Goal: Use online tool/utility: Utilize a website feature to perform a specific function

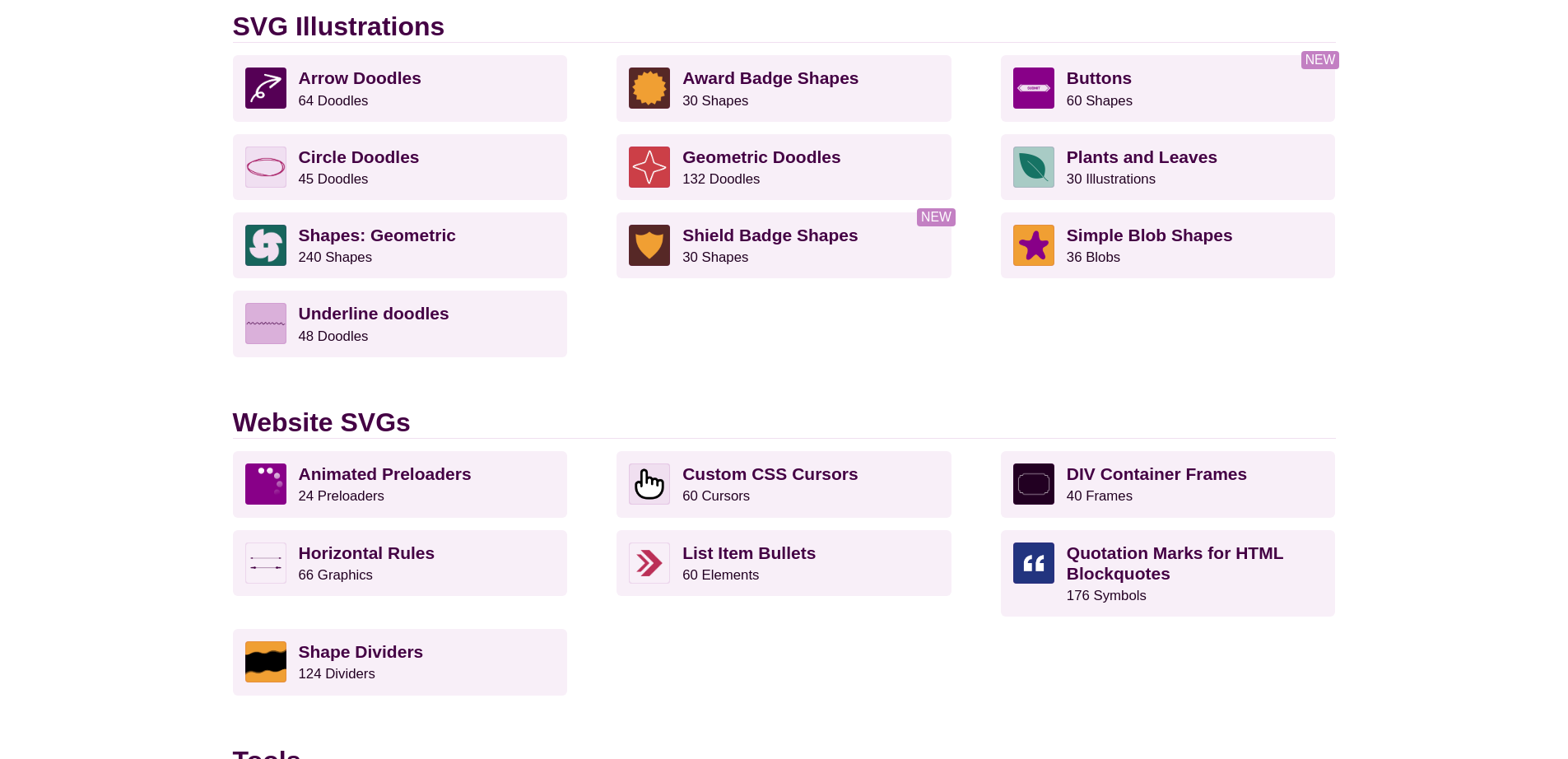
scroll to position [1304, 0]
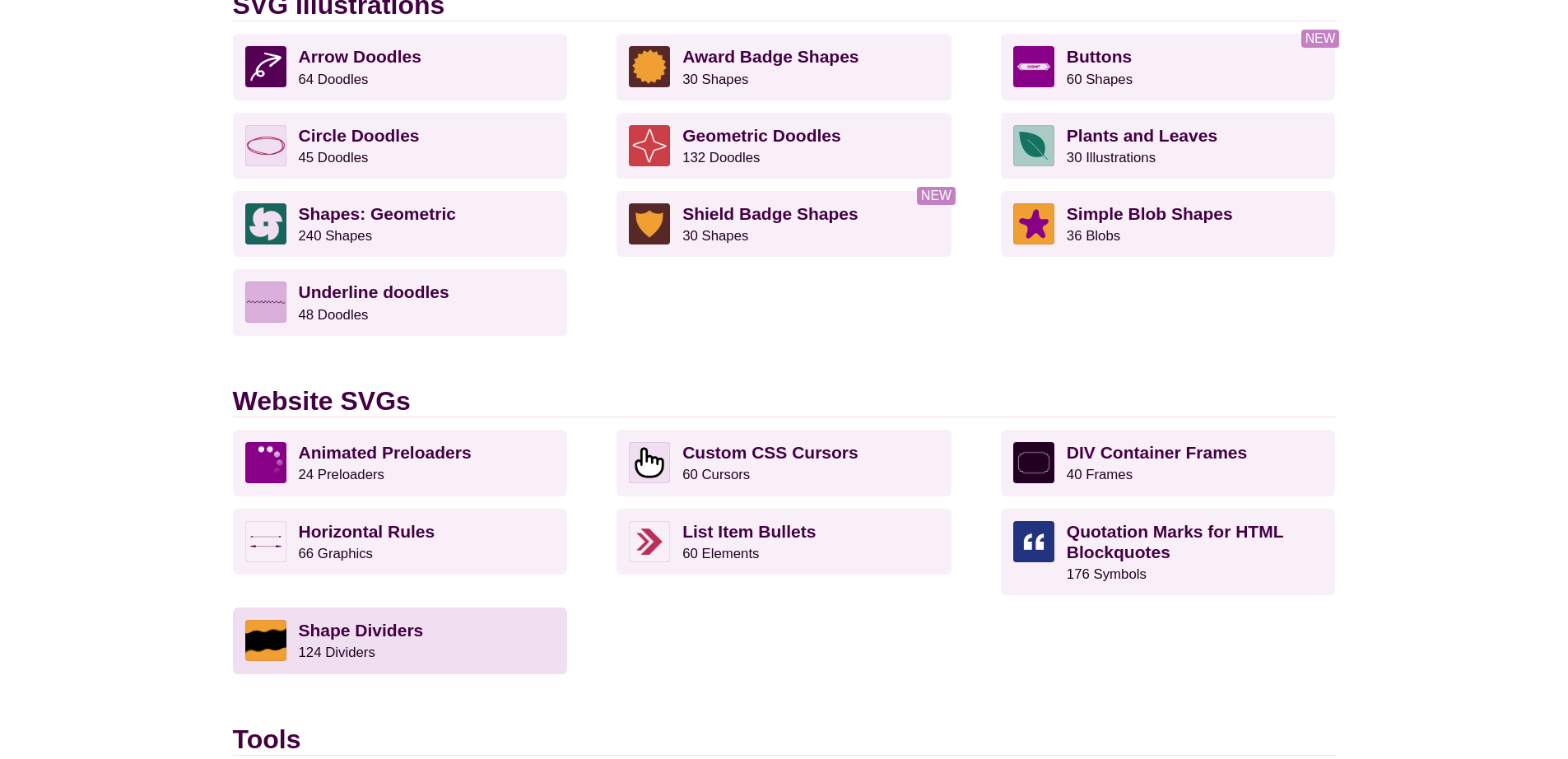
click at [297, 637] on link "Shape Dividers 124 Dividers" at bounding box center [400, 640] width 335 height 66
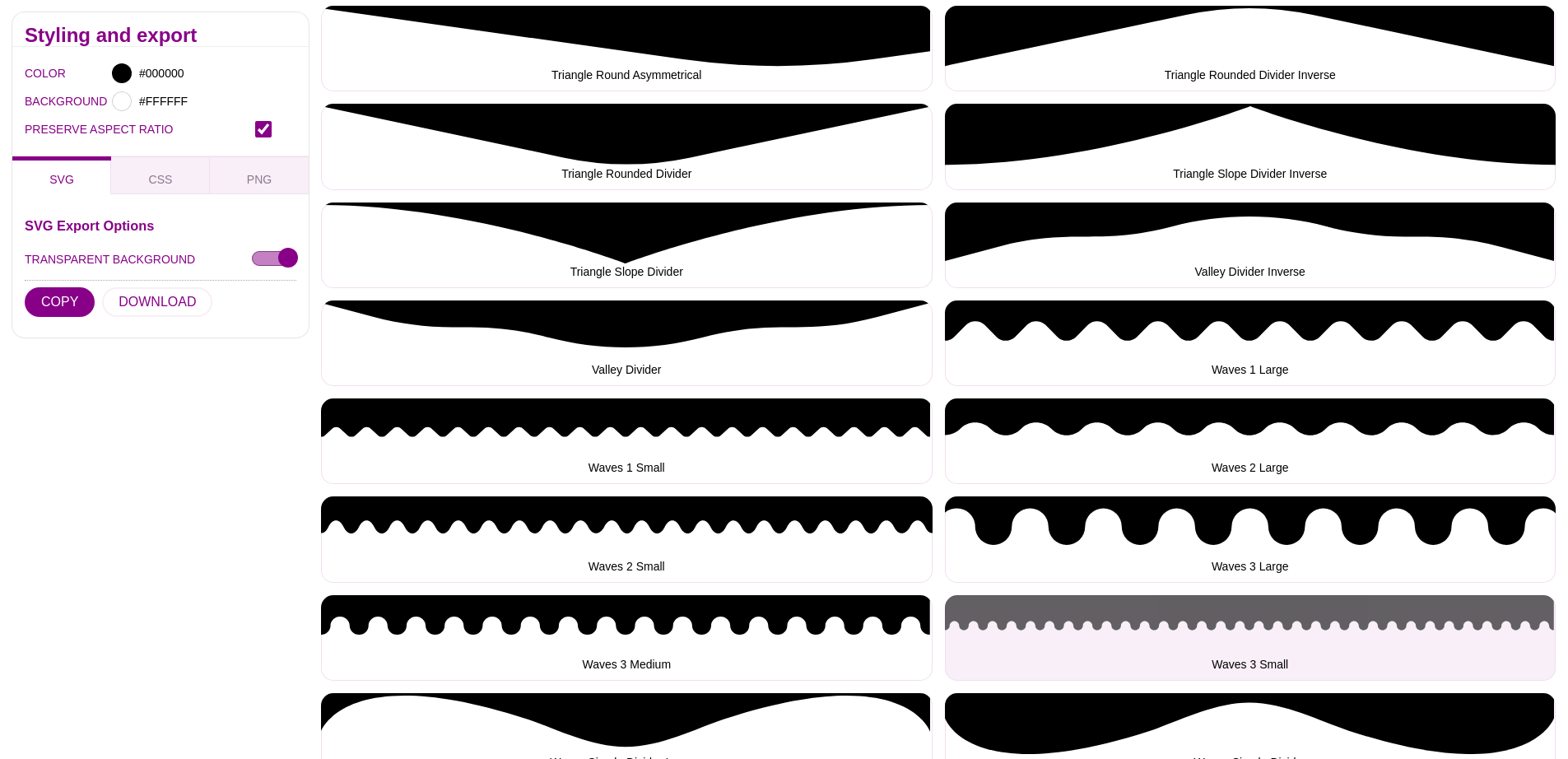
scroll to position [5434, 0]
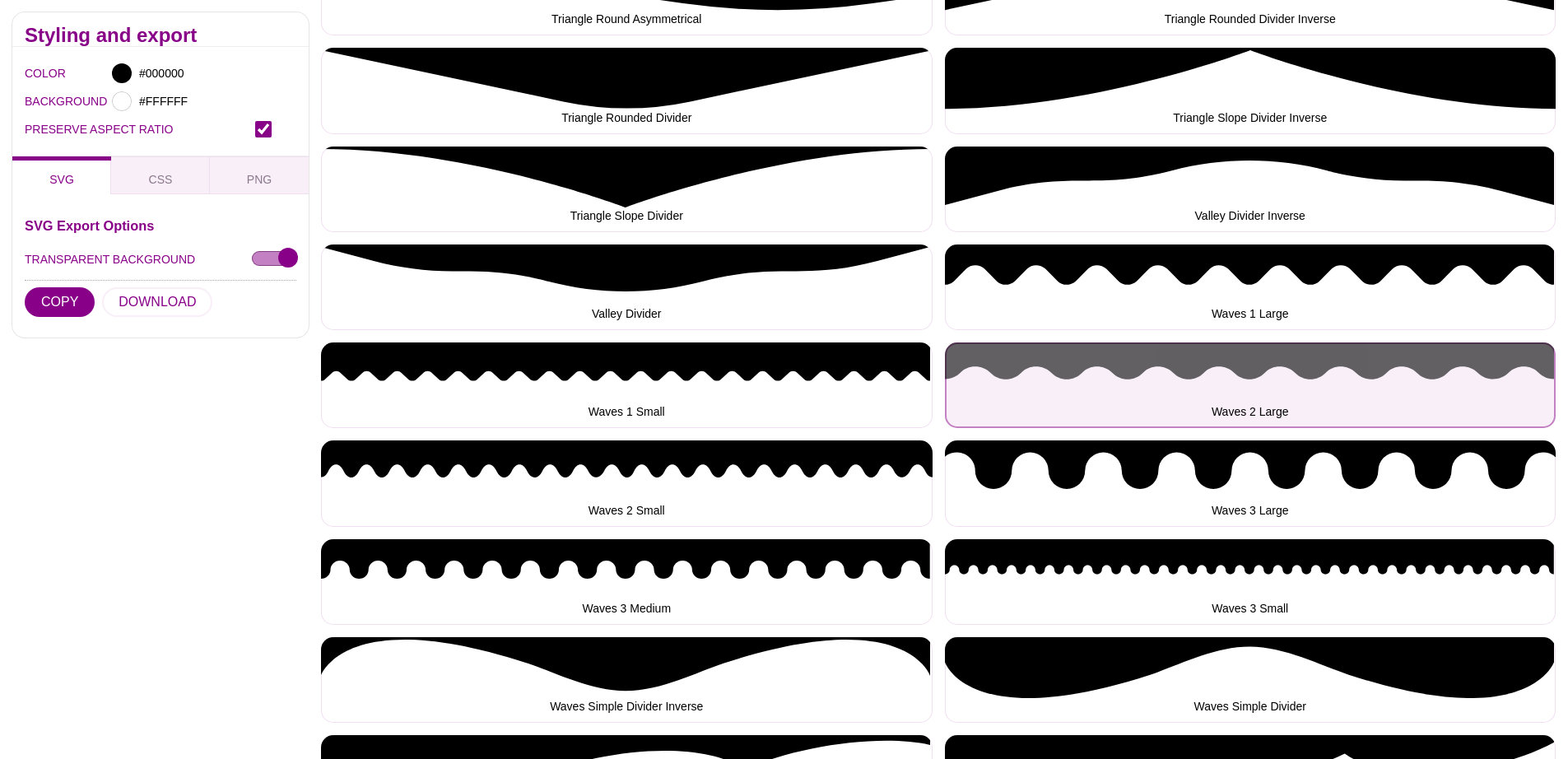
click at [1121, 360] on button "Waves 2 Large" at bounding box center [1251, 385] width 612 height 86
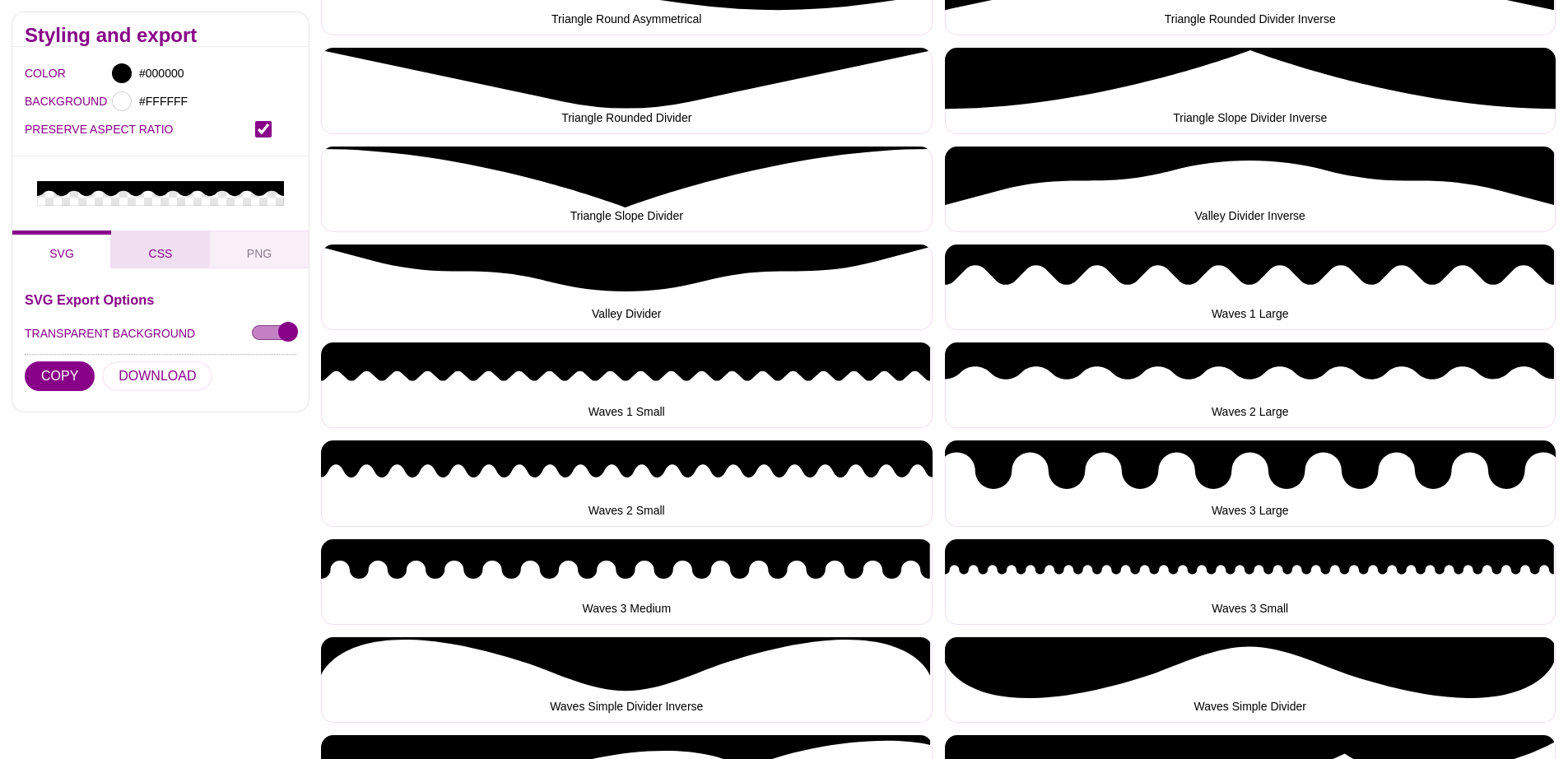
click at [171, 255] on span "CSS" at bounding box center [161, 253] width 37 height 18
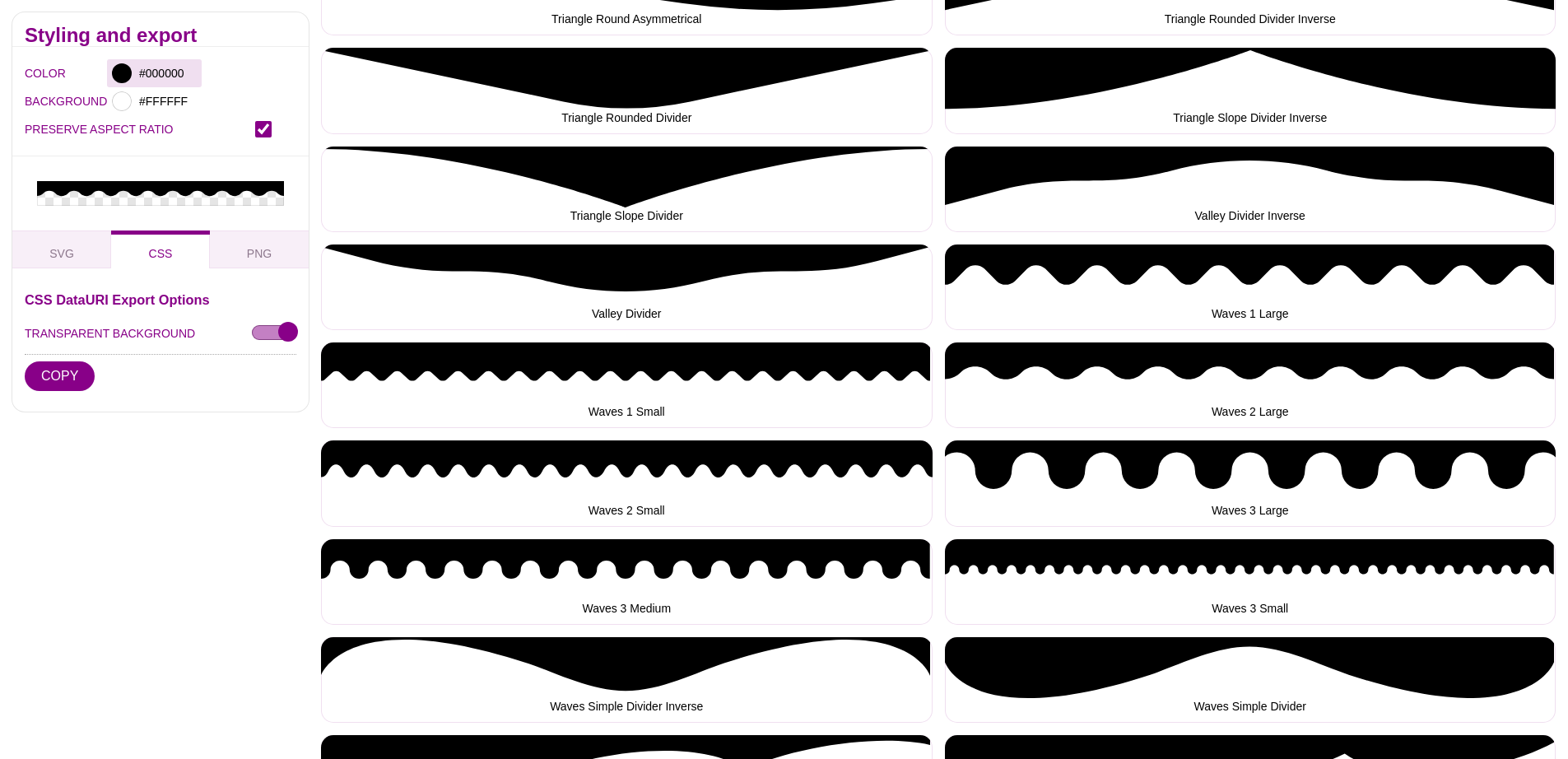
click at [124, 71] on div at bounding box center [121, 73] width 19 height 19
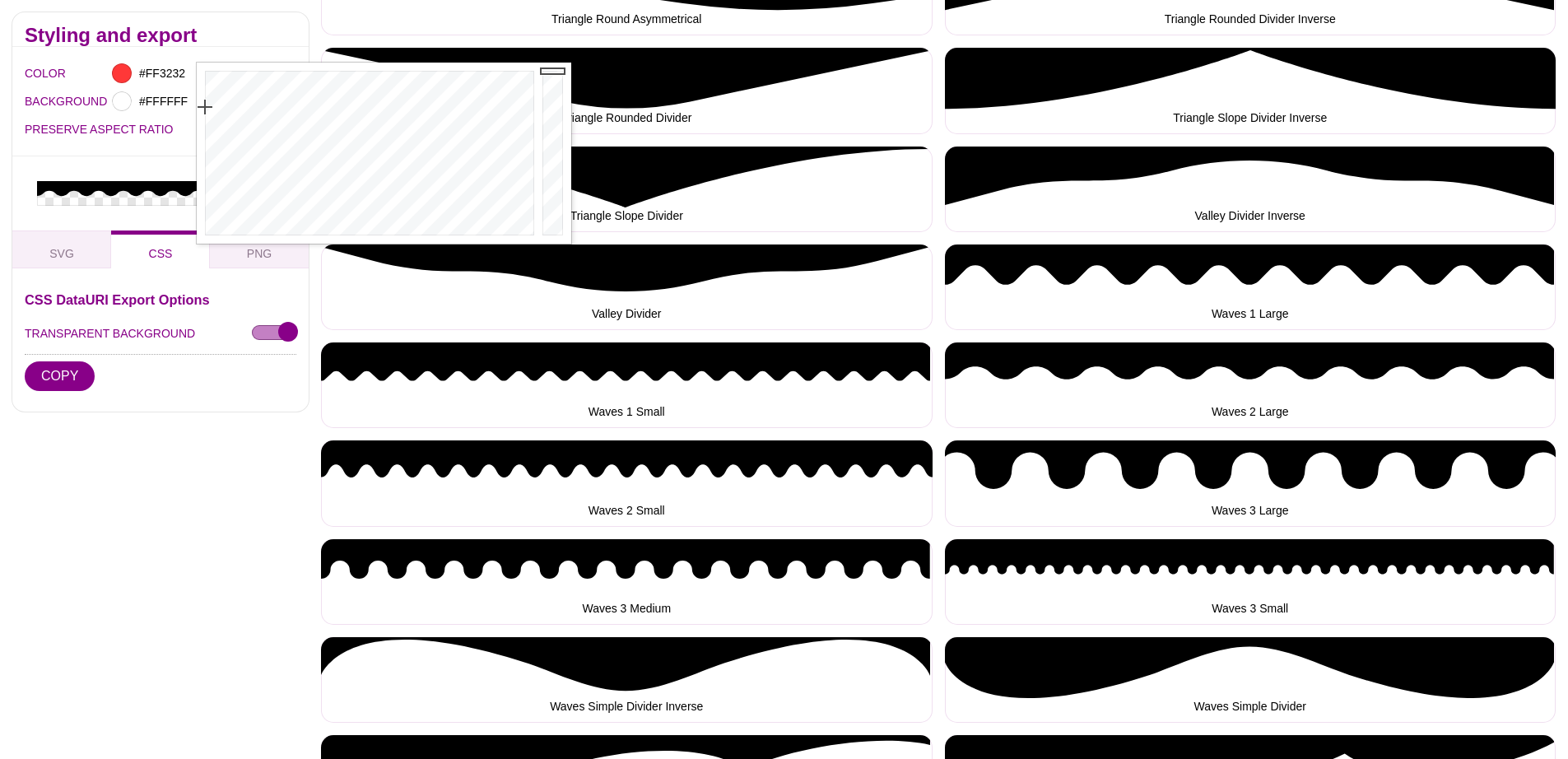
type input "#FF3131"
drag, startPoint x: 224, startPoint y: 112, endPoint x: 186, endPoint y: 102, distance: 39.3
click at [197, 102] on div at bounding box center [368, 153] width 342 height 181
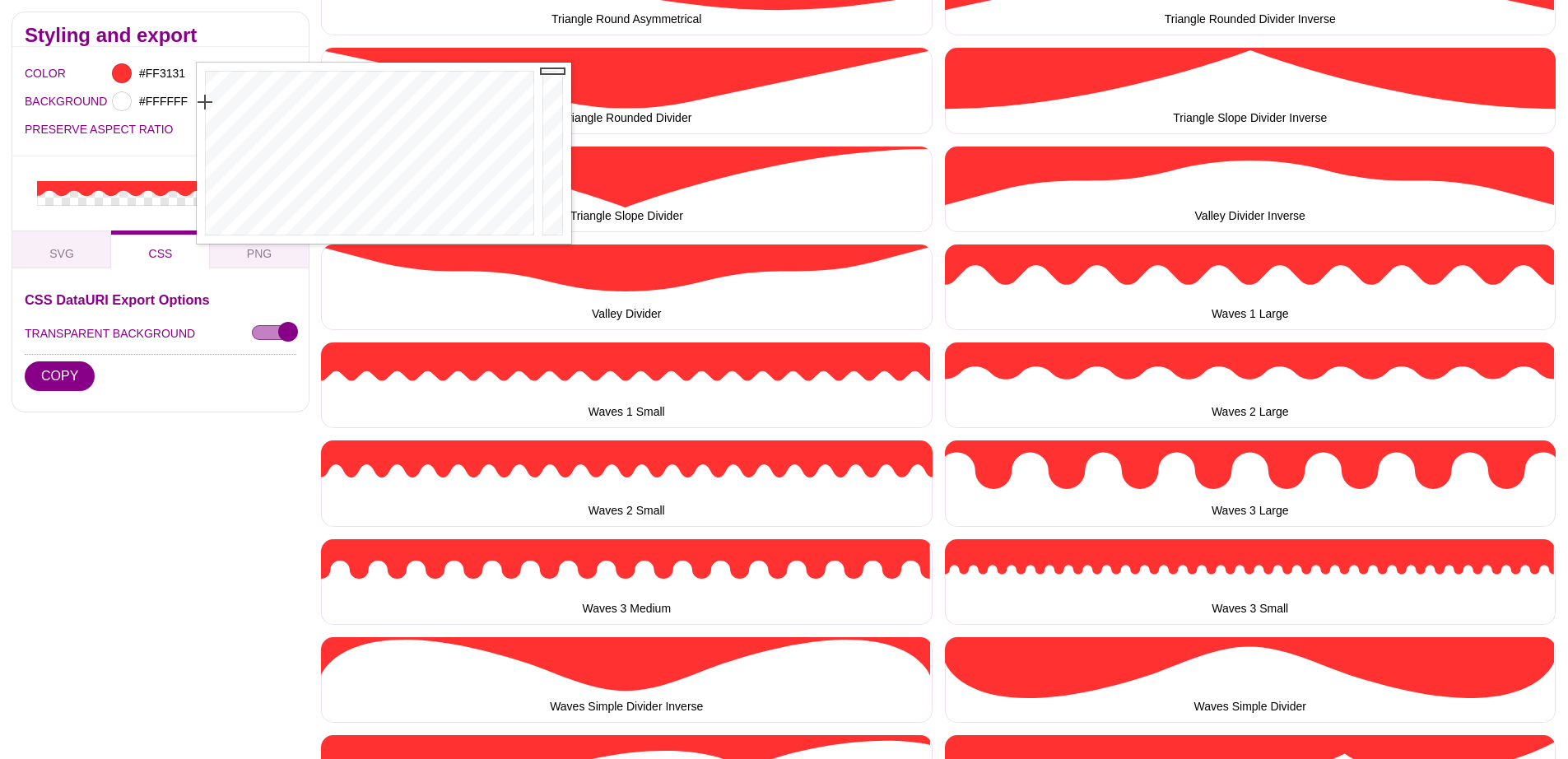
click at [180, 141] on div "PRESERVE ASPECT RATIO" at bounding box center [161, 129] width 272 height 28
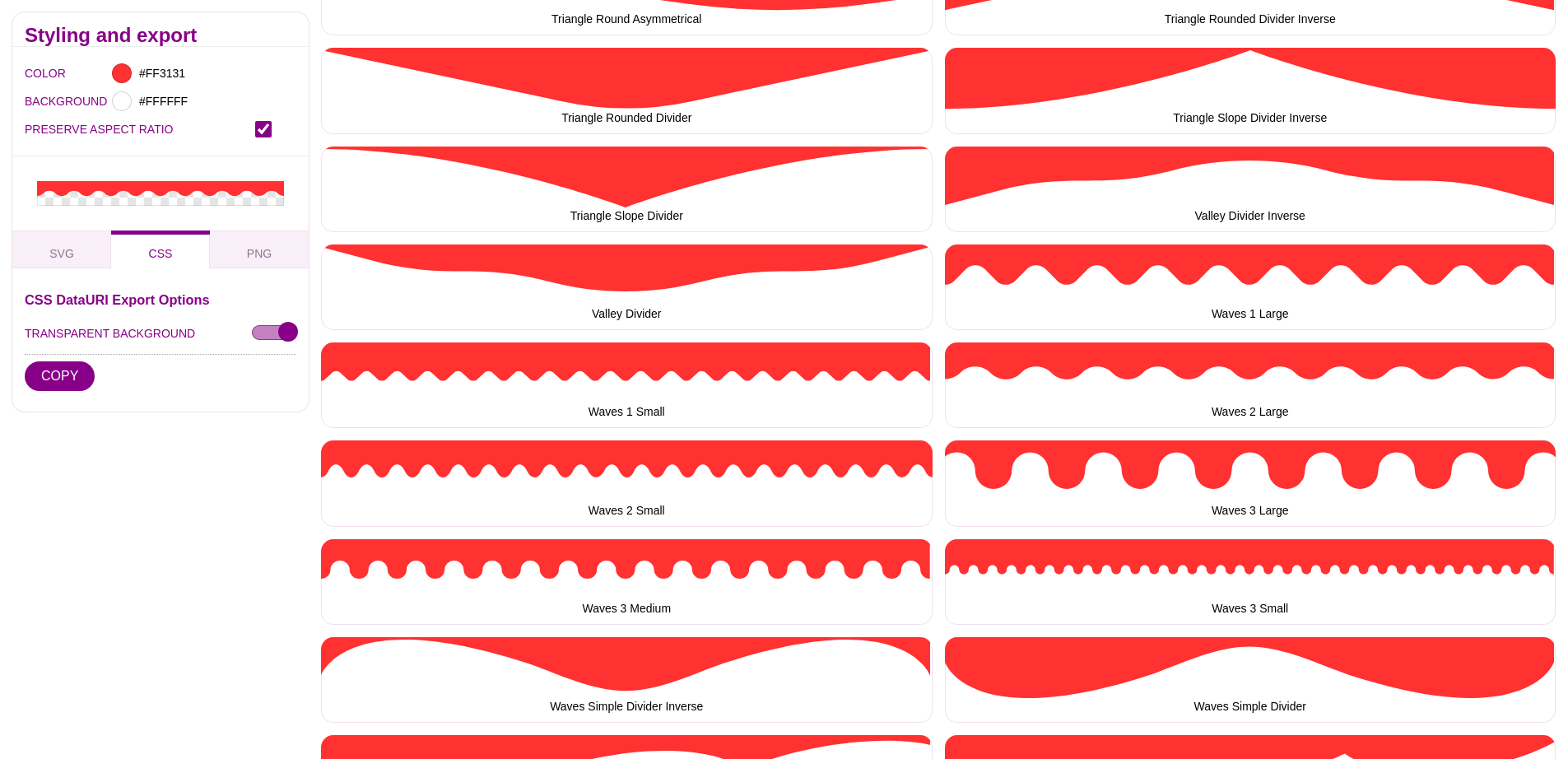
click at [259, 130] on input "PRESERVE ASPECT RATIO" at bounding box center [263, 129] width 17 height 17
checkbox input "true"
click at [82, 374] on button "COPY" at bounding box center [60, 376] width 70 height 30
click at [254, 248] on span "PNG" at bounding box center [259, 253] width 38 height 18
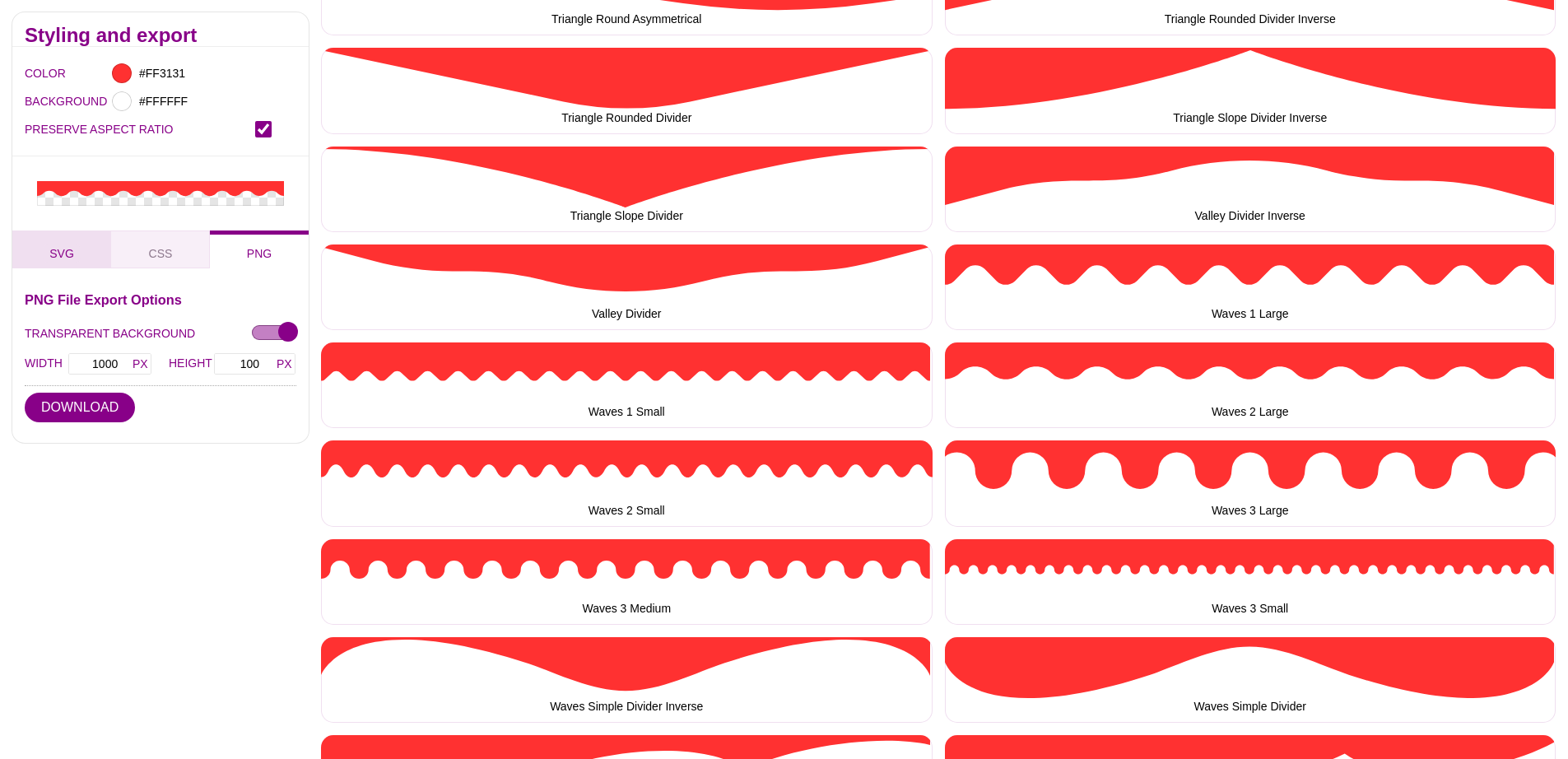
click at [75, 254] on button "SVG" at bounding box center [61, 249] width 99 height 38
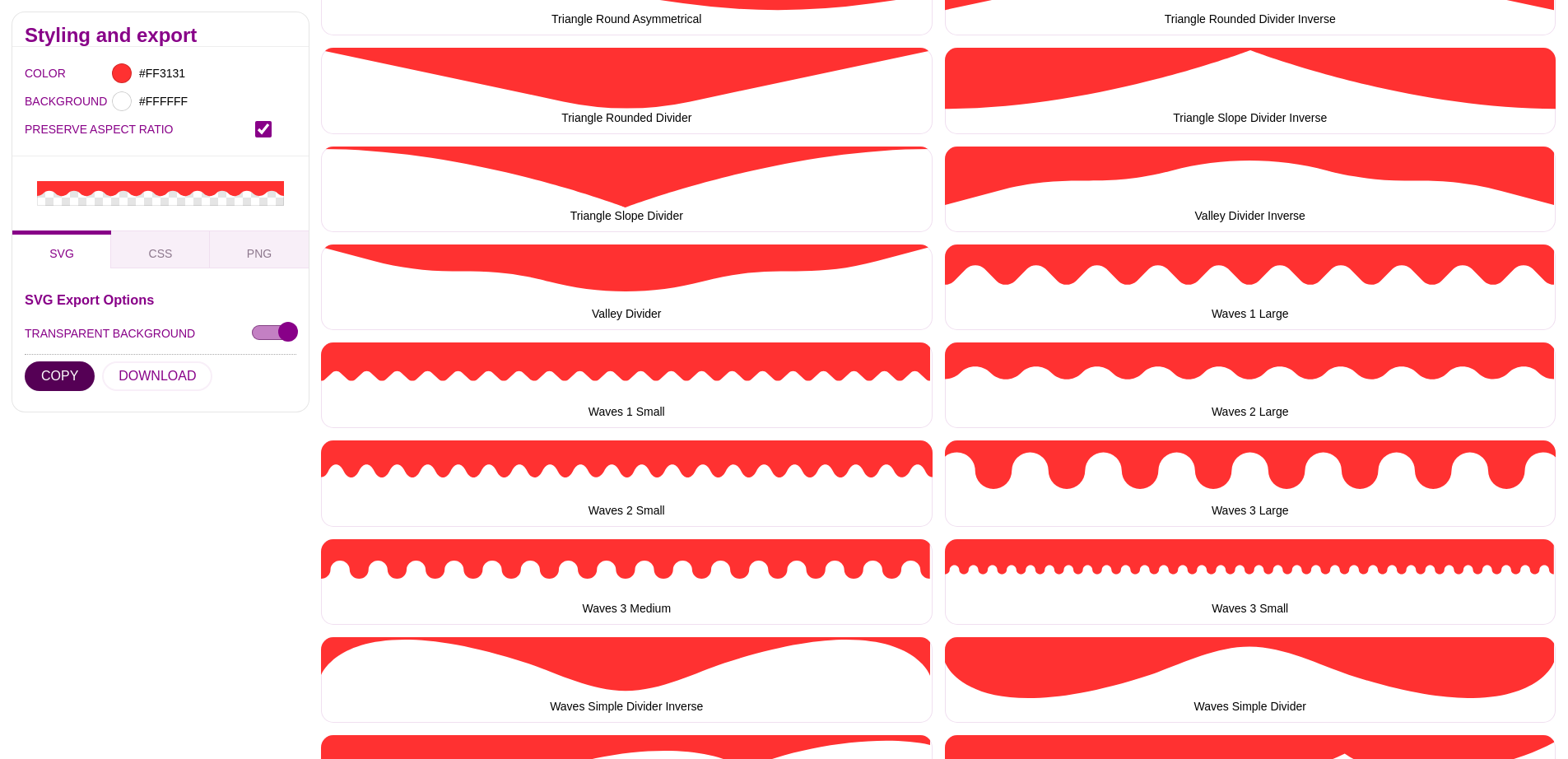
click at [68, 378] on button "COPY" at bounding box center [60, 376] width 70 height 30
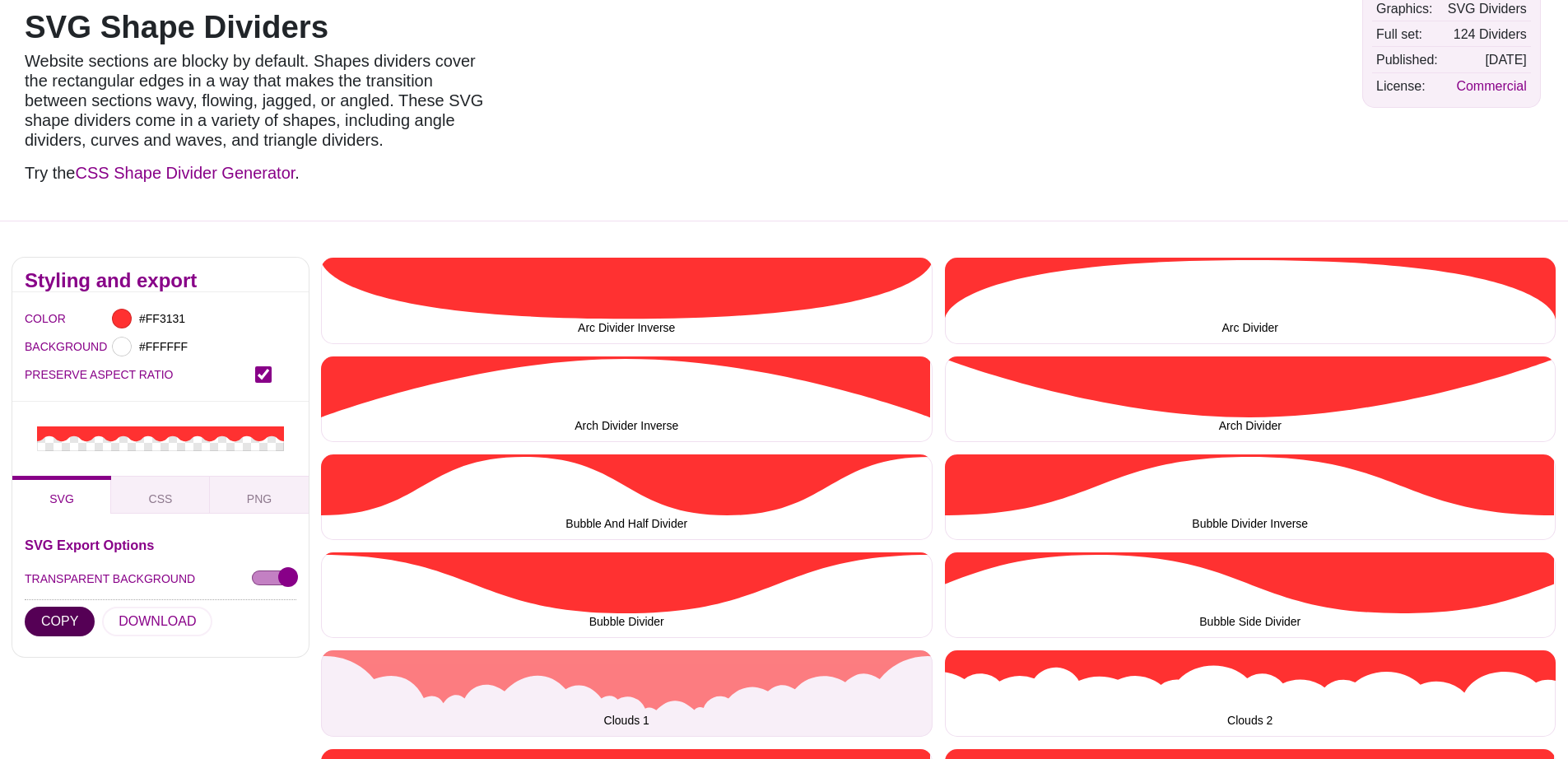
scroll to position [0, 0]
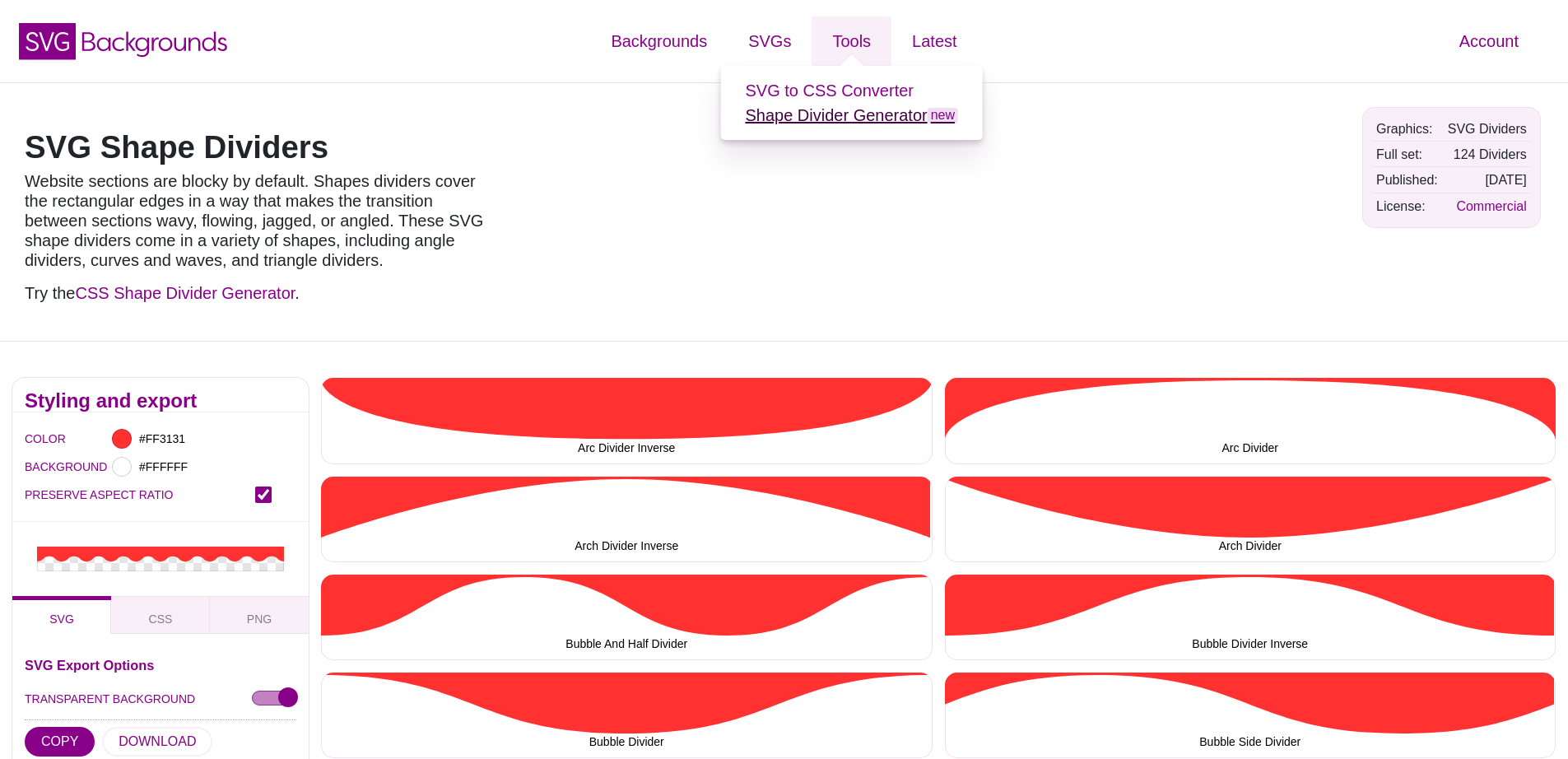
click at [843, 116] on link "Shape Divider Generator new" at bounding box center [851, 116] width 214 height 18
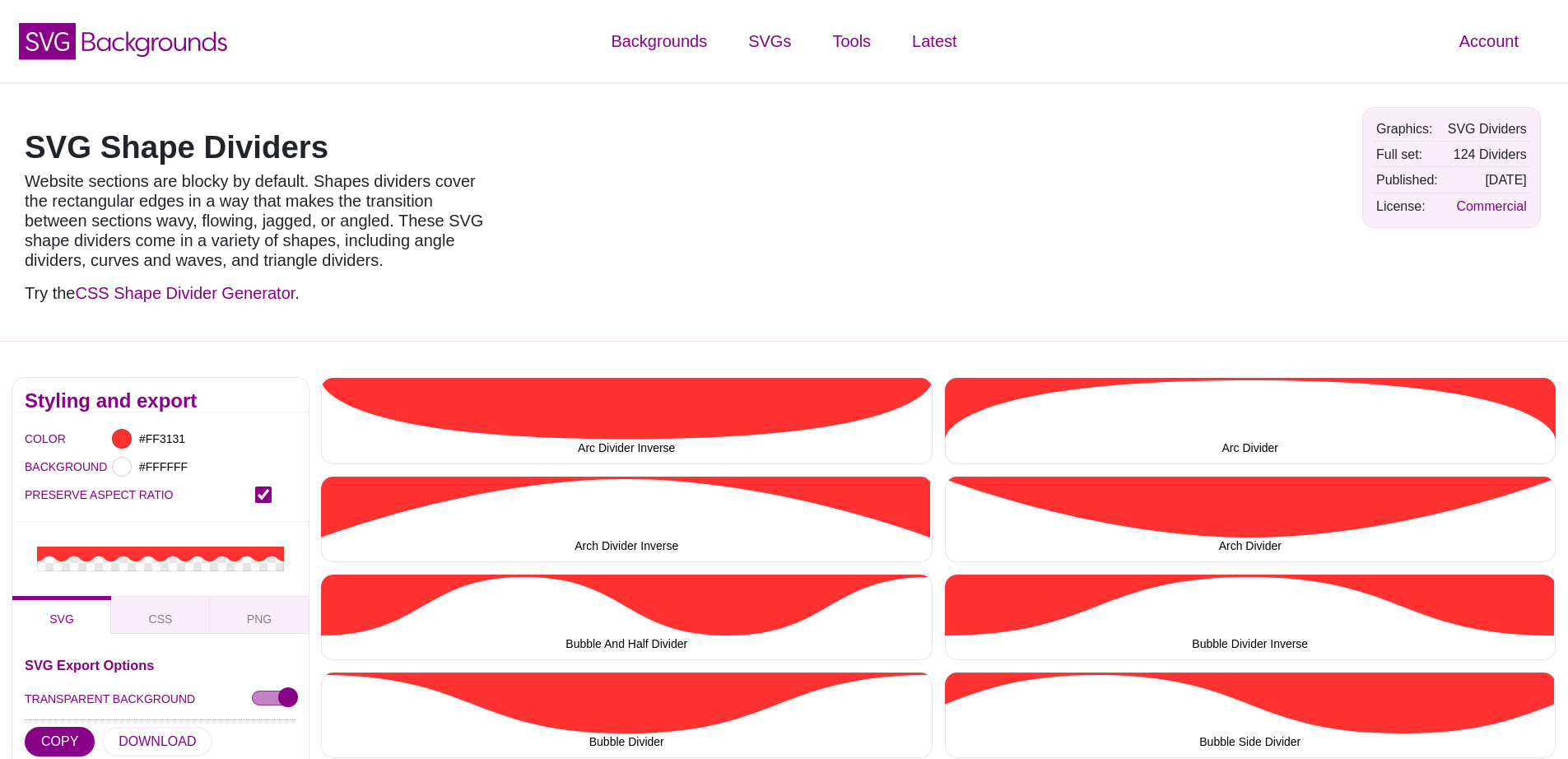
click at [802, 13] on ul "Backgrounds Categories Abstract Patterns Geometric Gradient Flat Gradient Line …" at bounding box center [783, 41] width 522 height 66
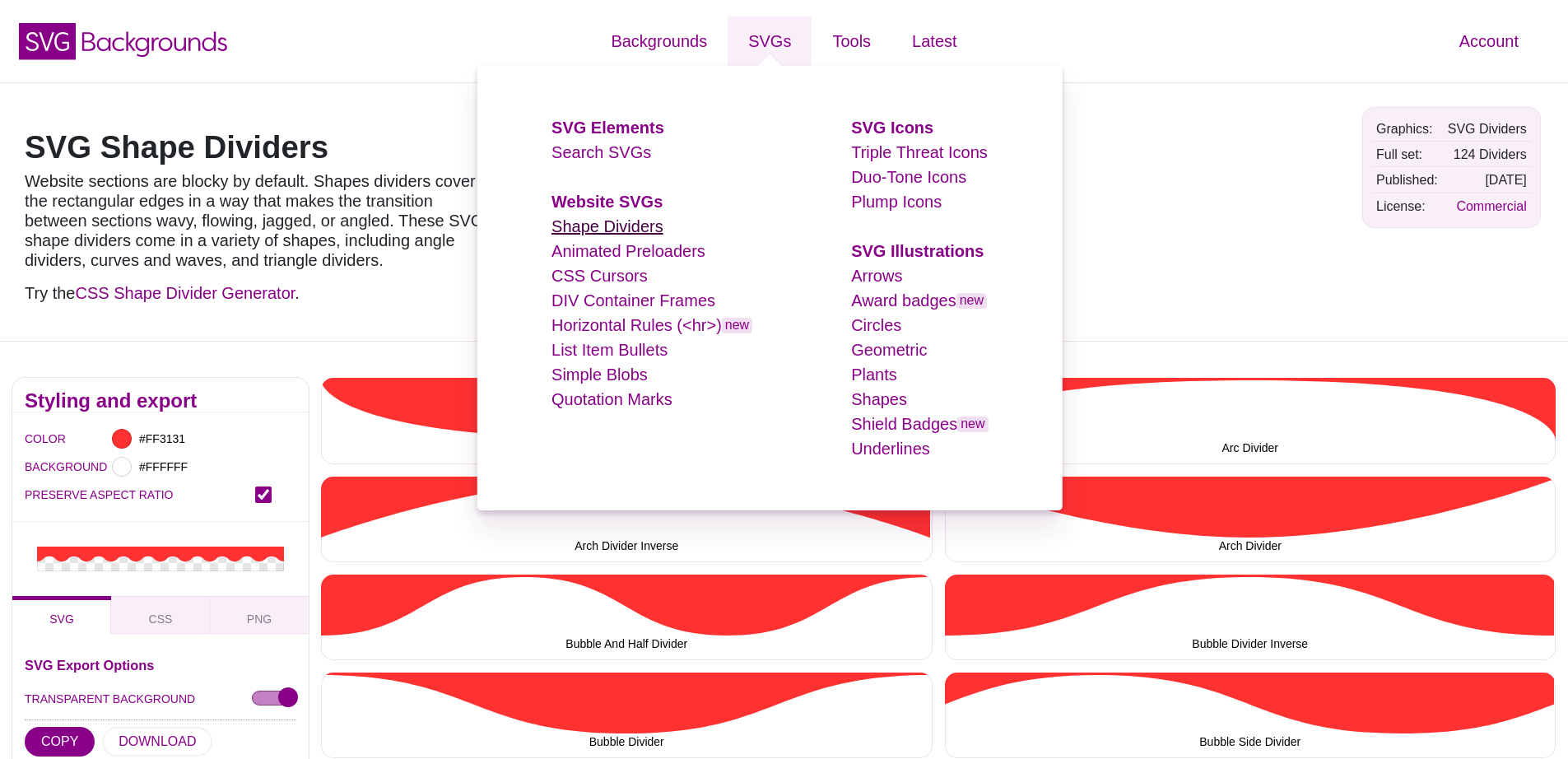
click at [619, 222] on link "Shape Dividers" at bounding box center [607, 226] width 112 height 18
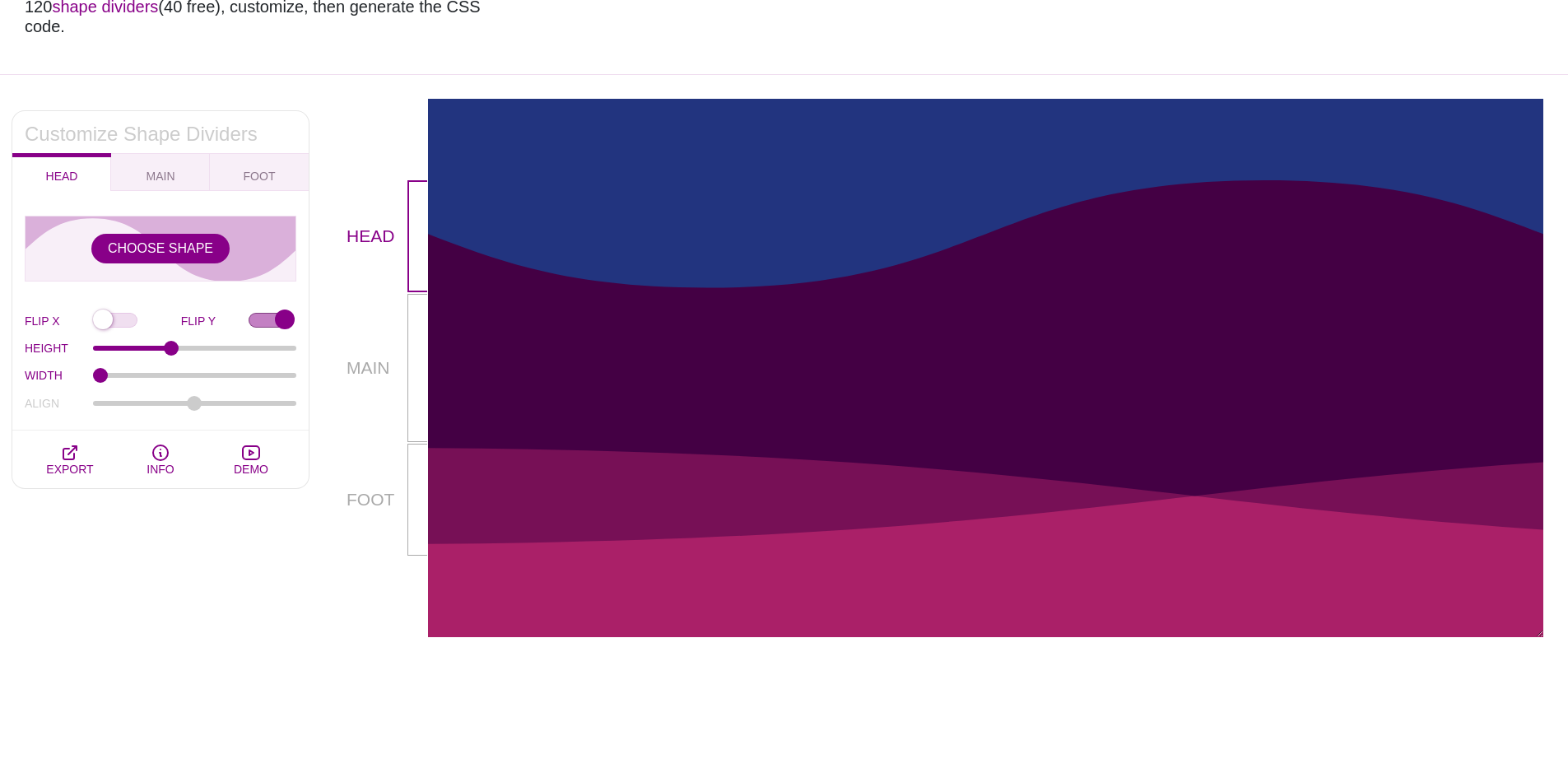
scroll to position [78, 0]
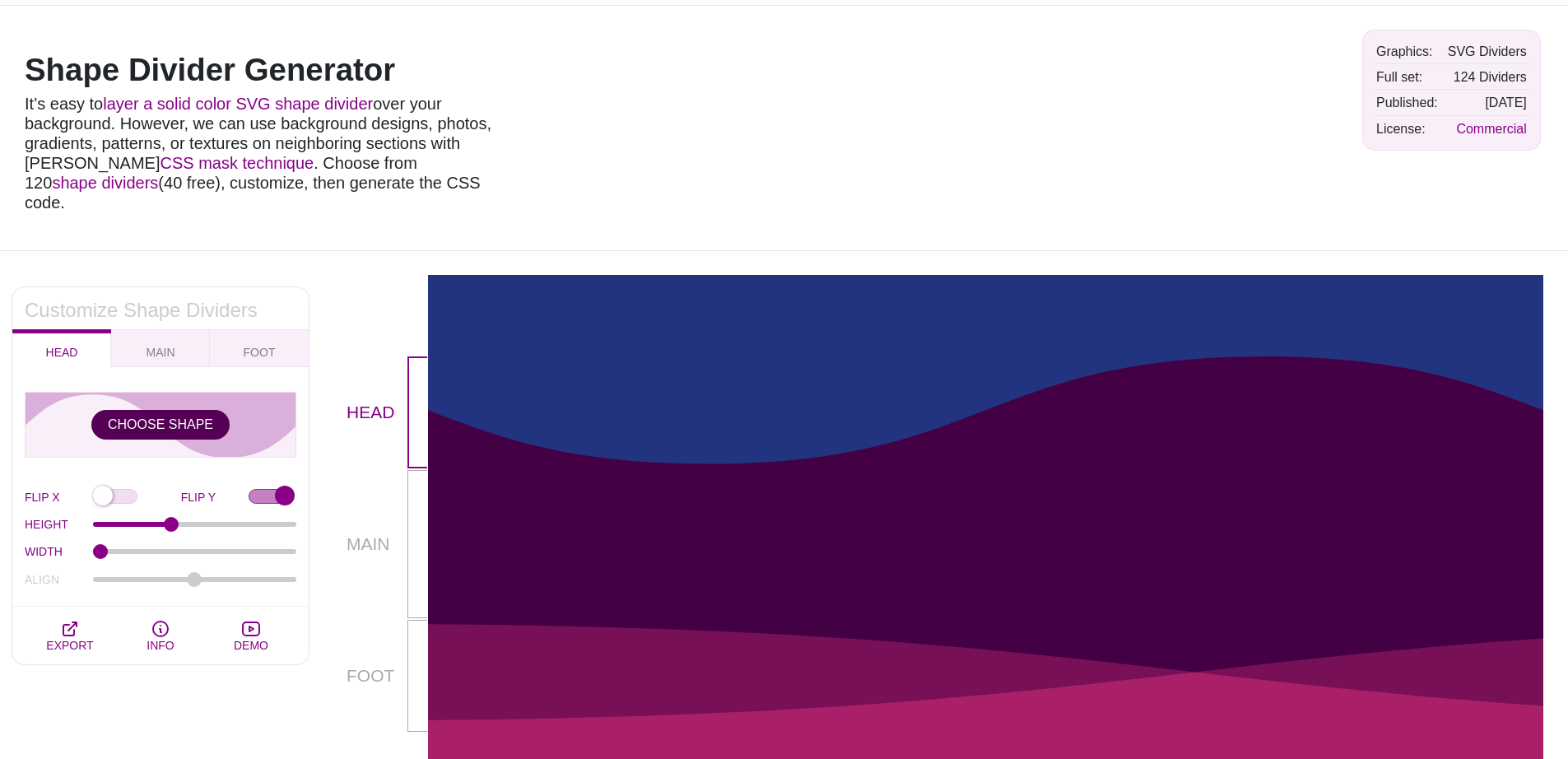
click at [177, 410] on button "CHOOSE SHAPE" at bounding box center [161, 424] width 139 height 30
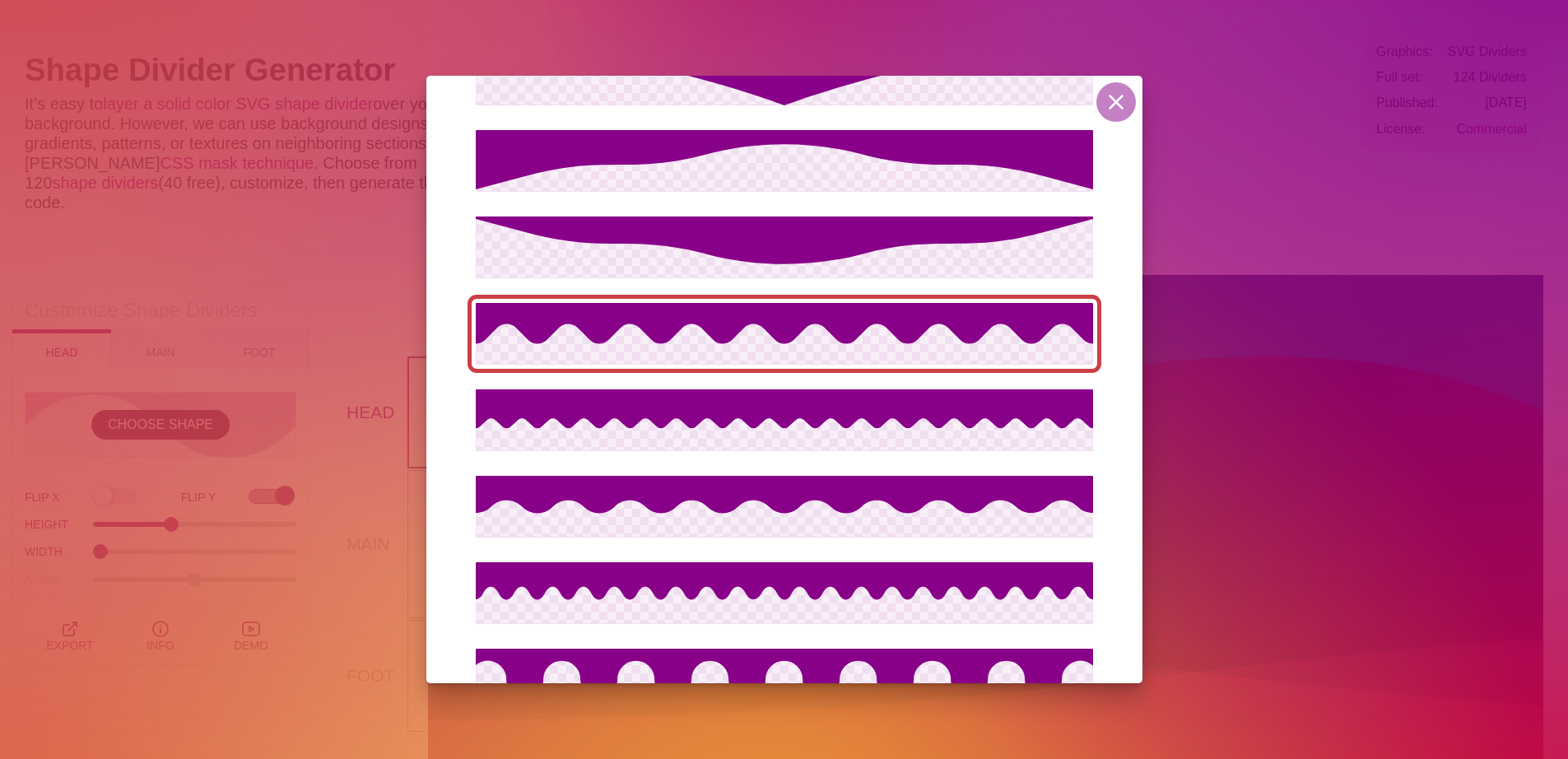
scroll to position [9332, 0]
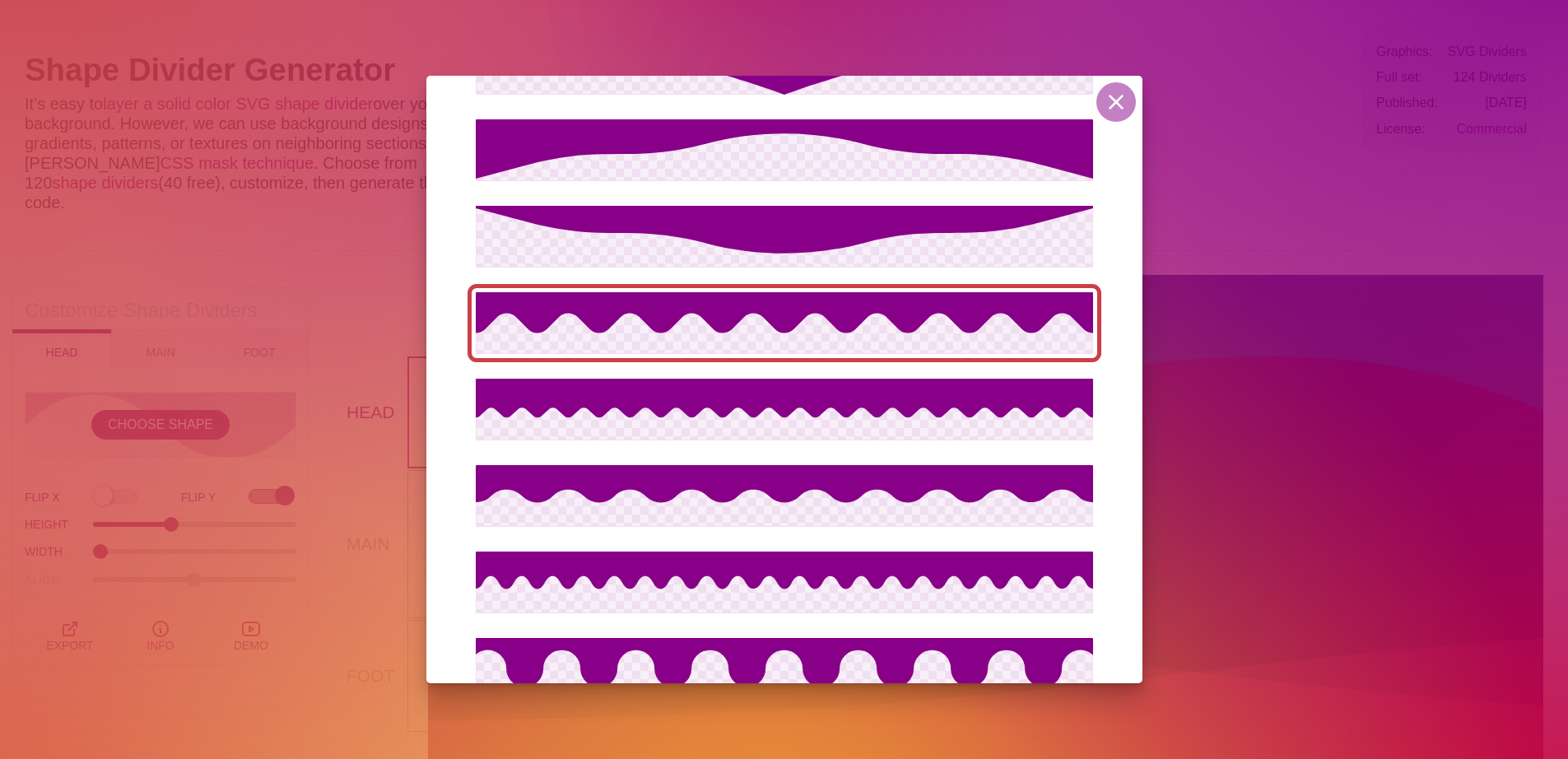
click at [842, 326] on icon at bounding box center [785, 312] width 618 height 42
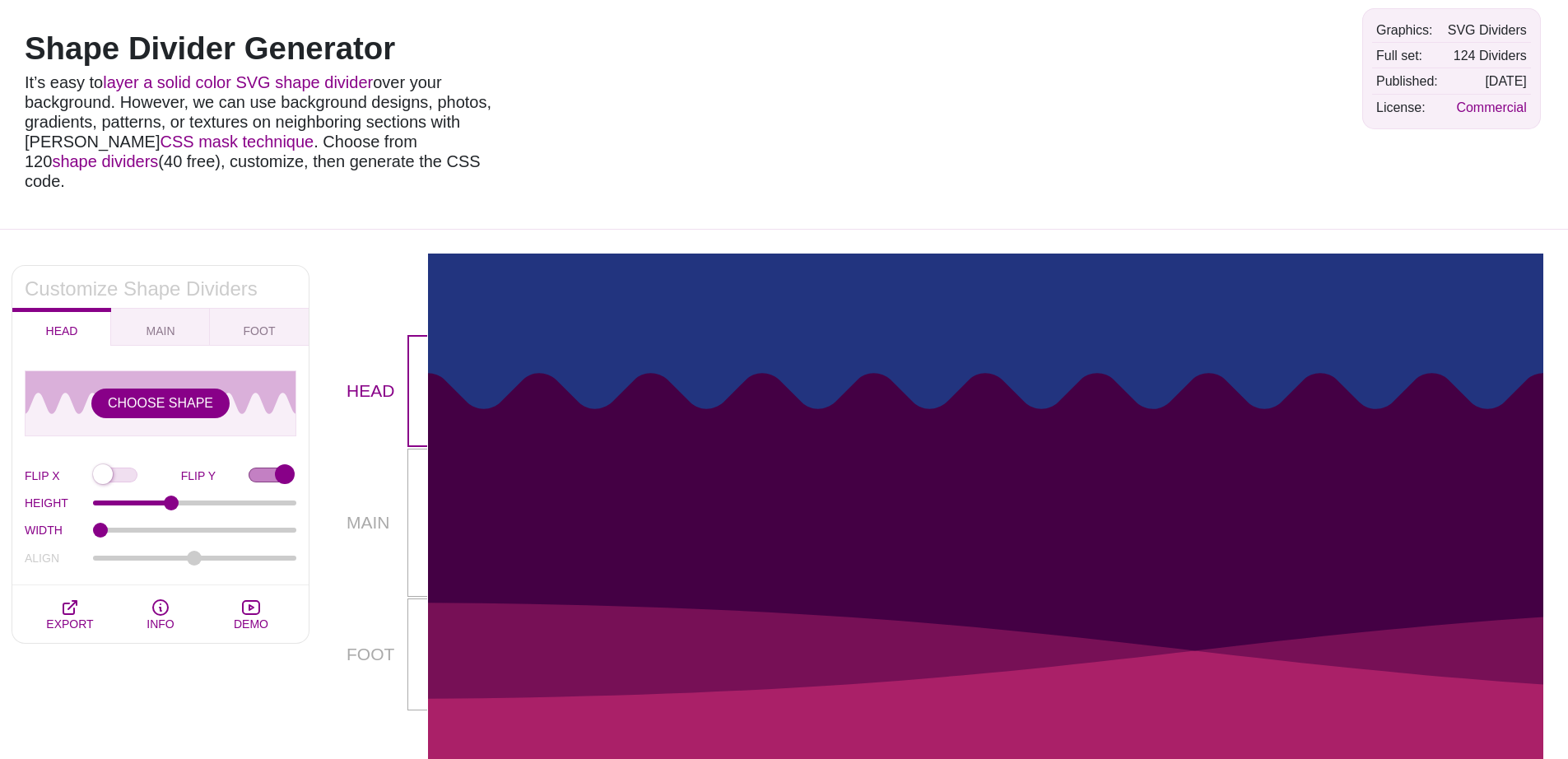
scroll to position [179, 0]
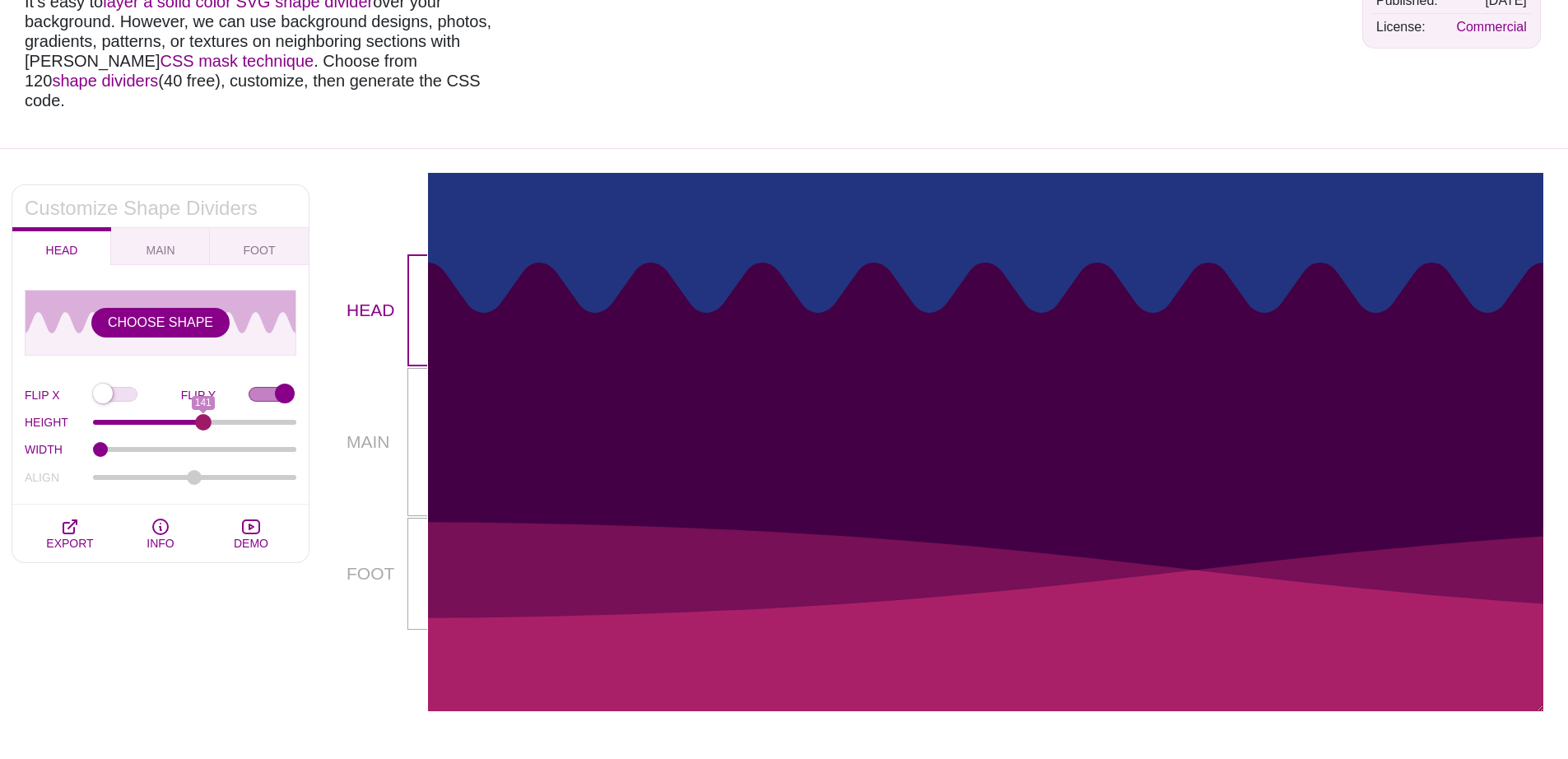
drag, startPoint x: 169, startPoint y: 400, endPoint x: 203, endPoint y: 401, distance: 34.0
type input "141"
click at [203, 419] on input "HEIGHT" at bounding box center [195, 422] width 204 height 6
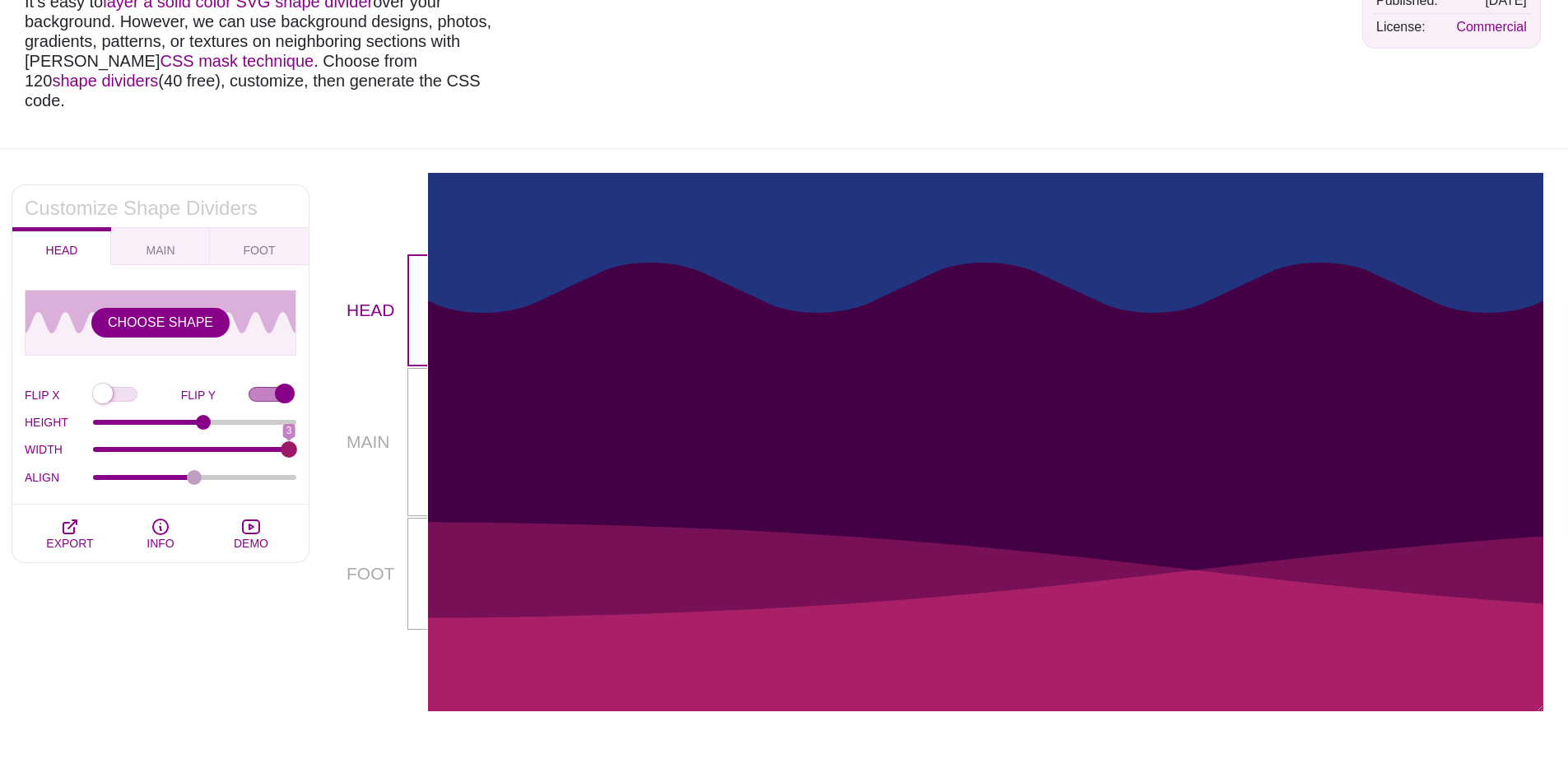
drag, startPoint x: 96, startPoint y: 432, endPoint x: 288, endPoint y: 437, distance: 192.1
type input "3"
click at [288, 447] on input "WIDTH" at bounding box center [195, 449] width 204 height 6
type input "0"
click at [195, 474] on input "ALIGN" at bounding box center [195, 477] width 204 height 6
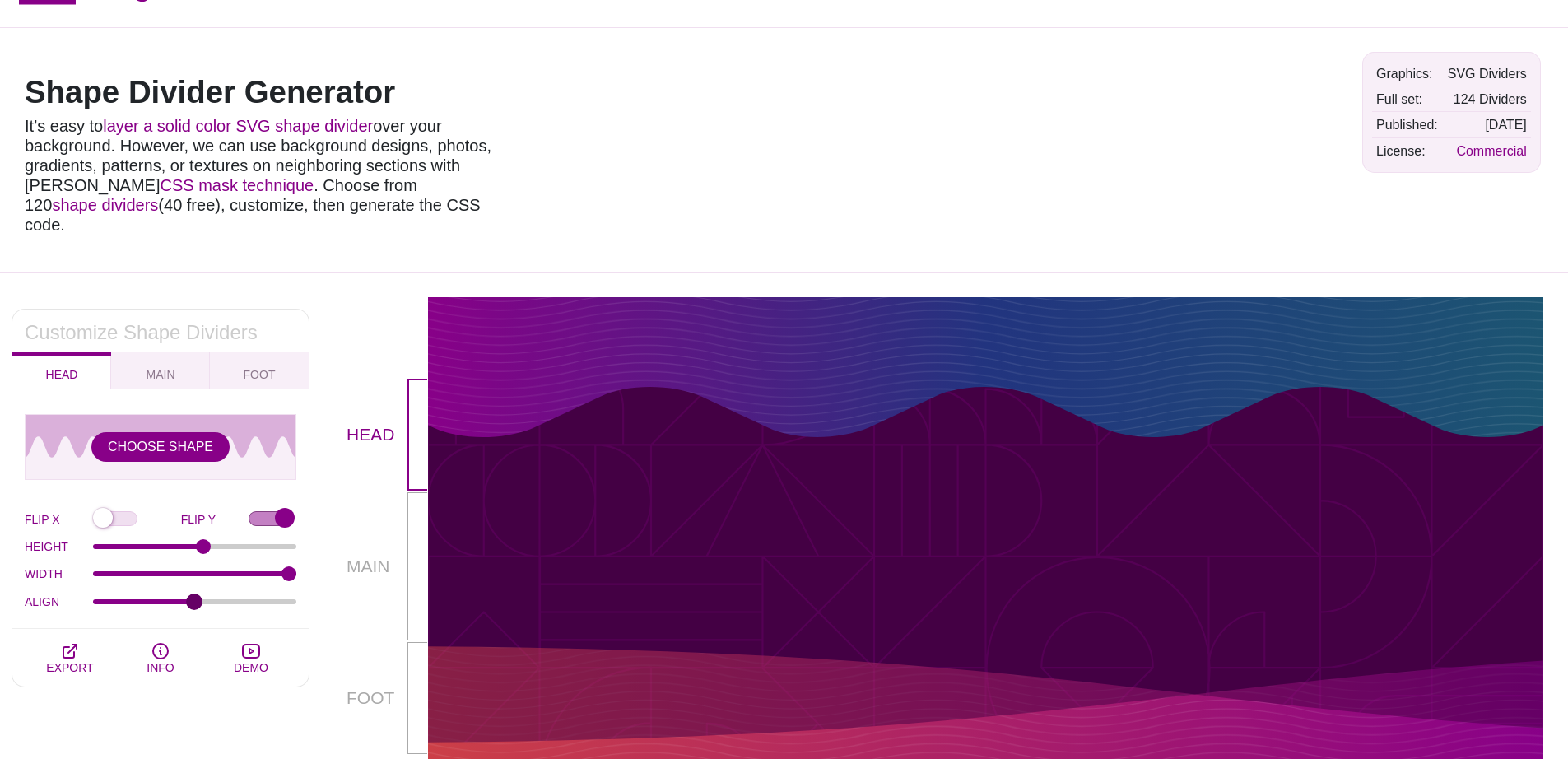
scroll to position [116, 0]
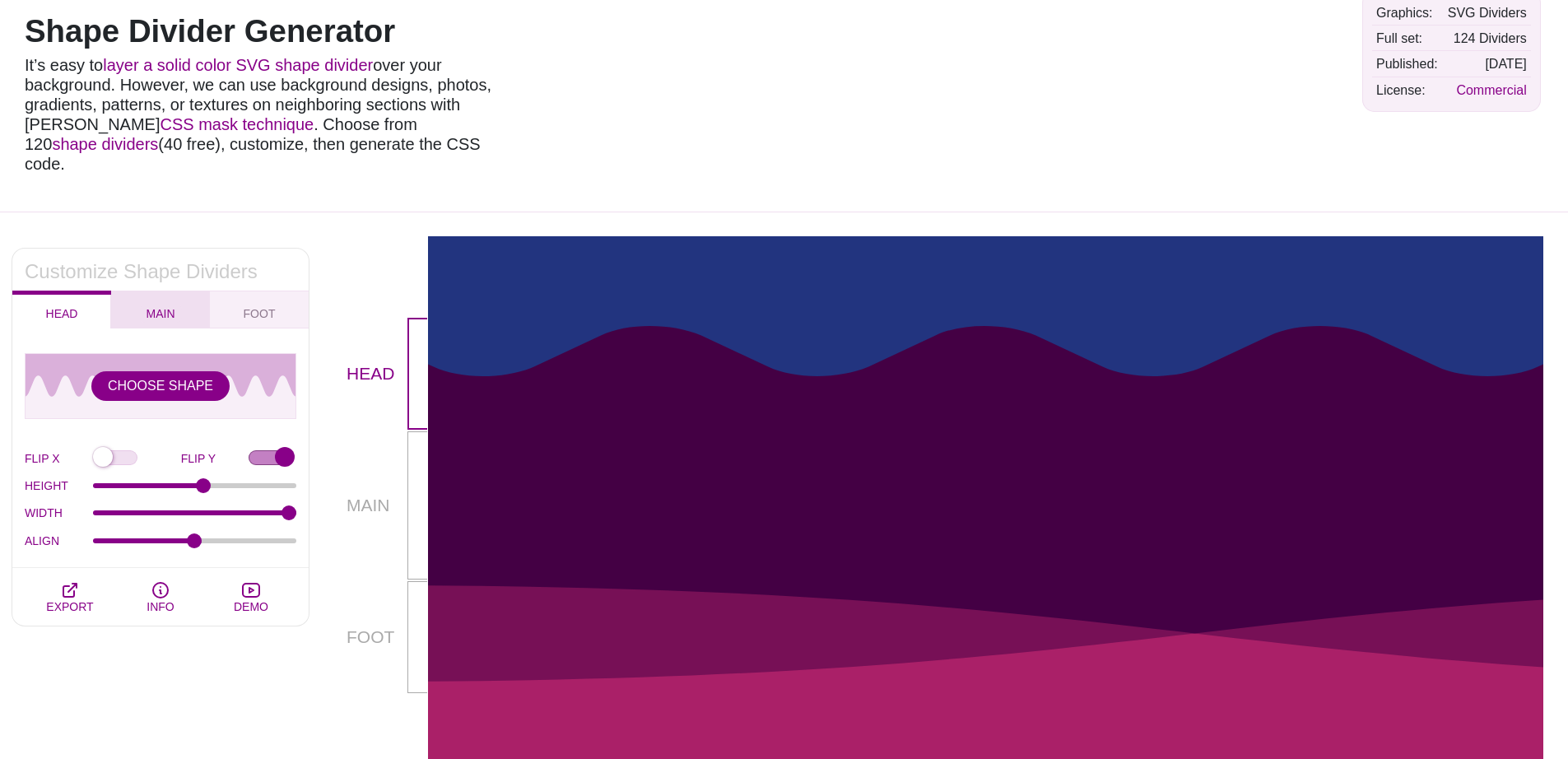
click at [168, 304] on span "MAIN" at bounding box center [160, 313] width 42 height 18
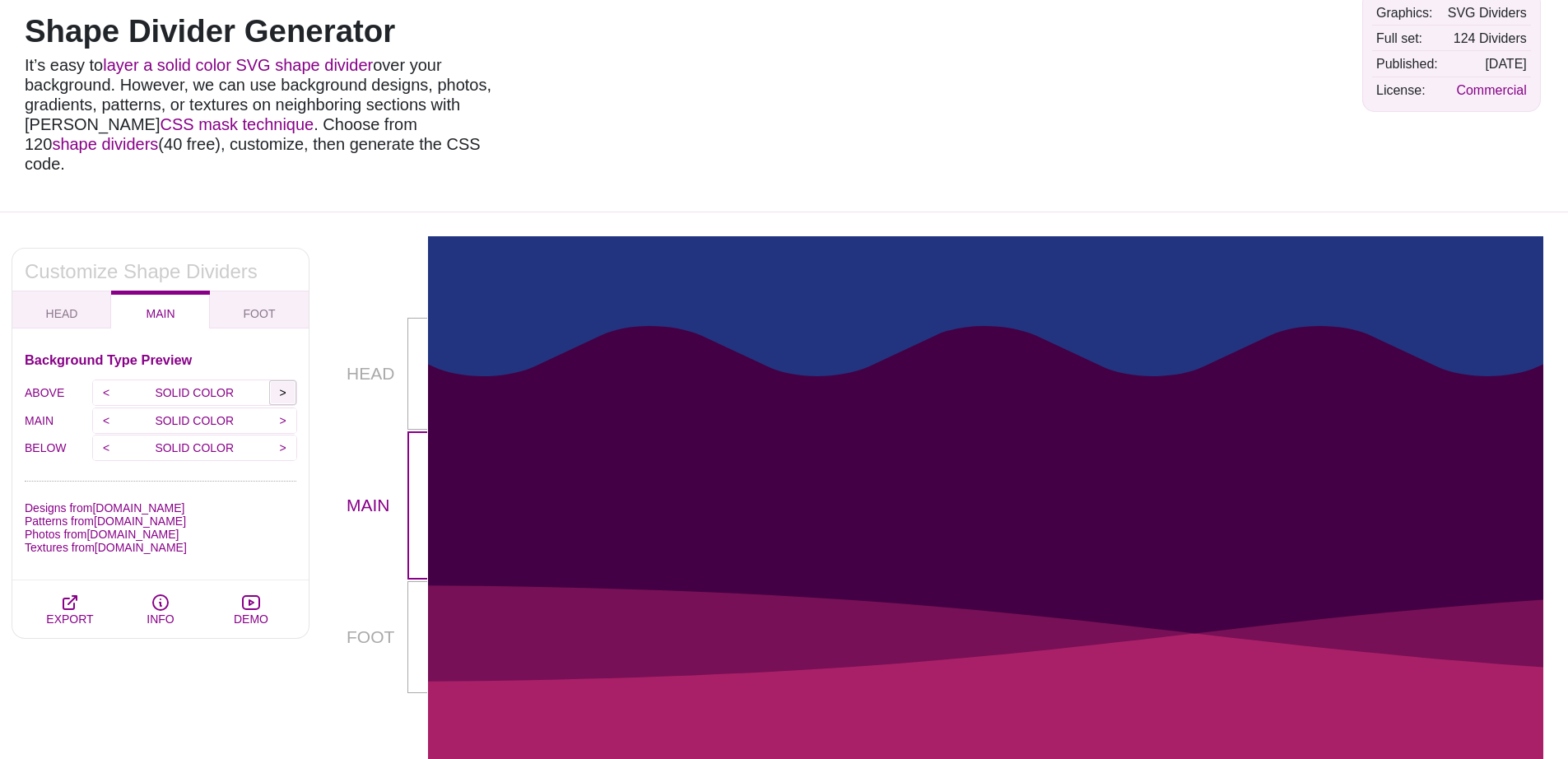
click at [287, 380] on input ">" at bounding box center [282, 392] width 27 height 25
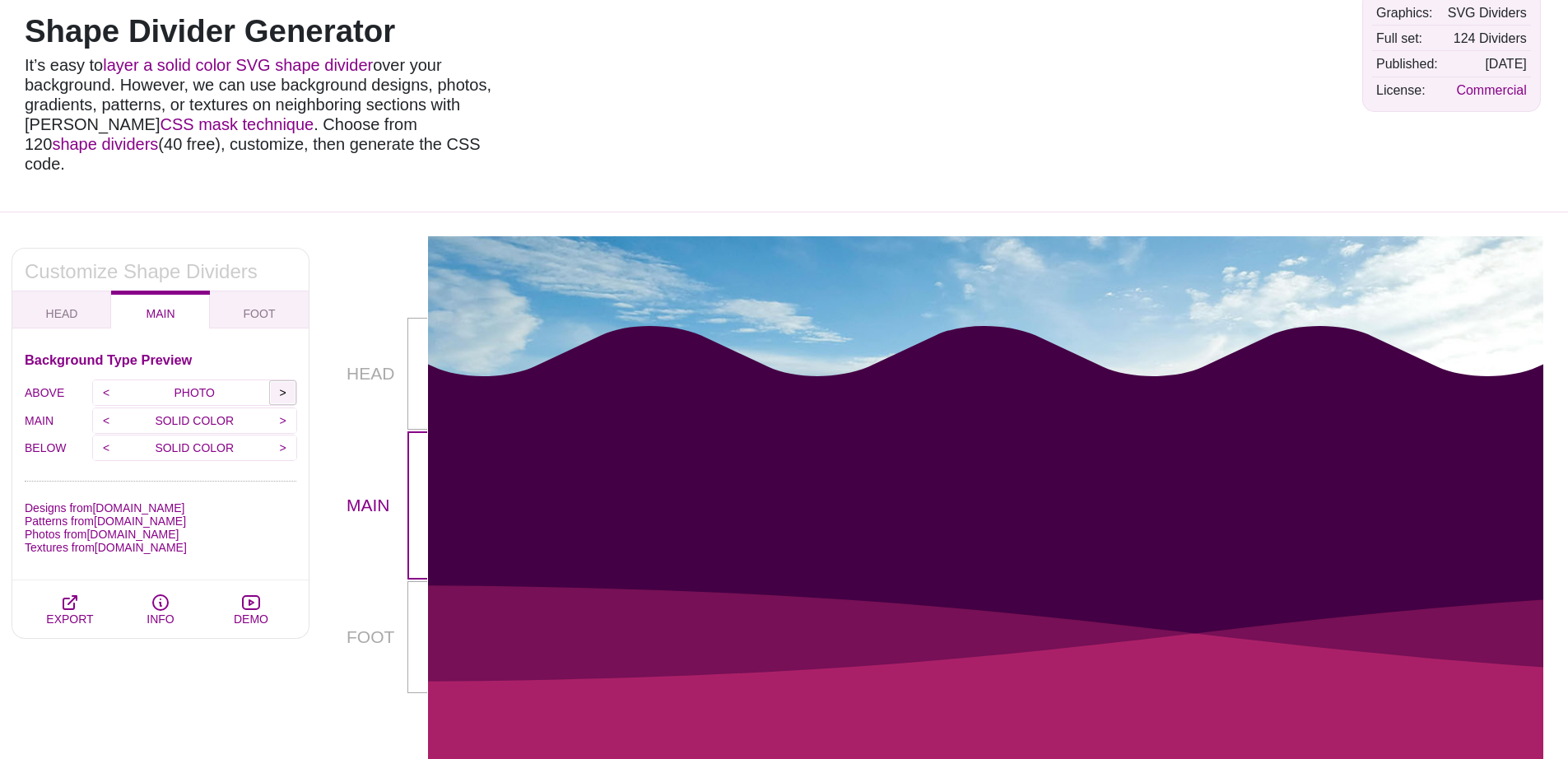
click at [287, 380] on input ">" at bounding box center [282, 392] width 27 height 25
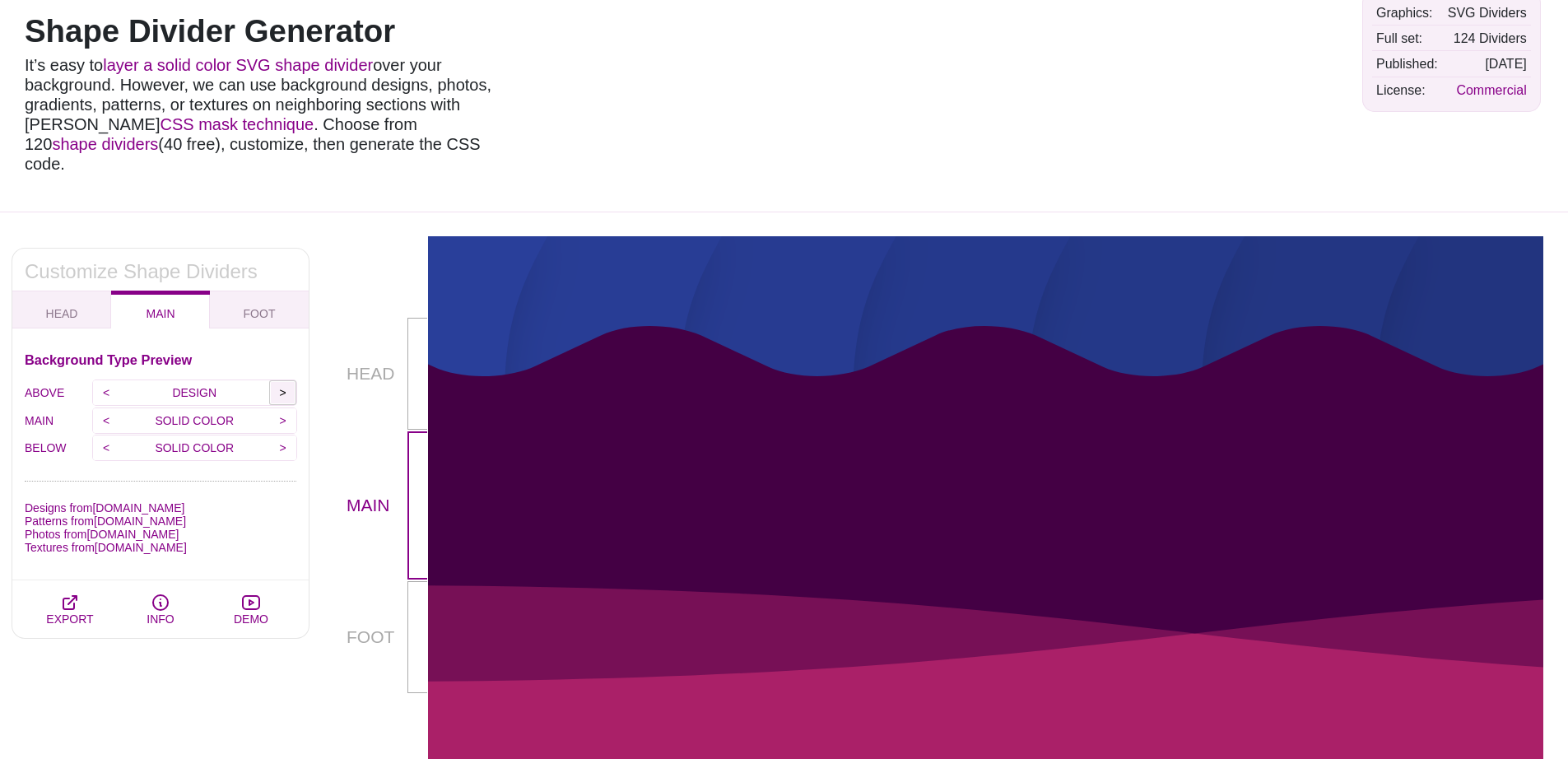
click at [287, 380] on input ">" at bounding box center [282, 392] width 27 height 25
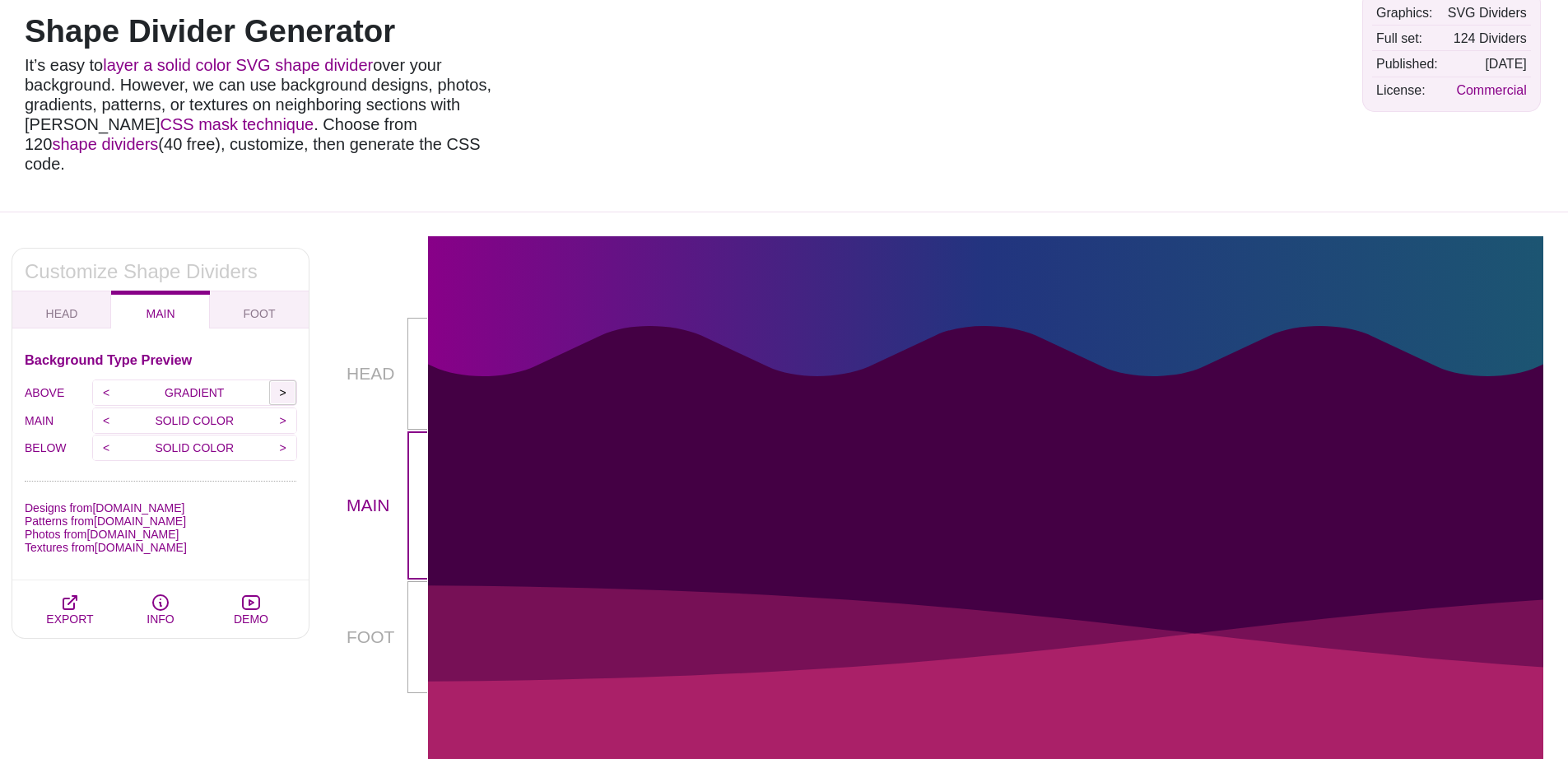
click at [287, 380] on input ">" at bounding box center [282, 392] width 27 height 25
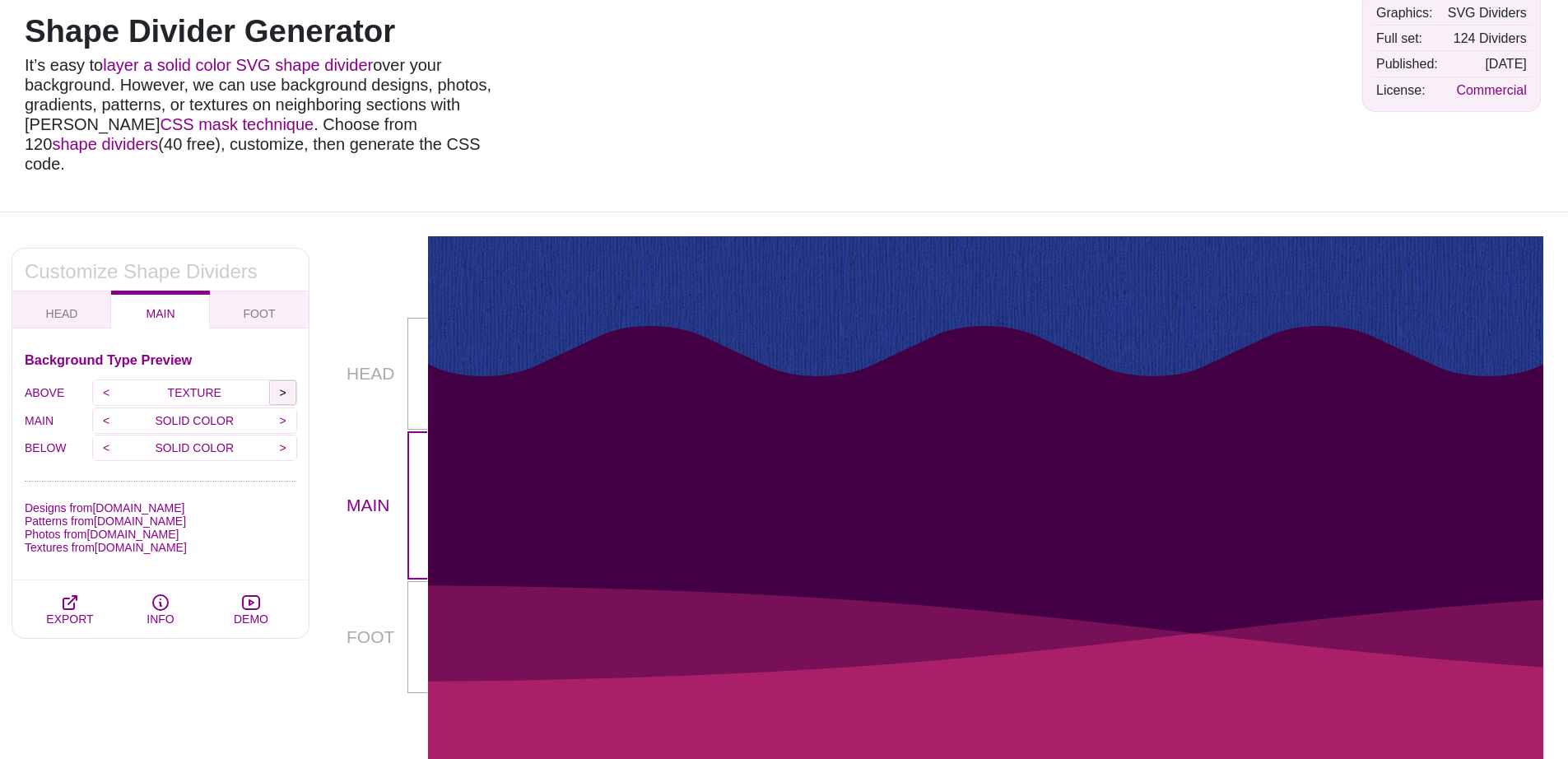
click at [287, 380] on input ">" at bounding box center [282, 392] width 27 height 25
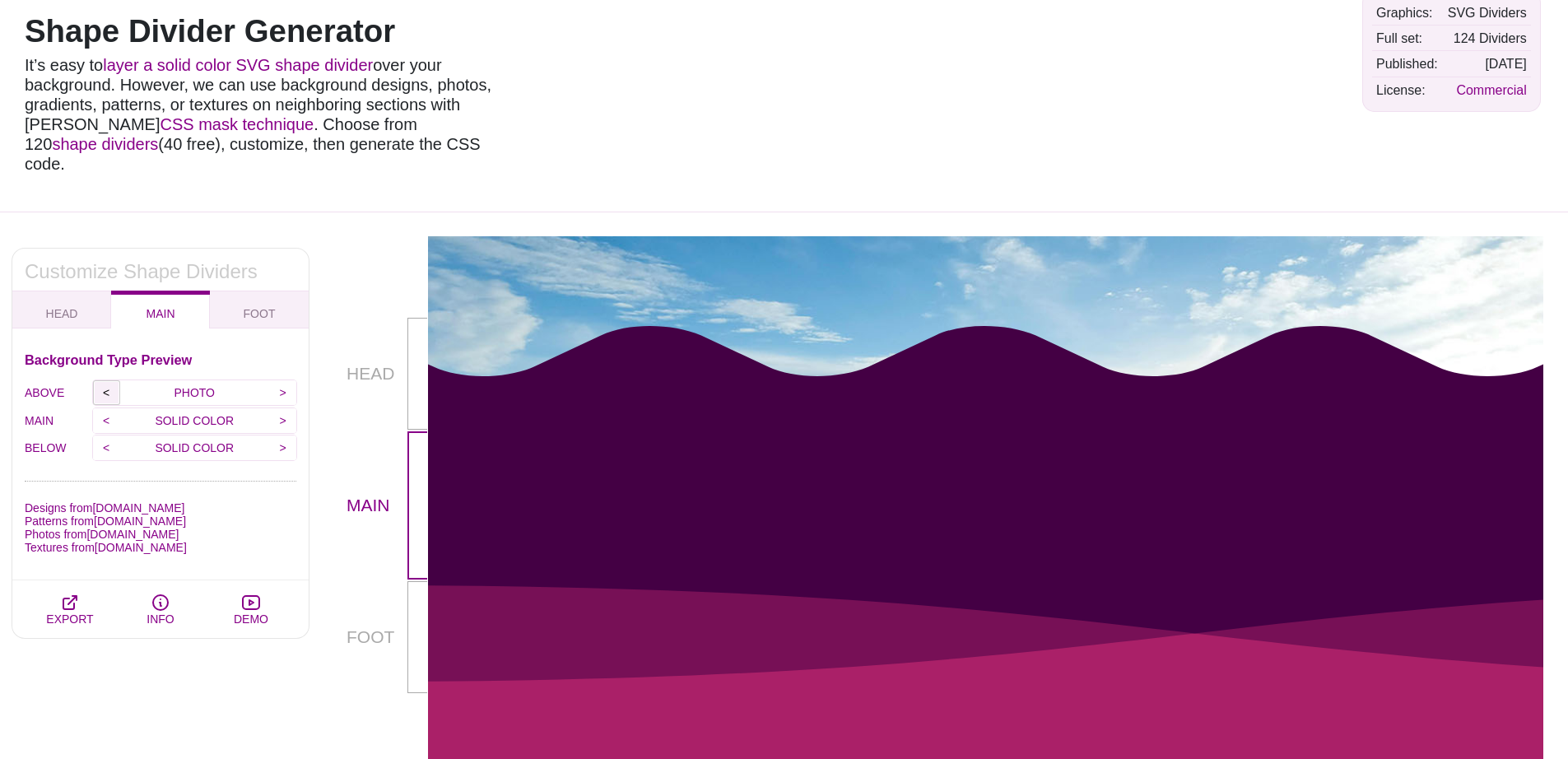
click at [104, 380] on input "<" at bounding box center [106, 392] width 27 height 25
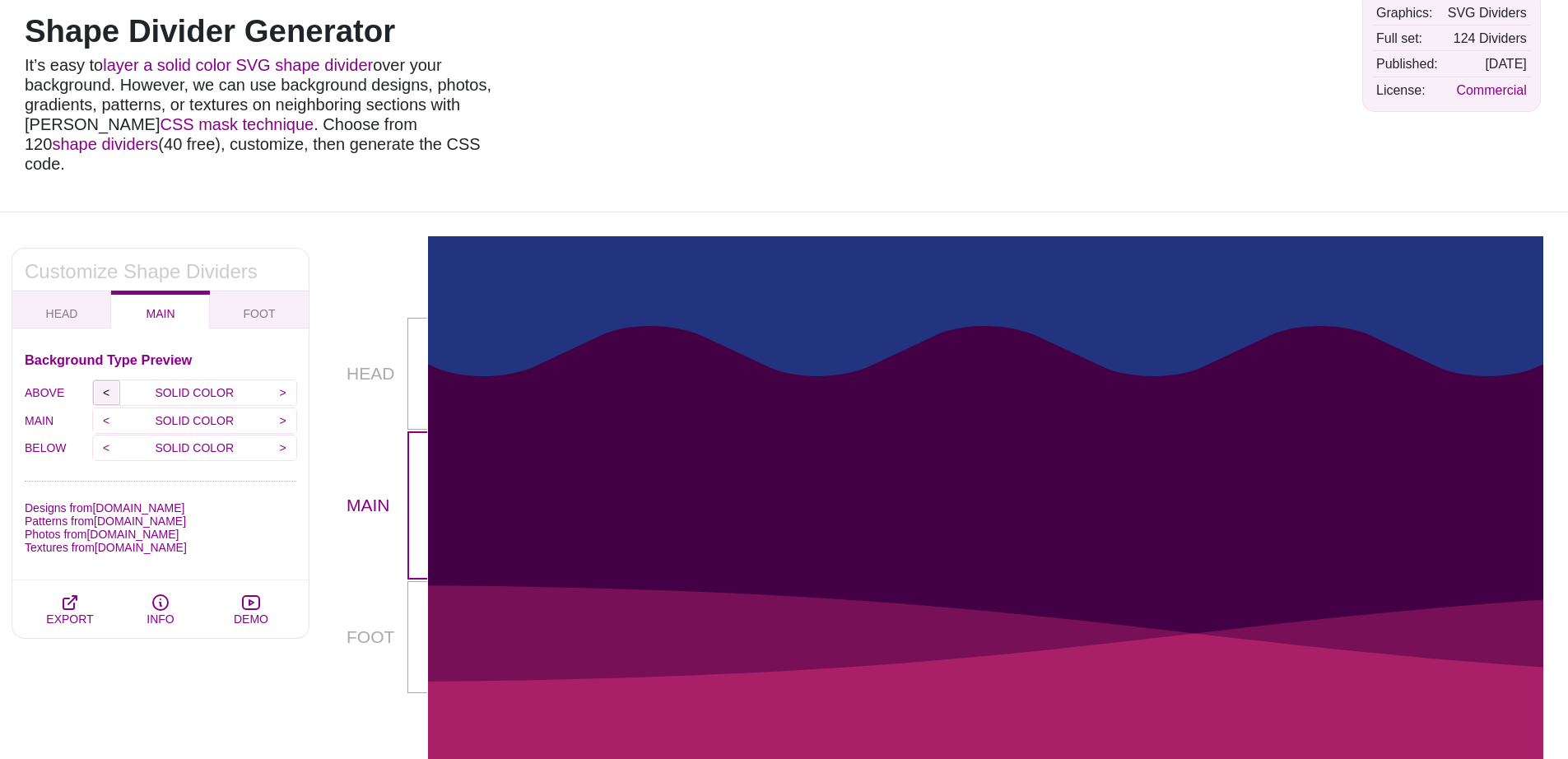
click at [104, 380] on input "<" at bounding box center [106, 392] width 27 height 25
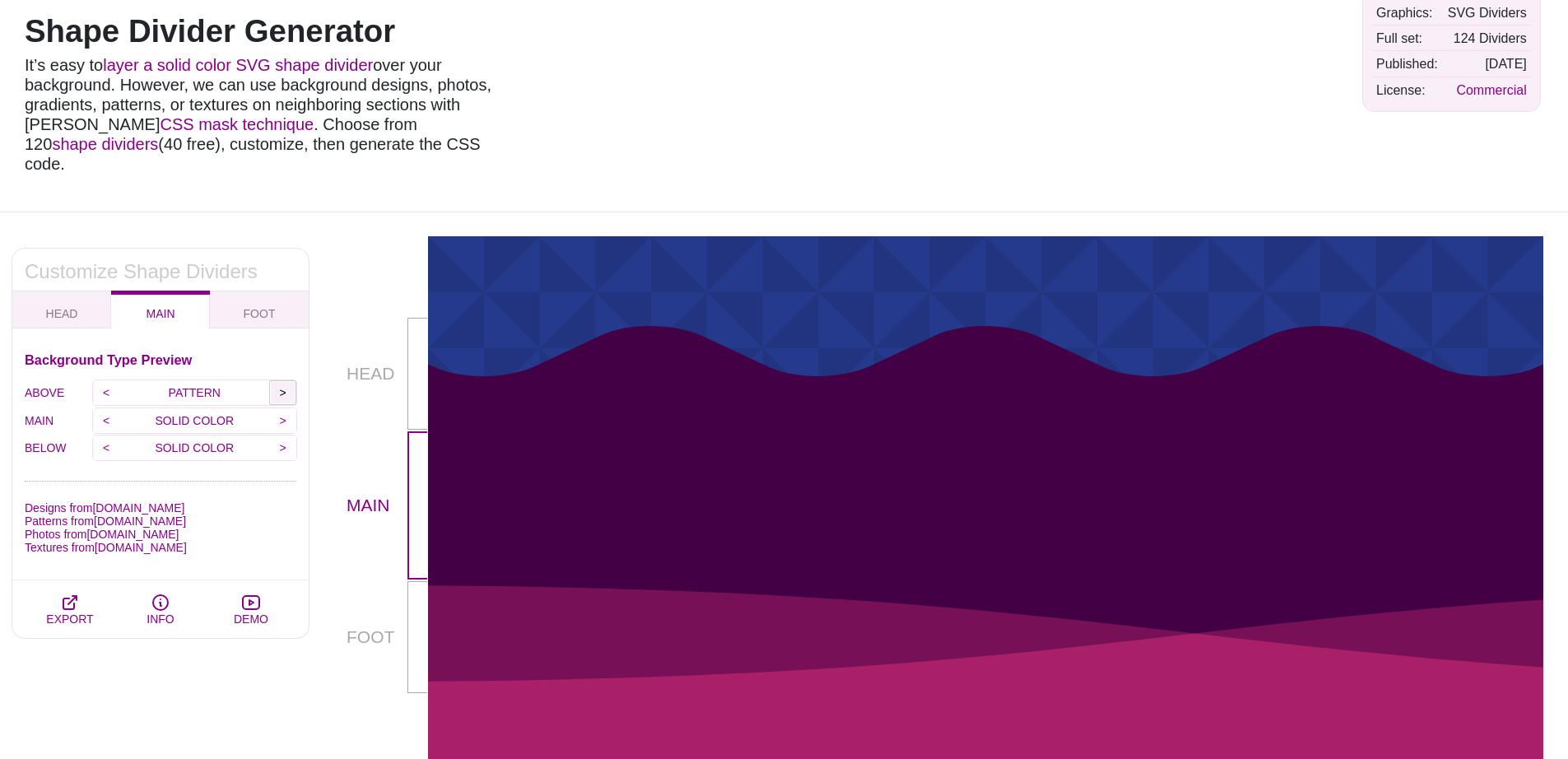
click at [282, 380] on input ">" at bounding box center [282, 392] width 27 height 25
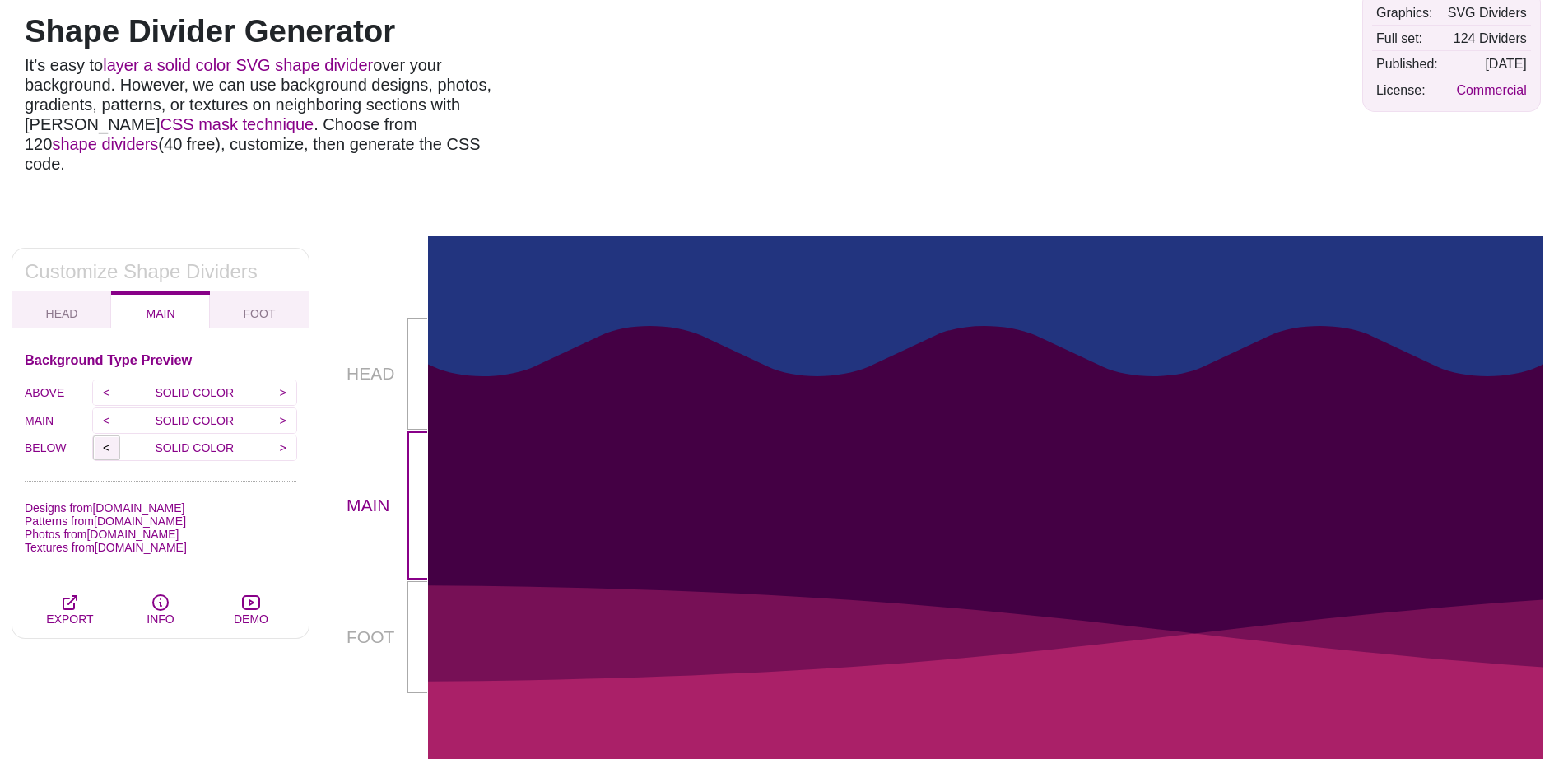
click at [111, 435] on input "<" at bounding box center [106, 447] width 27 height 25
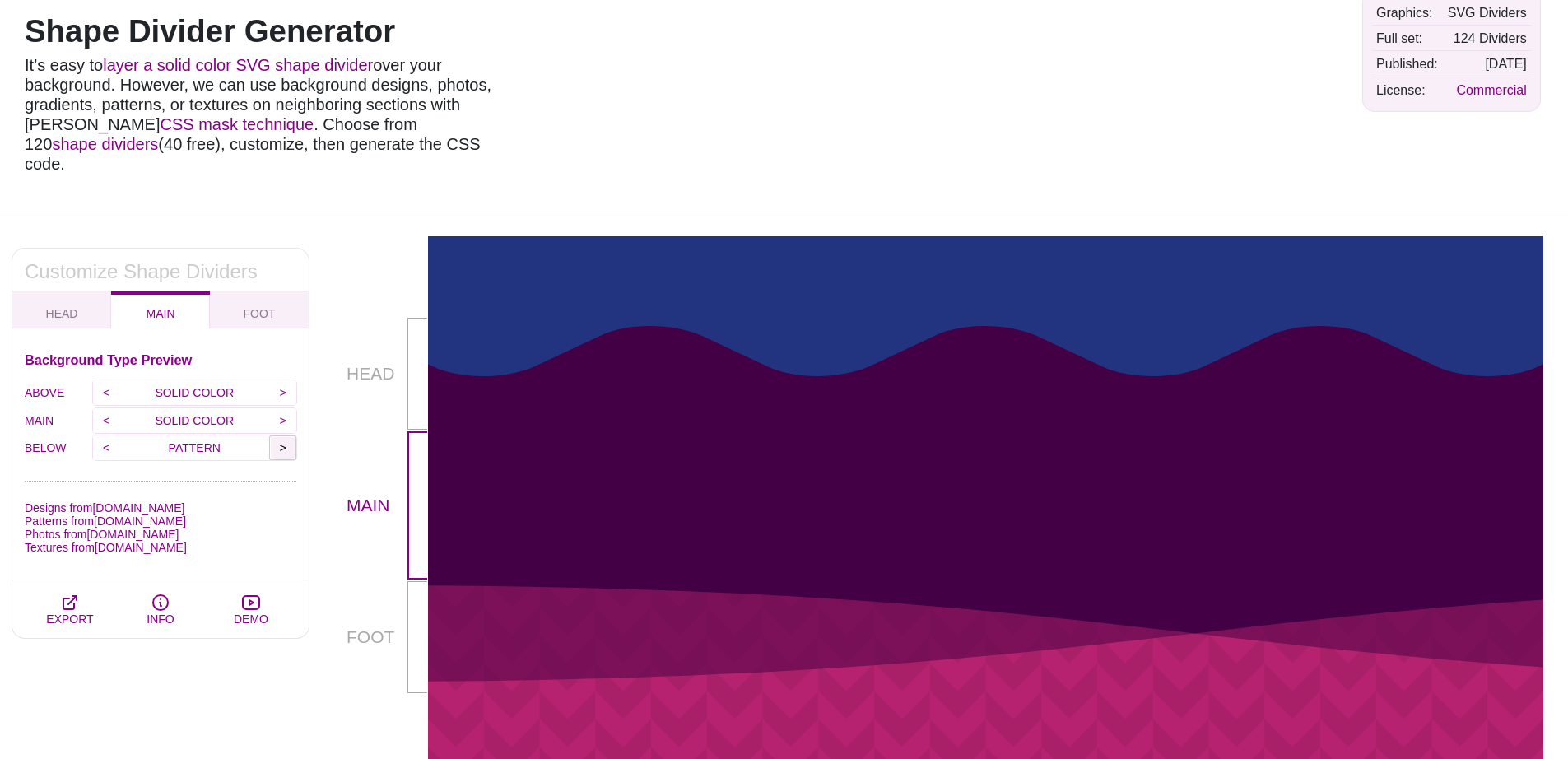
click at [288, 435] on input ">" at bounding box center [282, 447] width 27 height 25
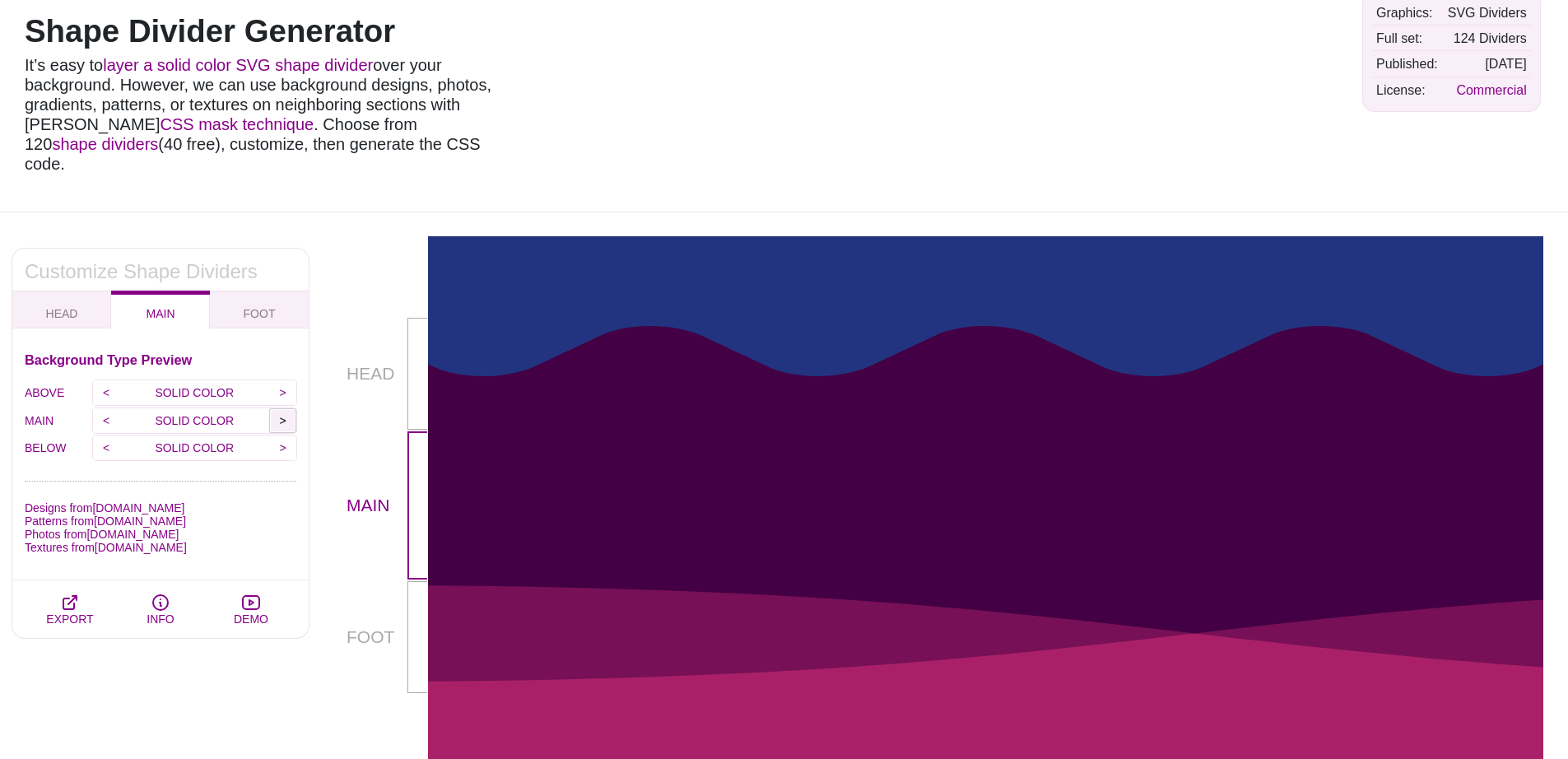
click at [276, 409] on input ">" at bounding box center [282, 421] width 27 height 25
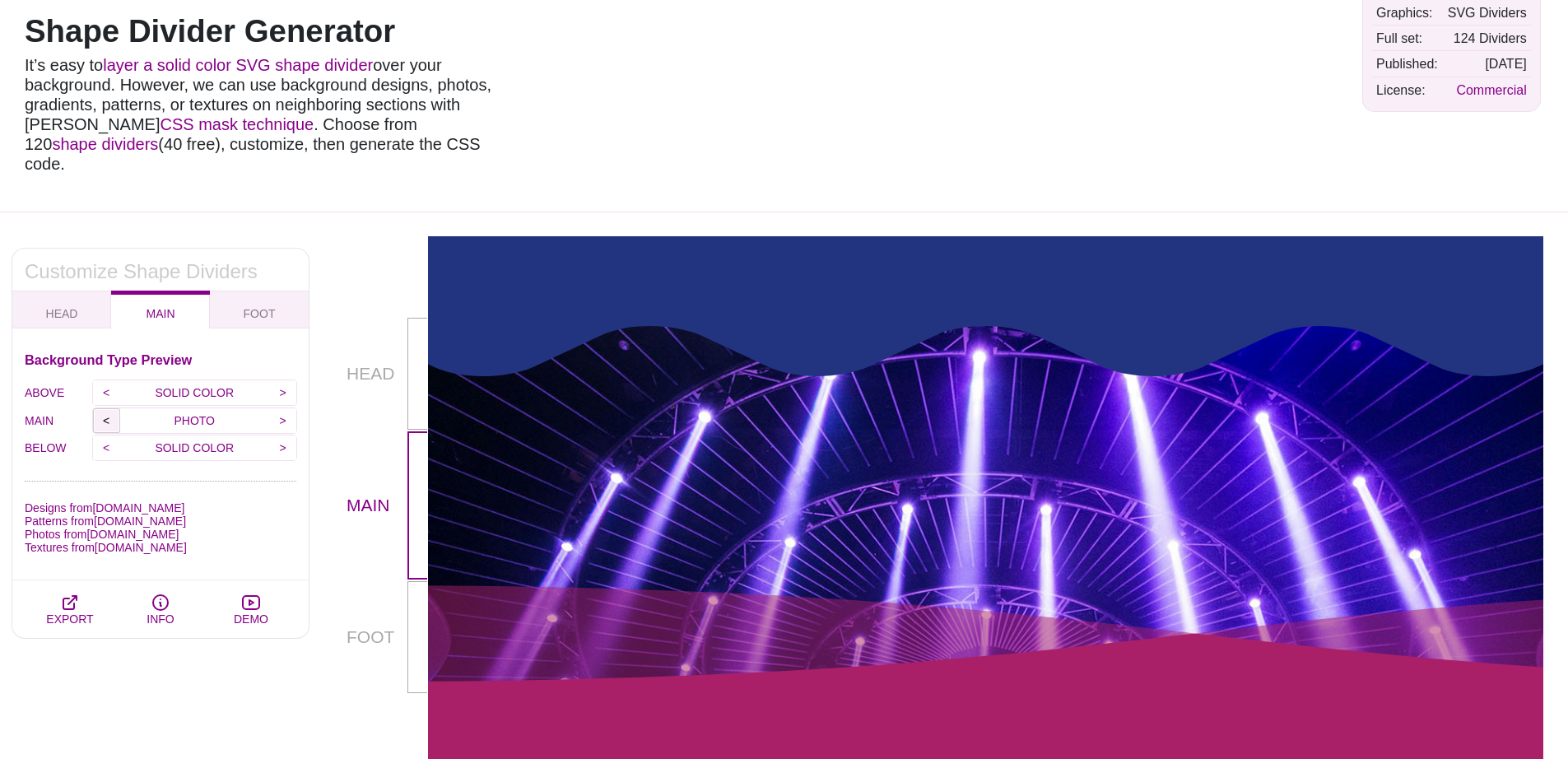
click at [108, 409] on input "<" at bounding box center [106, 421] width 27 height 25
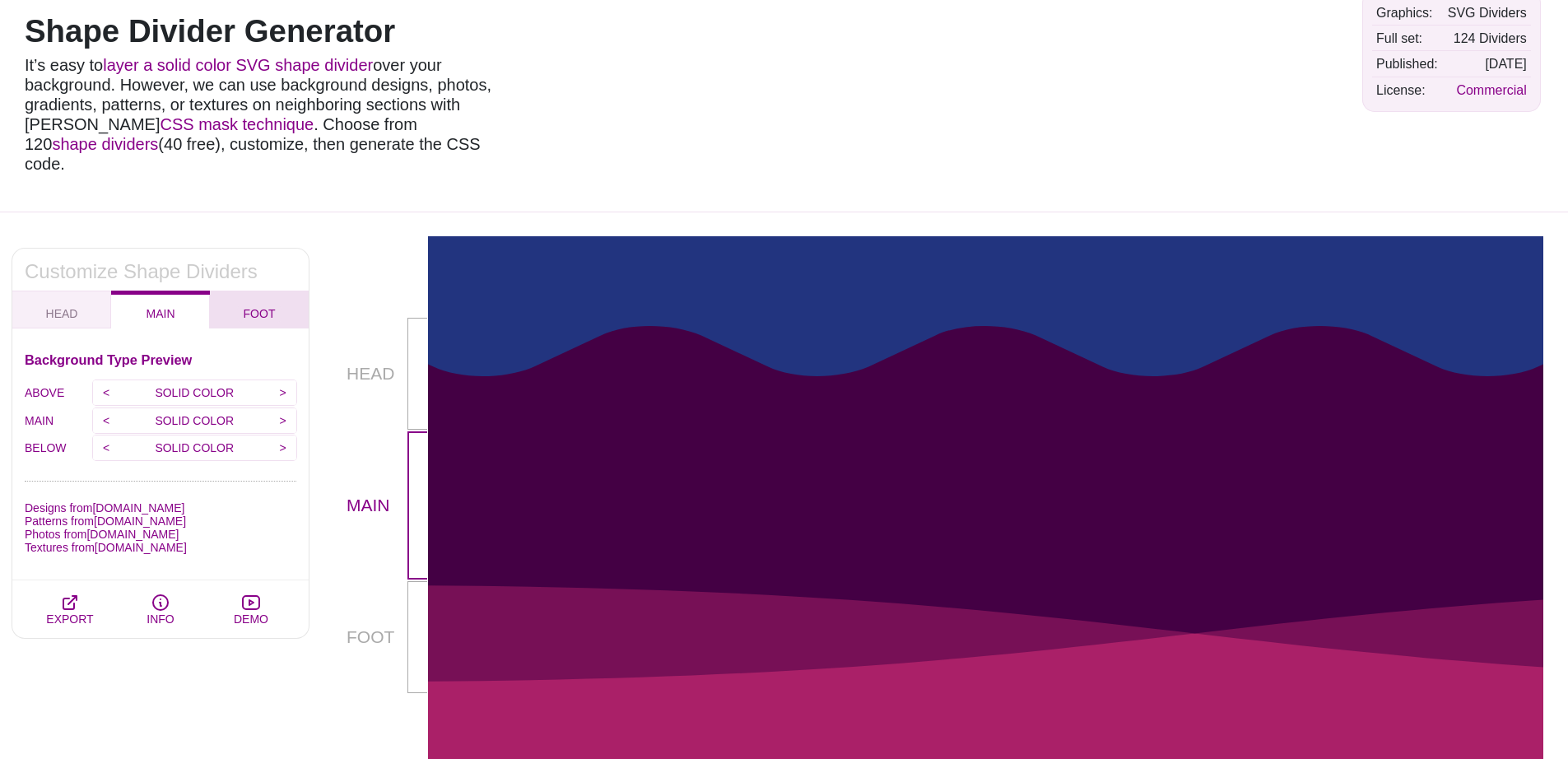
click at [251, 304] on span "FOOT" at bounding box center [259, 313] width 45 height 18
checkbox input "false"
type input "90"
type input "1.5"
type input "-75"
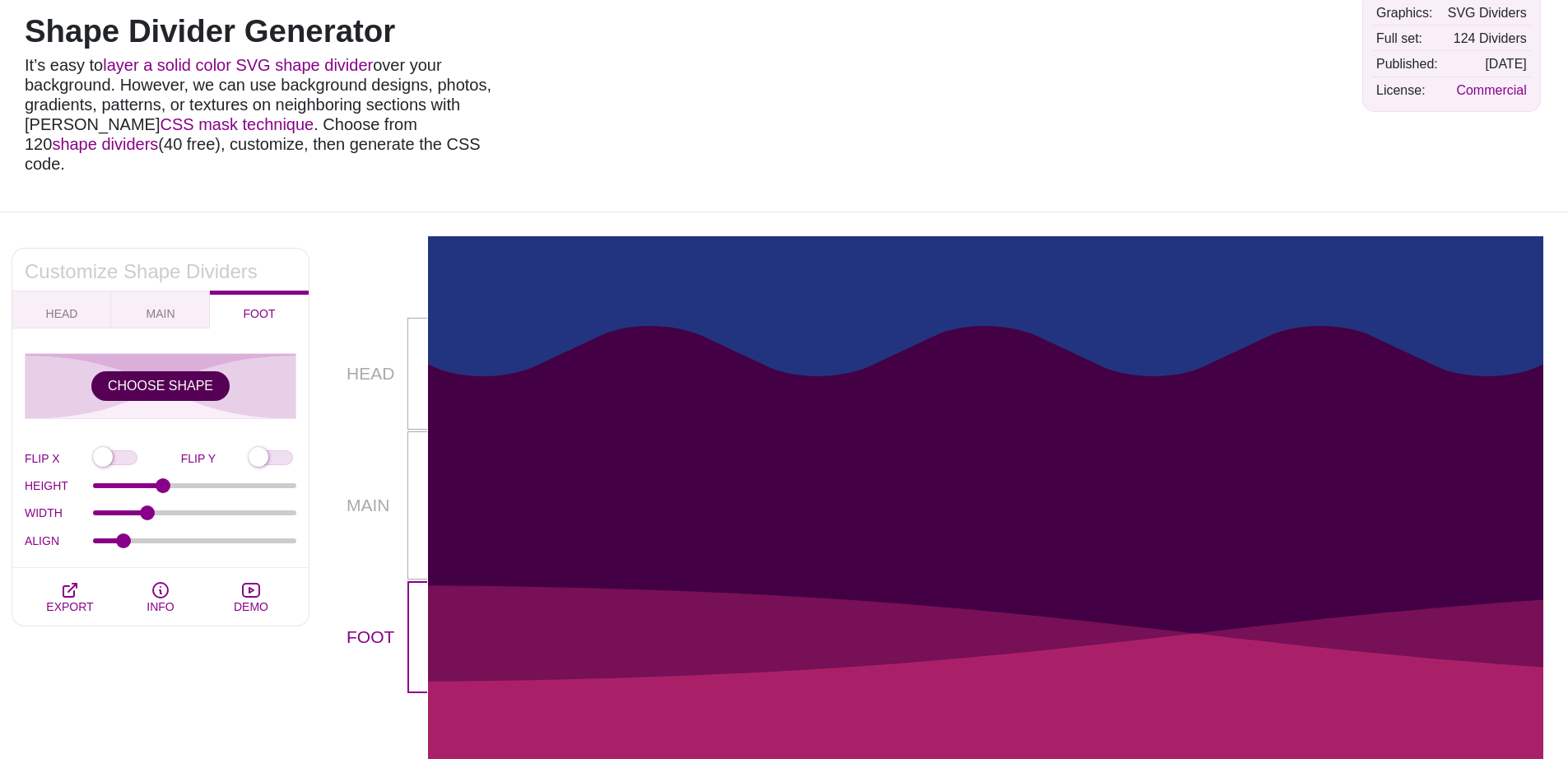
click at [195, 373] on button "CHOOSE SHAPE" at bounding box center [161, 386] width 139 height 30
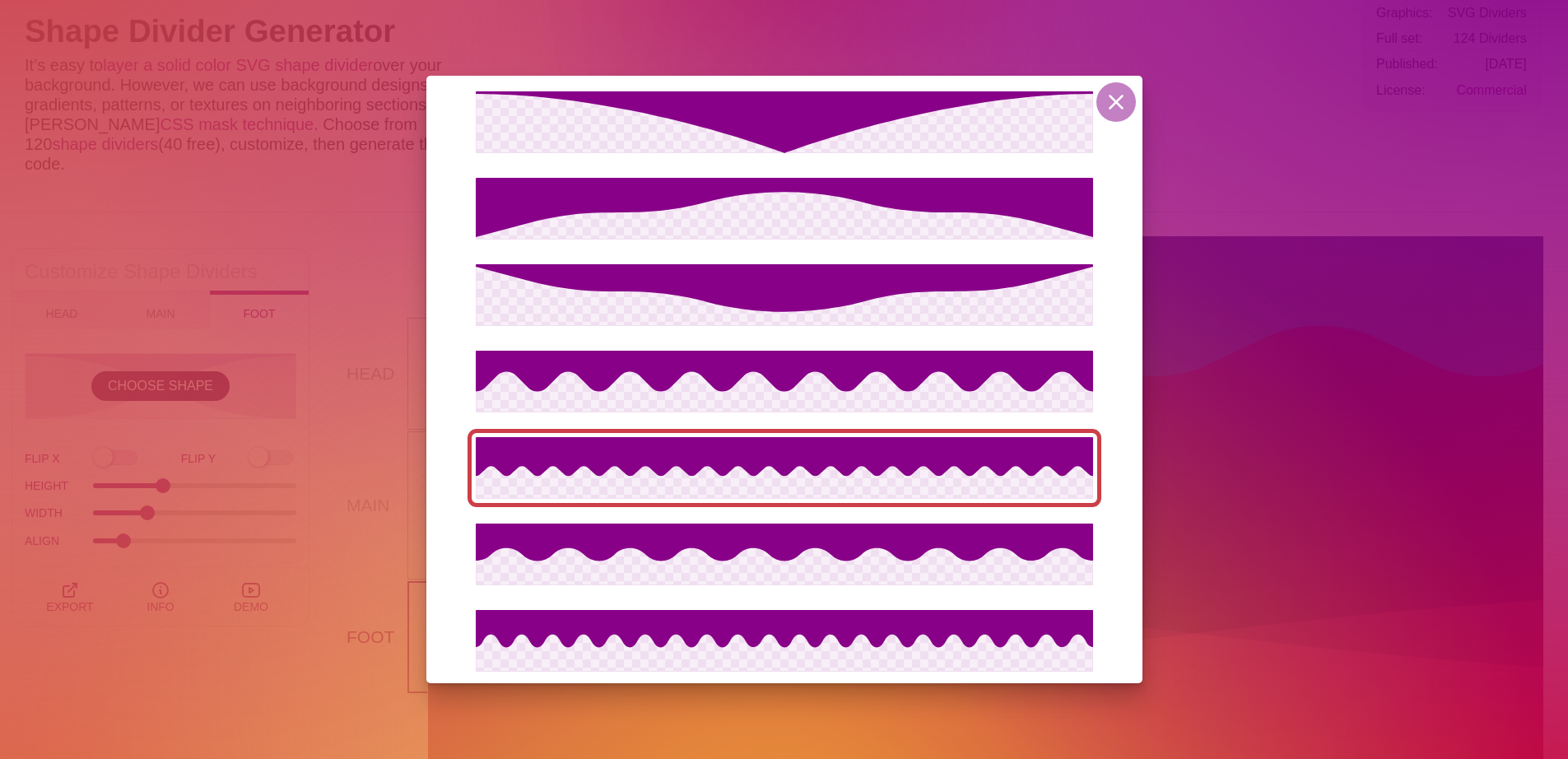
scroll to position [9359, 0]
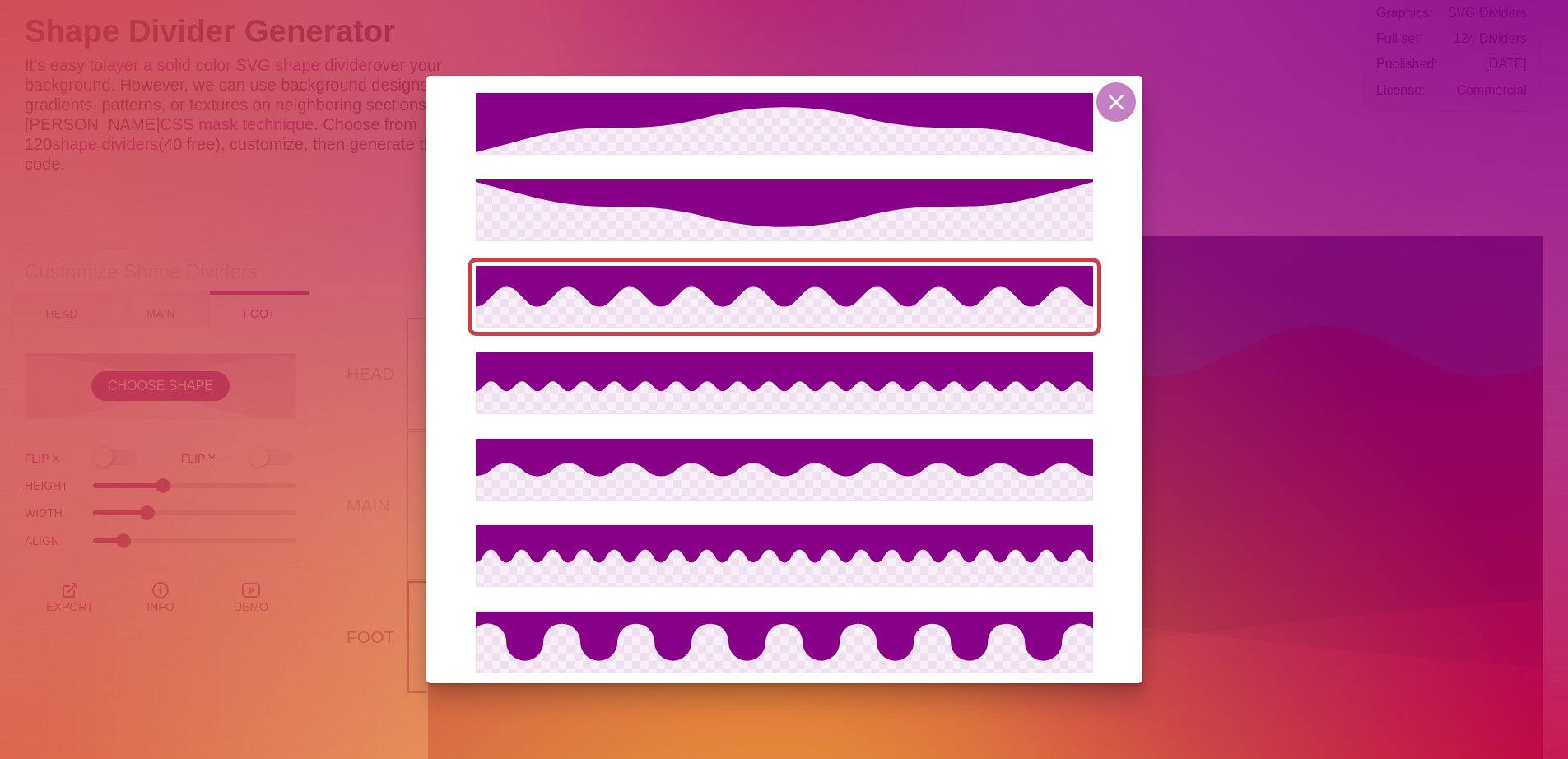
click at [798, 304] on icon at bounding box center [785, 297] width 618 height 62
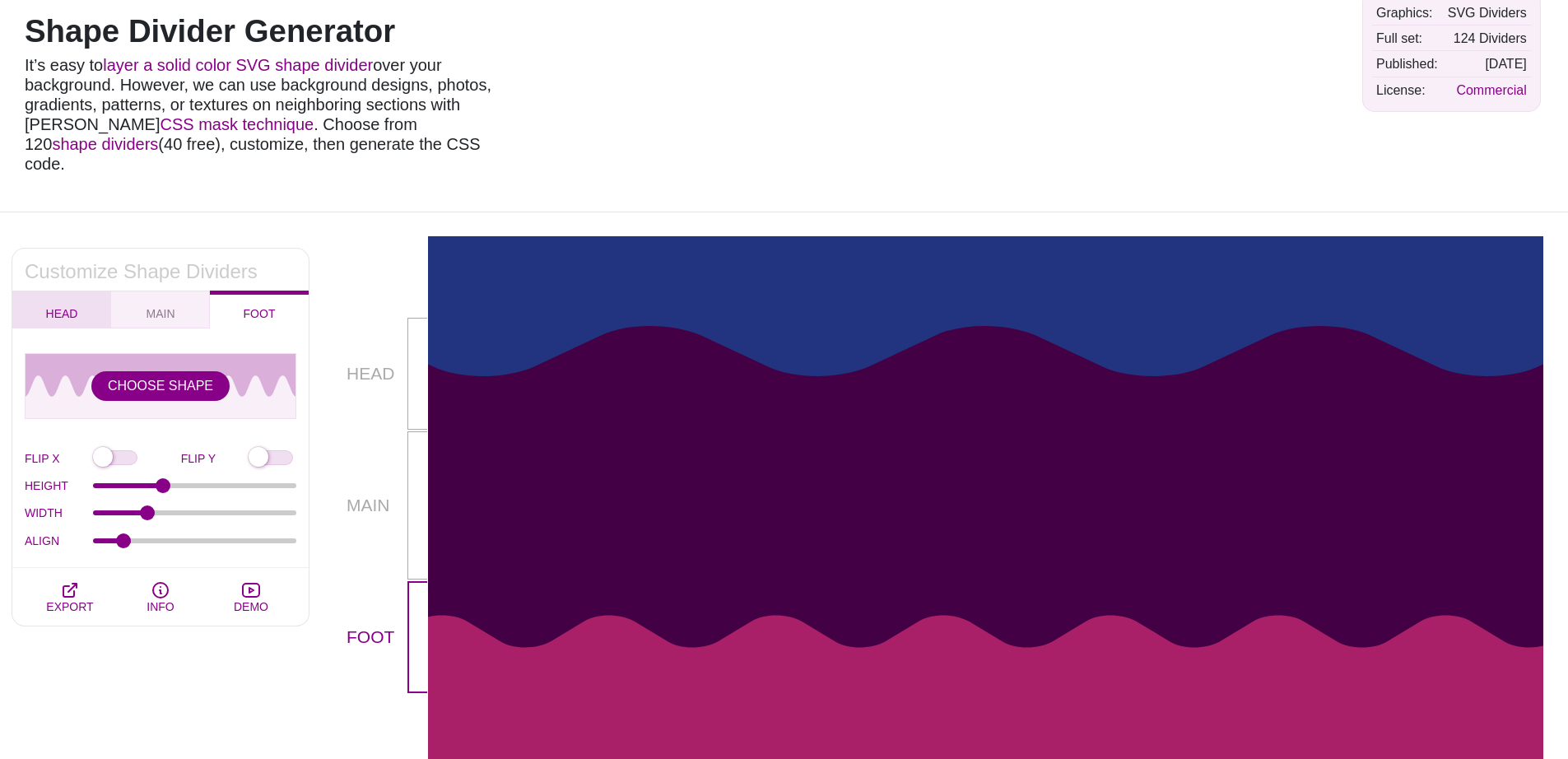
click at [85, 297] on button "HEAD" at bounding box center [61, 309] width 99 height 38
checkbox input "true"
type input "141"
type input "3"
type input "0"
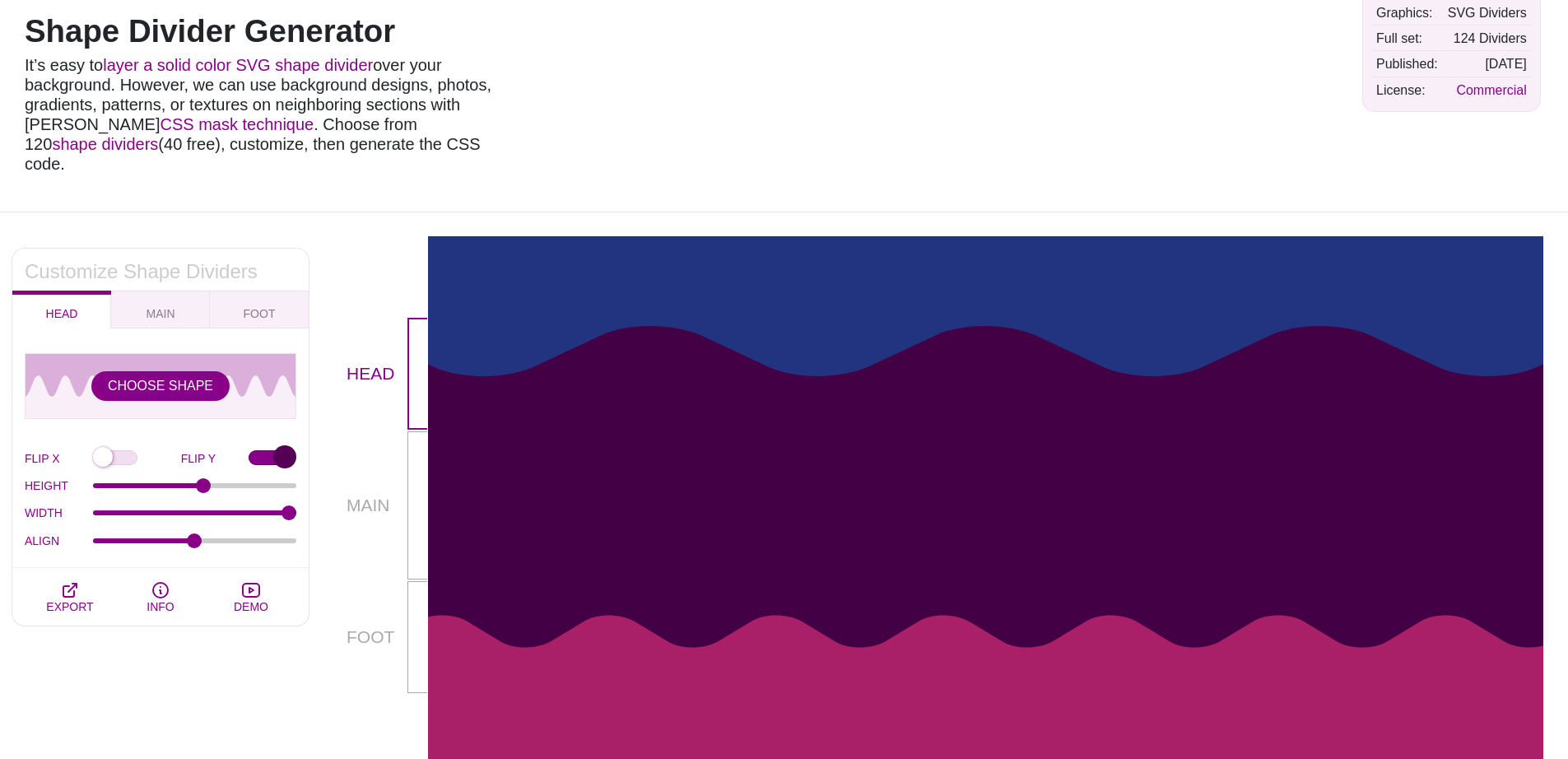
click at [289, 450] on input "FLIP Y" at bounding box center [273, 459] width 48 height 18
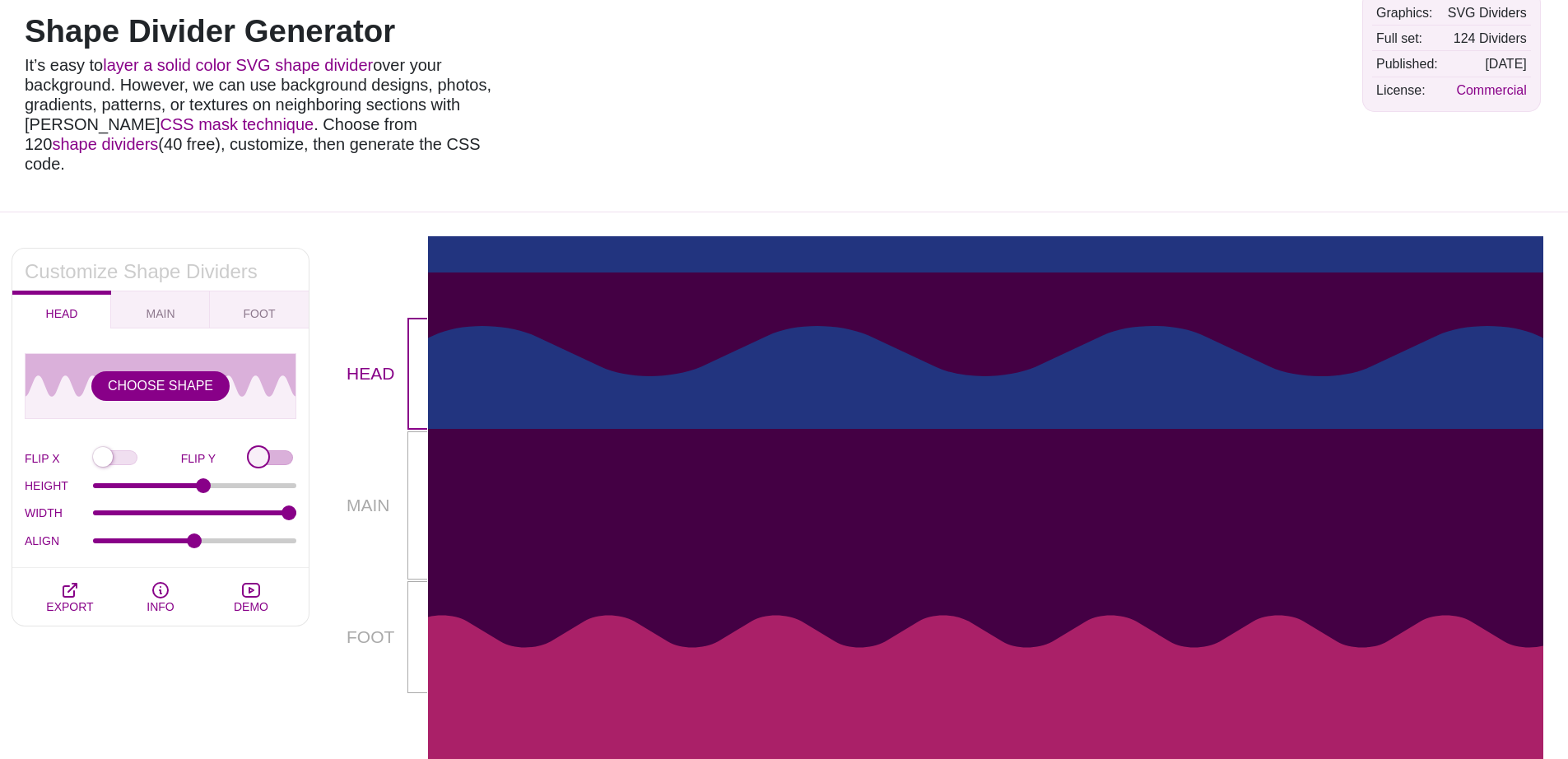
click at [289, 450] on input "FLIP Y" at bounding box center [273, 459] width 48 height 18
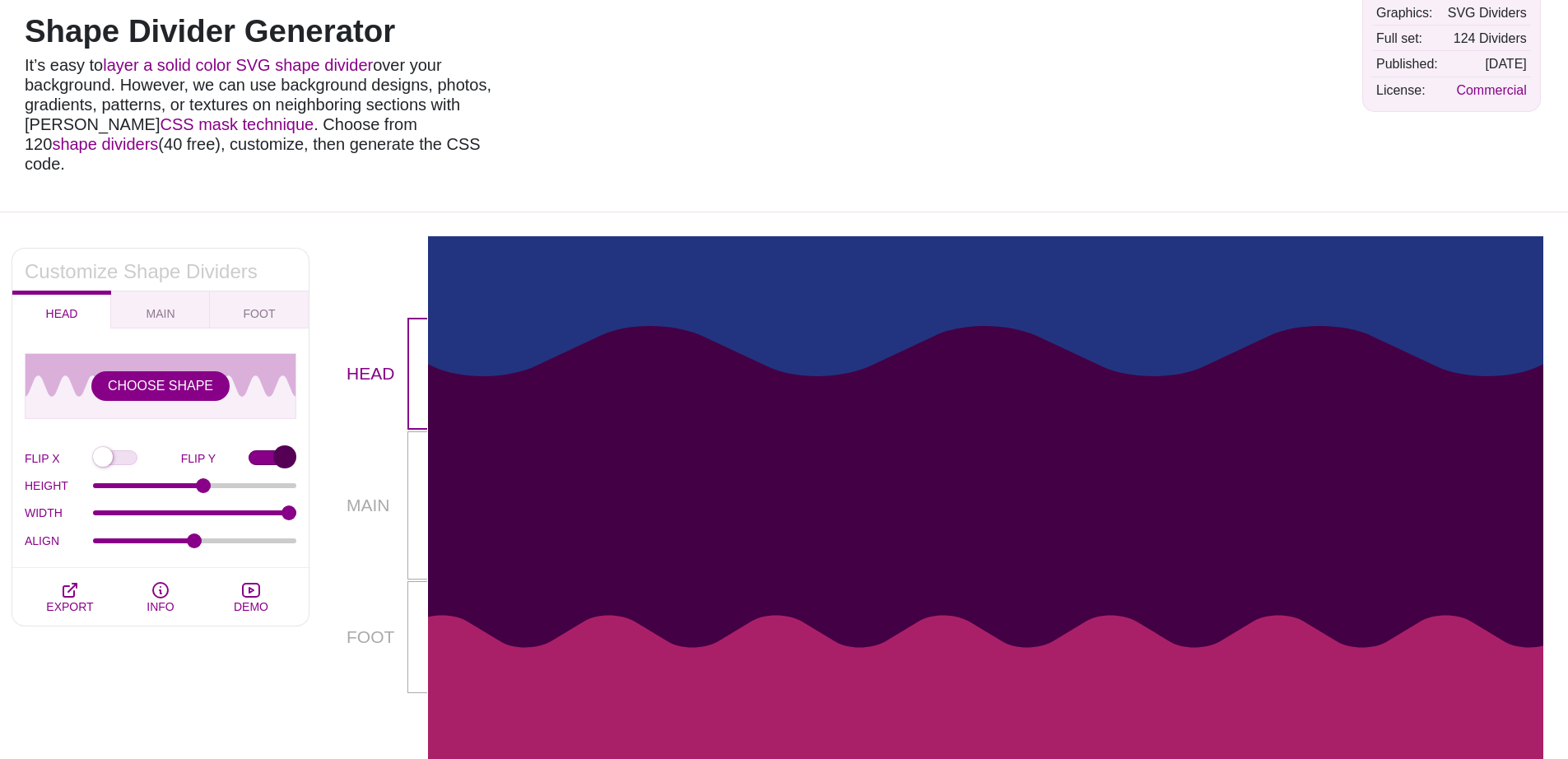
click at [289, 450] on input "FLIP Y" at bounding box center [273, 459] width 48 height 18
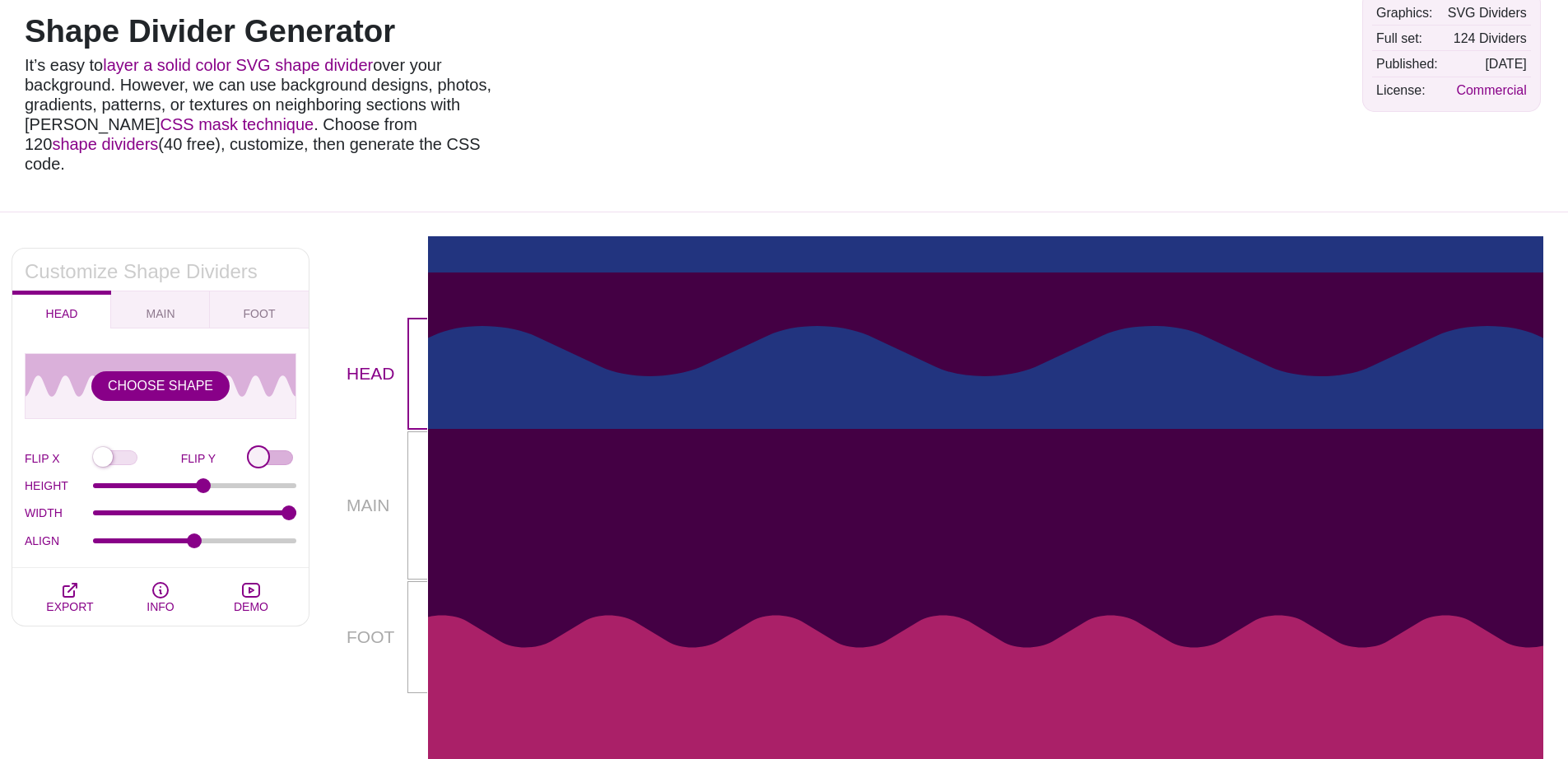
click at [289, 450] on input "FLIP Y" at bounding box center [273, 459] width 48 height 18
checkbox input "true"
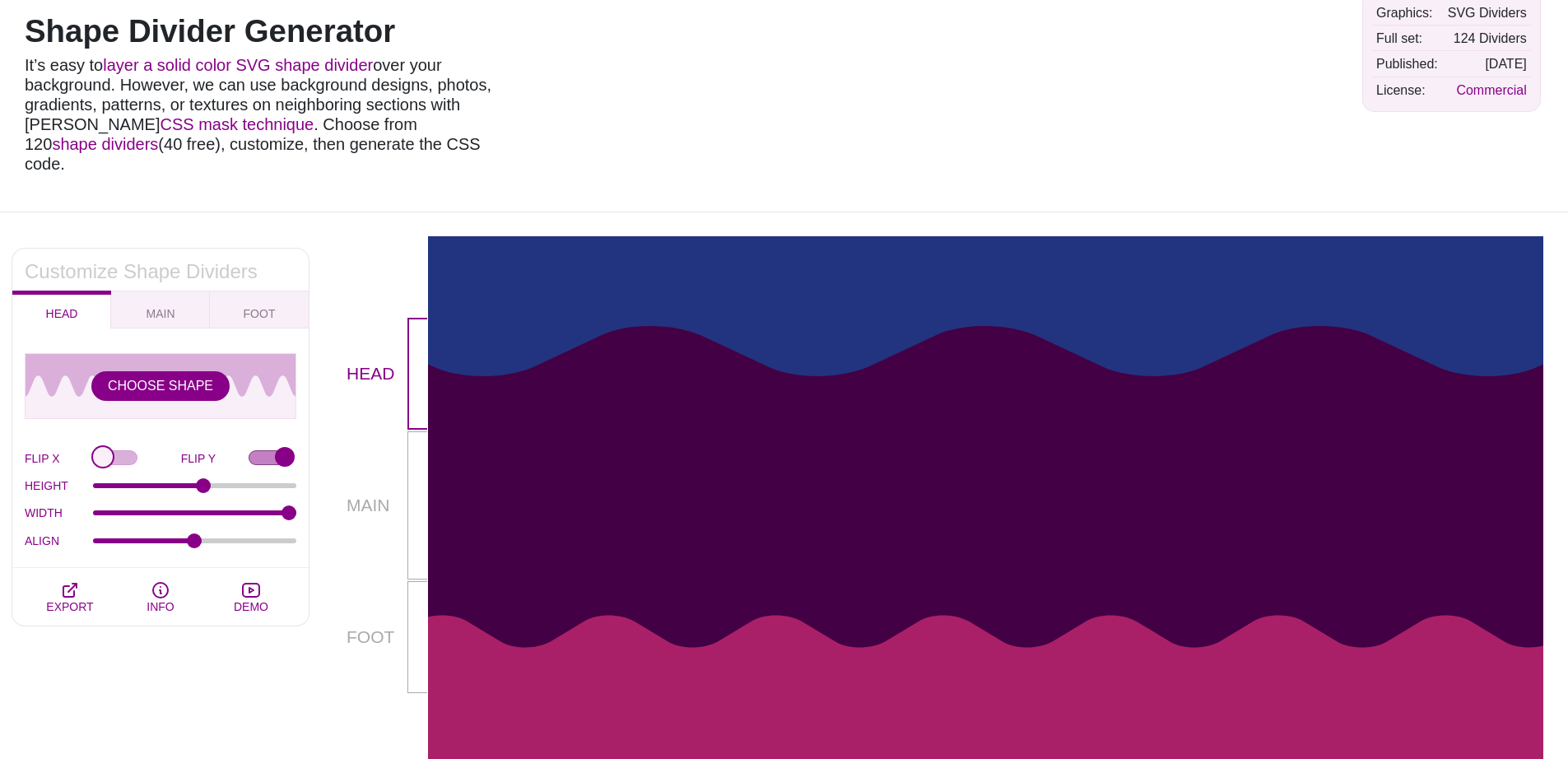
click at [105, 450] on input "FLIP X" at bounding box center [137, 459] width 88 height 18
checkbox input "false"
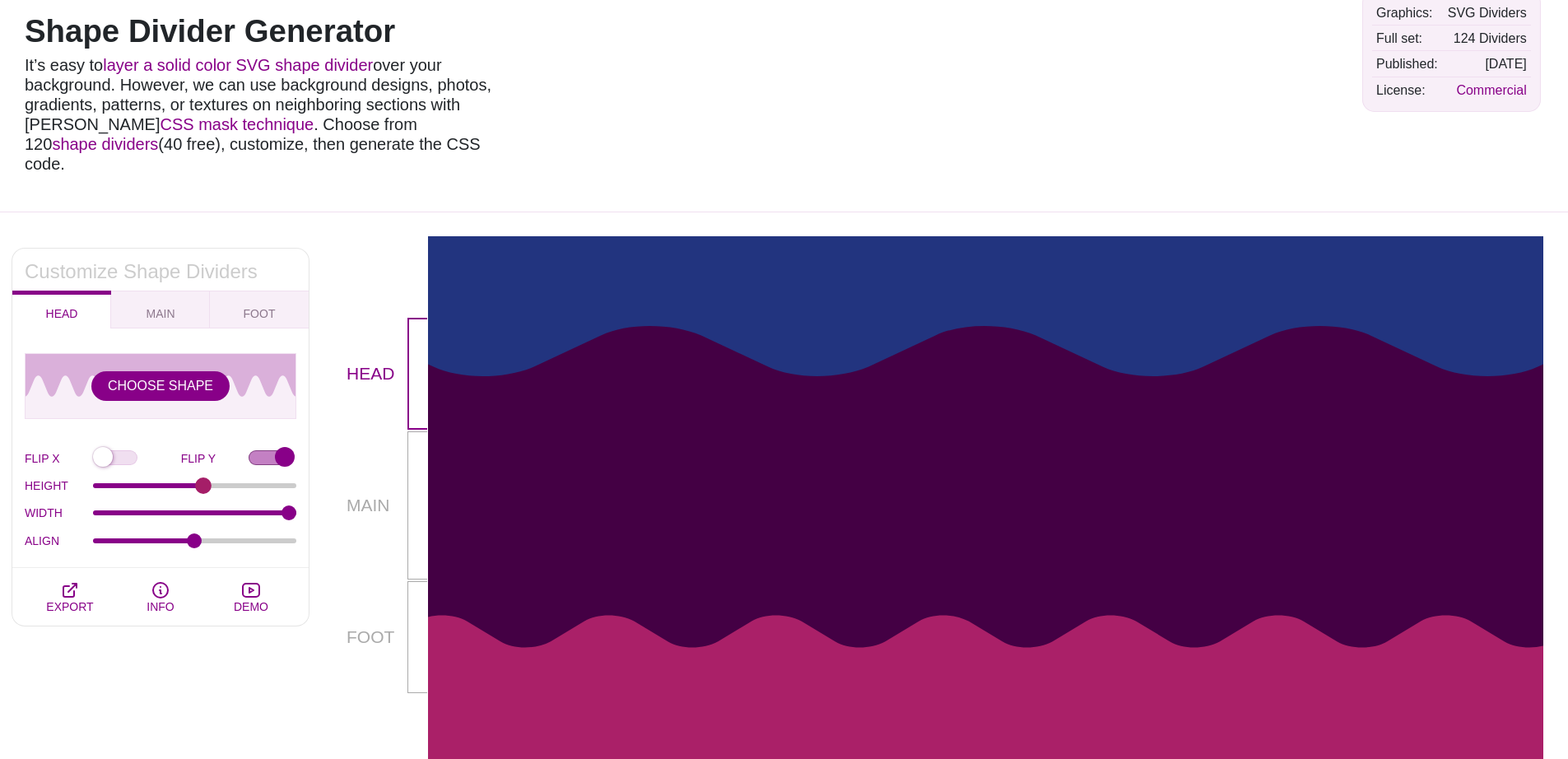
click at [203, 483] on input "HEIGHT" at bounding box center [195, 485] width 204 height 6
click at [204, 499] on div "WIDTH 3" at bounding box center [161, 513] width 272 height 28
click at [270, 304] on span "FOOT" at bounding box center [259, 313] width 45 height 18
checkbox input "false"
type input "90"
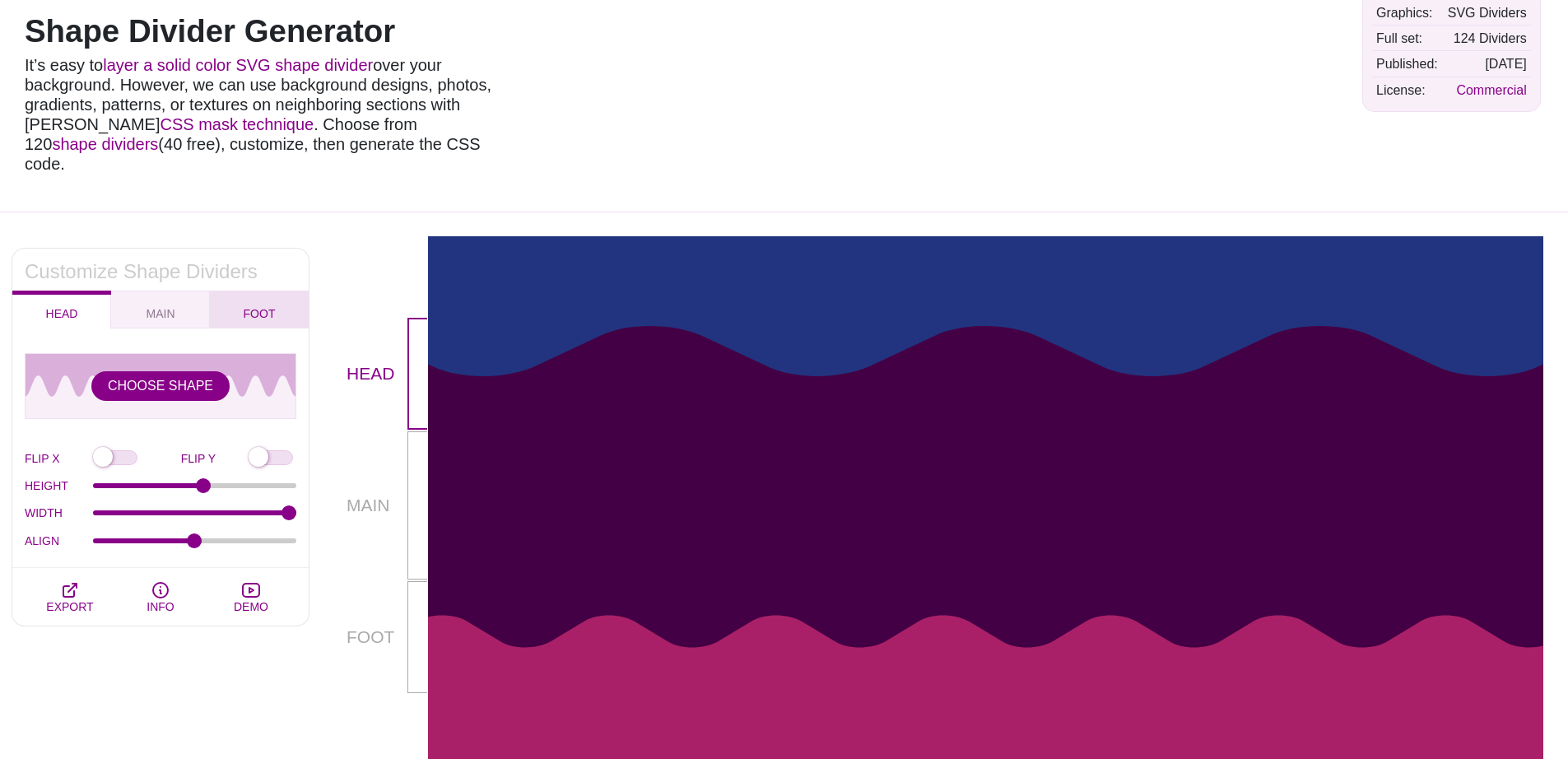
type input "1.5"
type input "-75"
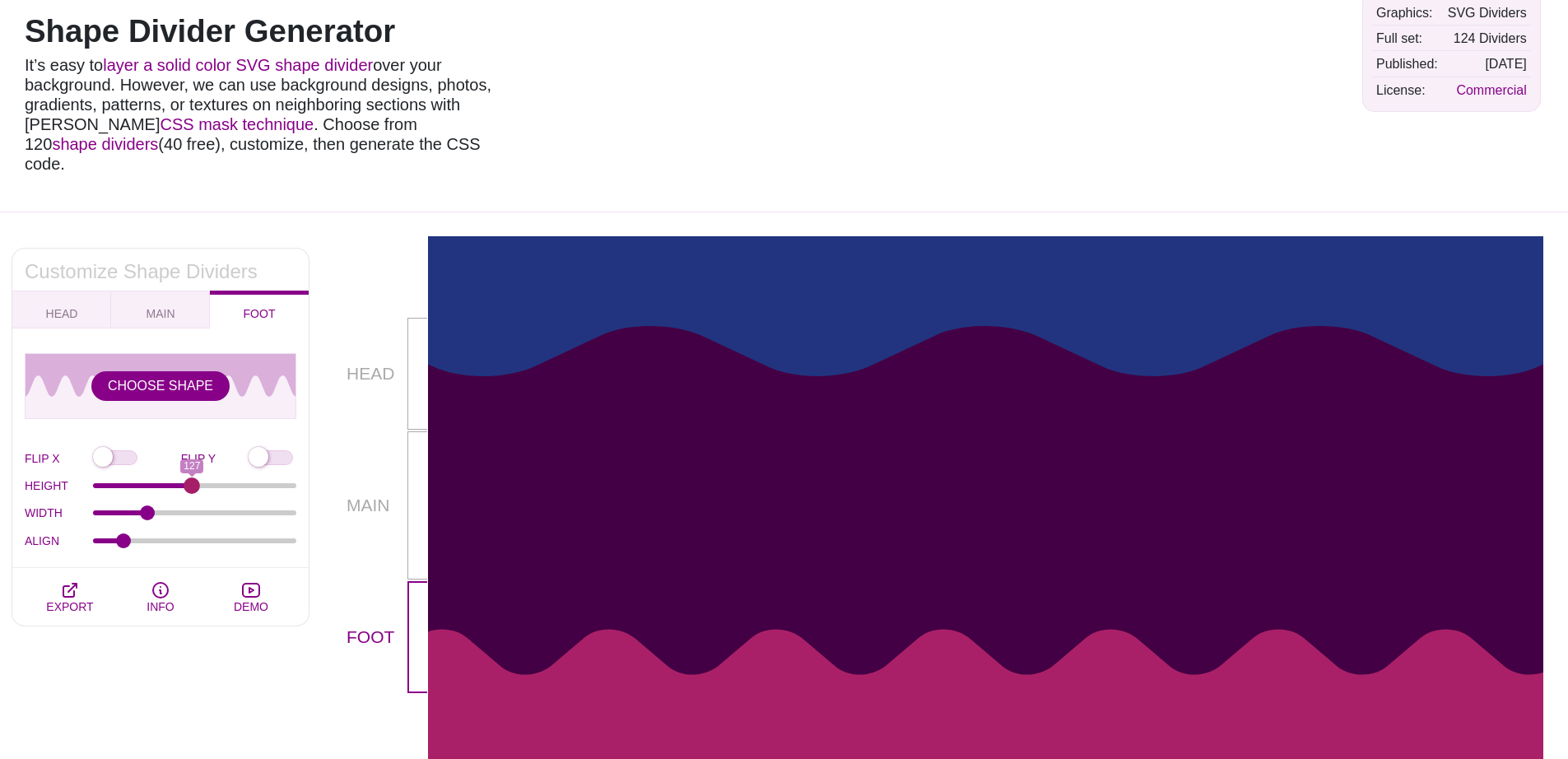
drag, startPoint x: 166, startPoint y: 464, endPoint x: 192, endPoint y: 466, distance: 26.1
type input "127"
click at [192, 483] on input "HEIGHT" at bounding box center [195, 485] width 204 height 6
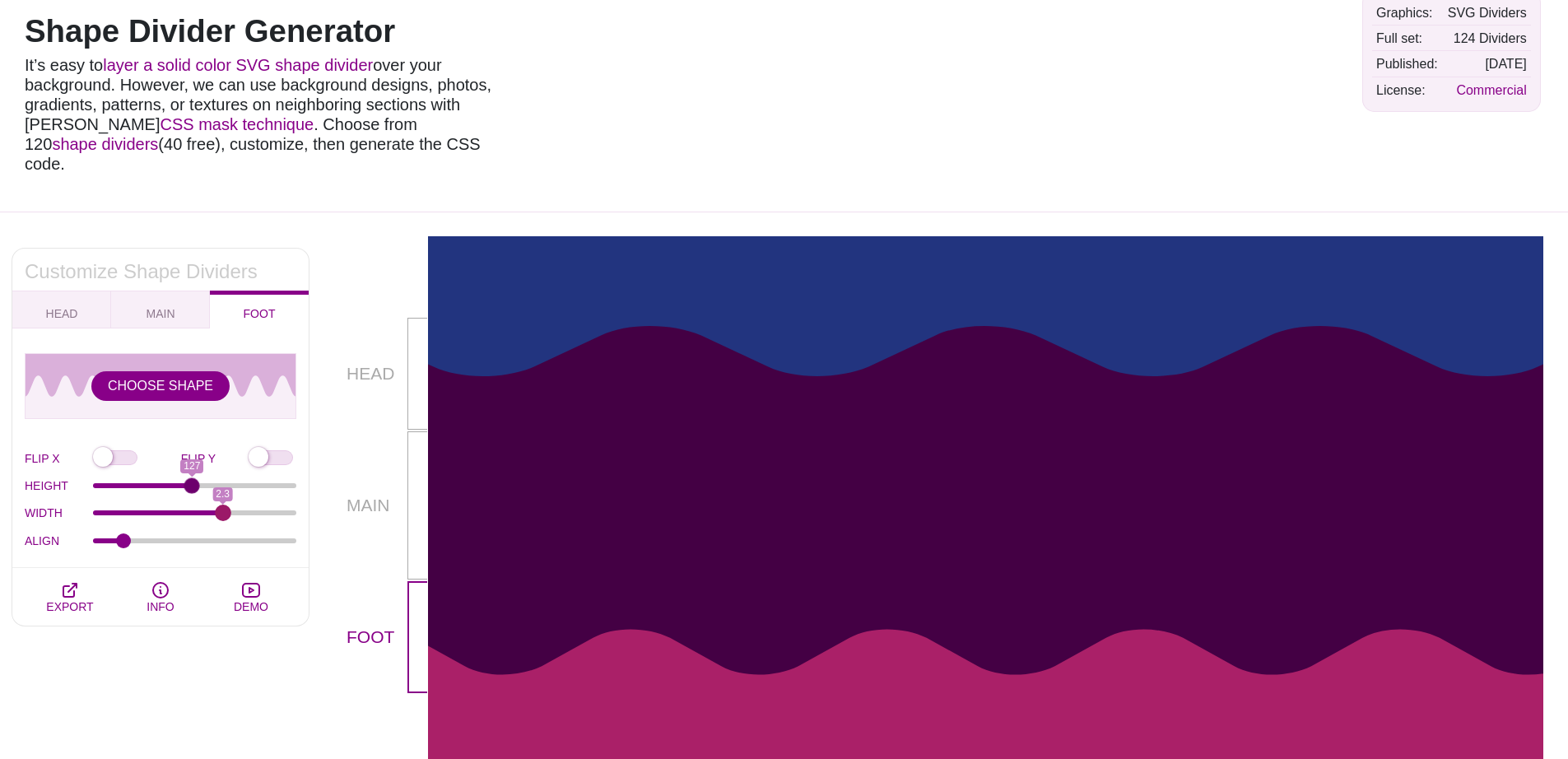
drag, startPoint x: 150, startPoint y: 495, endPoint x: 222, endPoint y: 493, distance: 72.0
type input "2.3"
click at [222, 509] on input "WIDTH" at bounding box center [195, 512] width 204 height 6
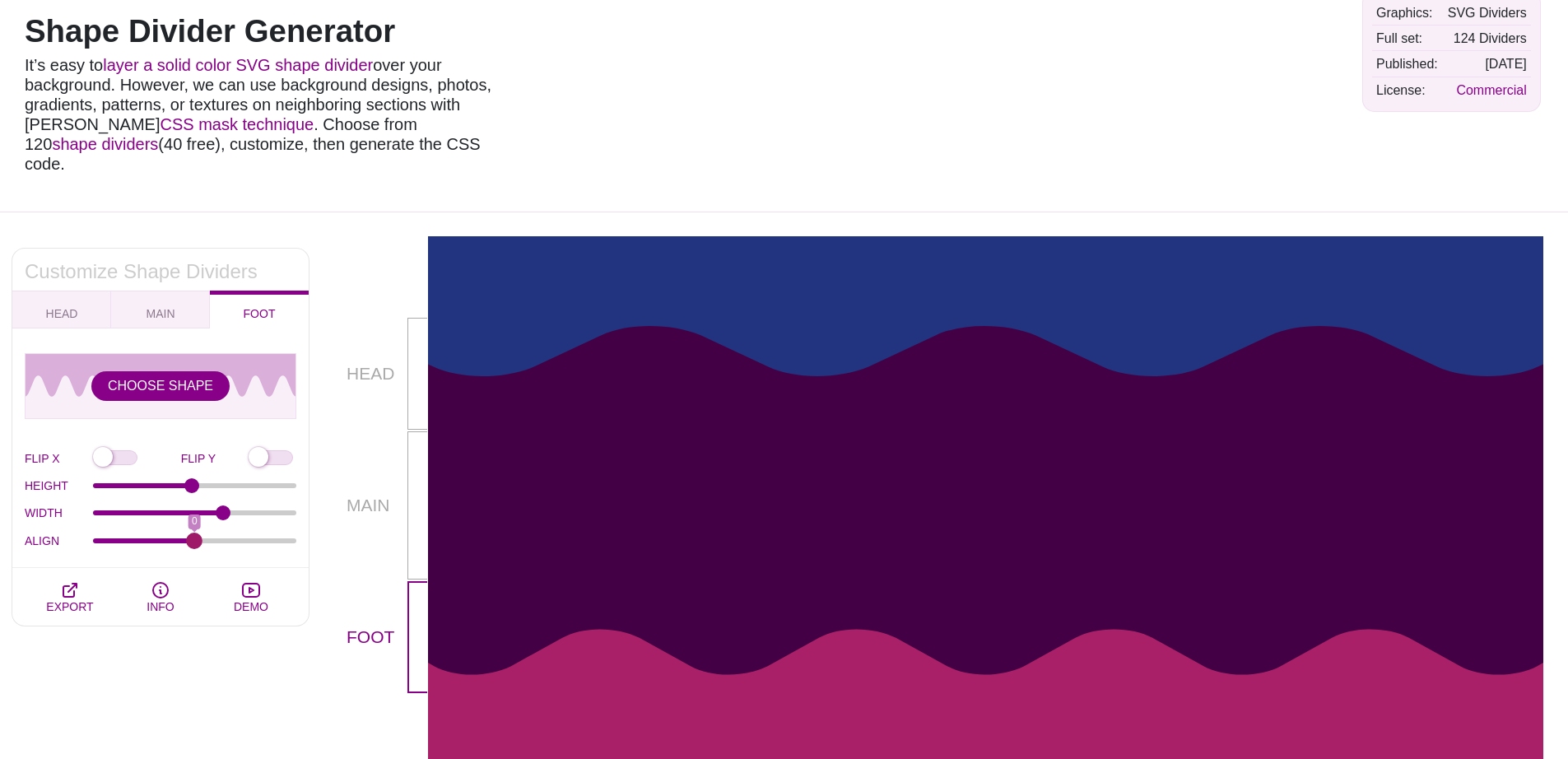
drag, startPoint x: 126, startPoint y: 523, endPoint x: 195, endPoint y: 522, distance: 69.0
type input "0"
click at [195, 537] on input "ALIGN" at bounding box center [195, 540] width 204 height 6
click at [92, 296] on button "HEAD" at bounding box center [61, 309] width 99 height 38
checkbox input "true"
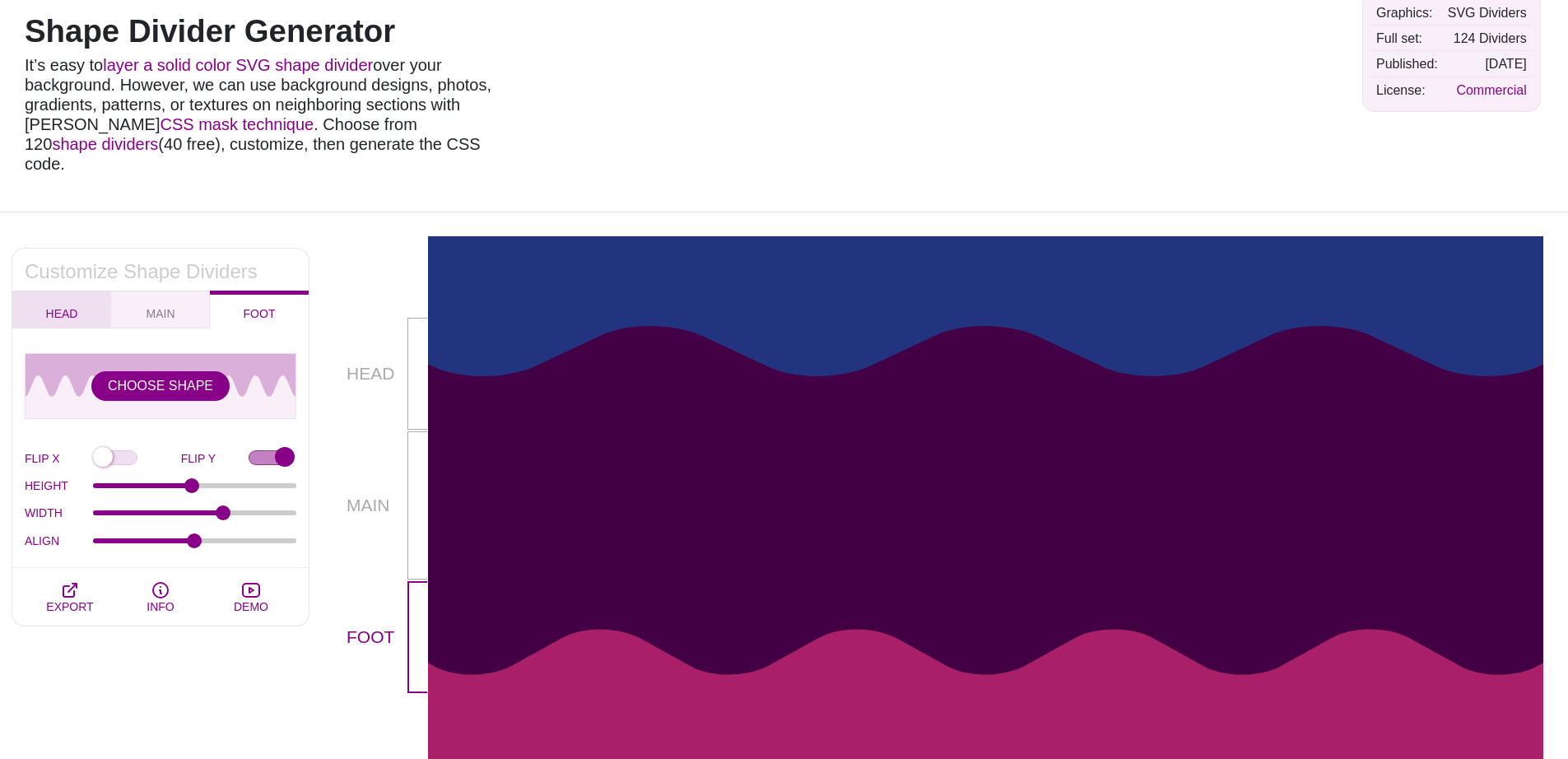
type input "141"
type input "3"
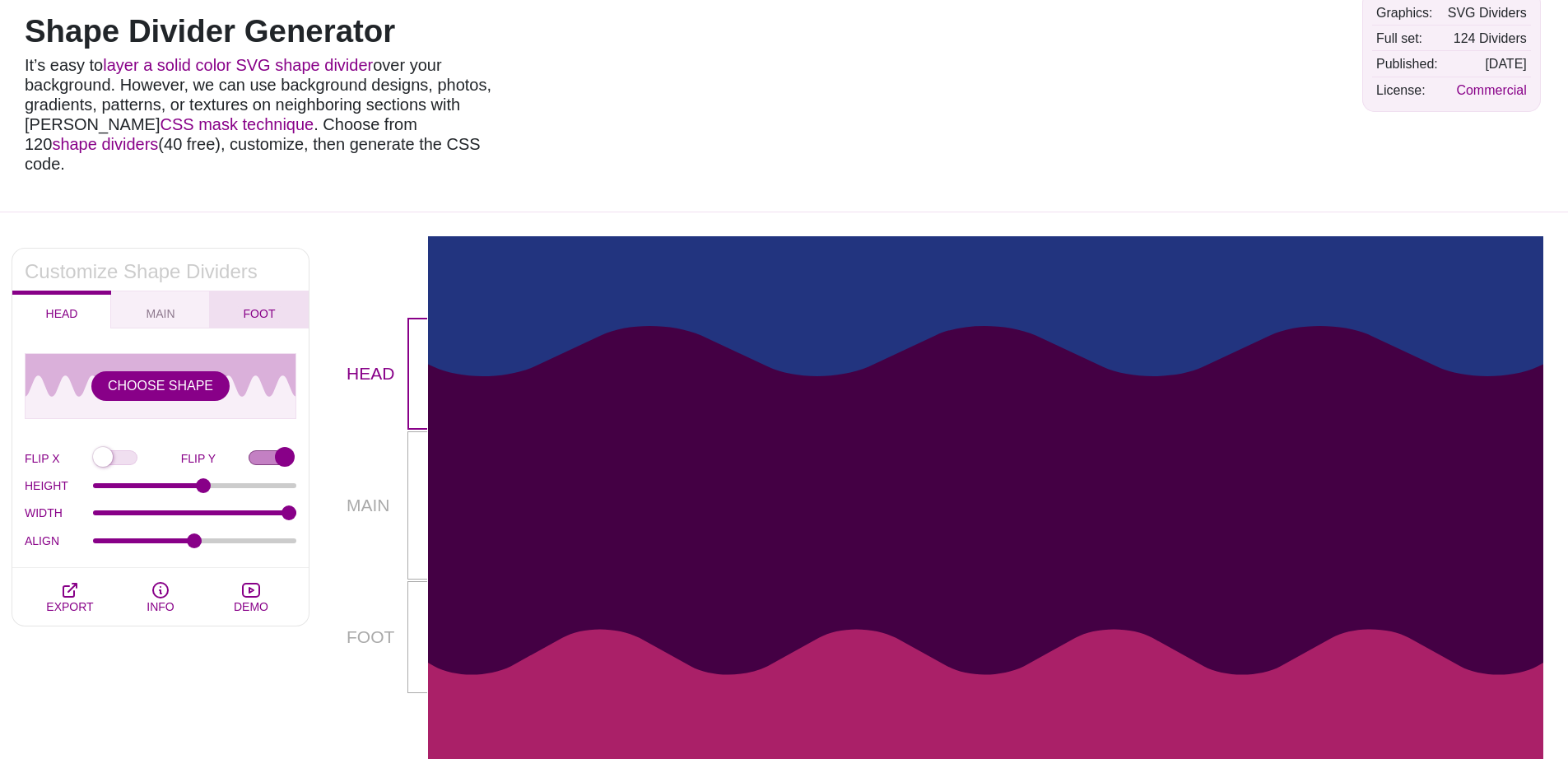
click at [276, 290] on button "FOOT" at bounding box center [259, 309] width 99 height 38
checkbox input "false"
type input "127"
type input "2.3"
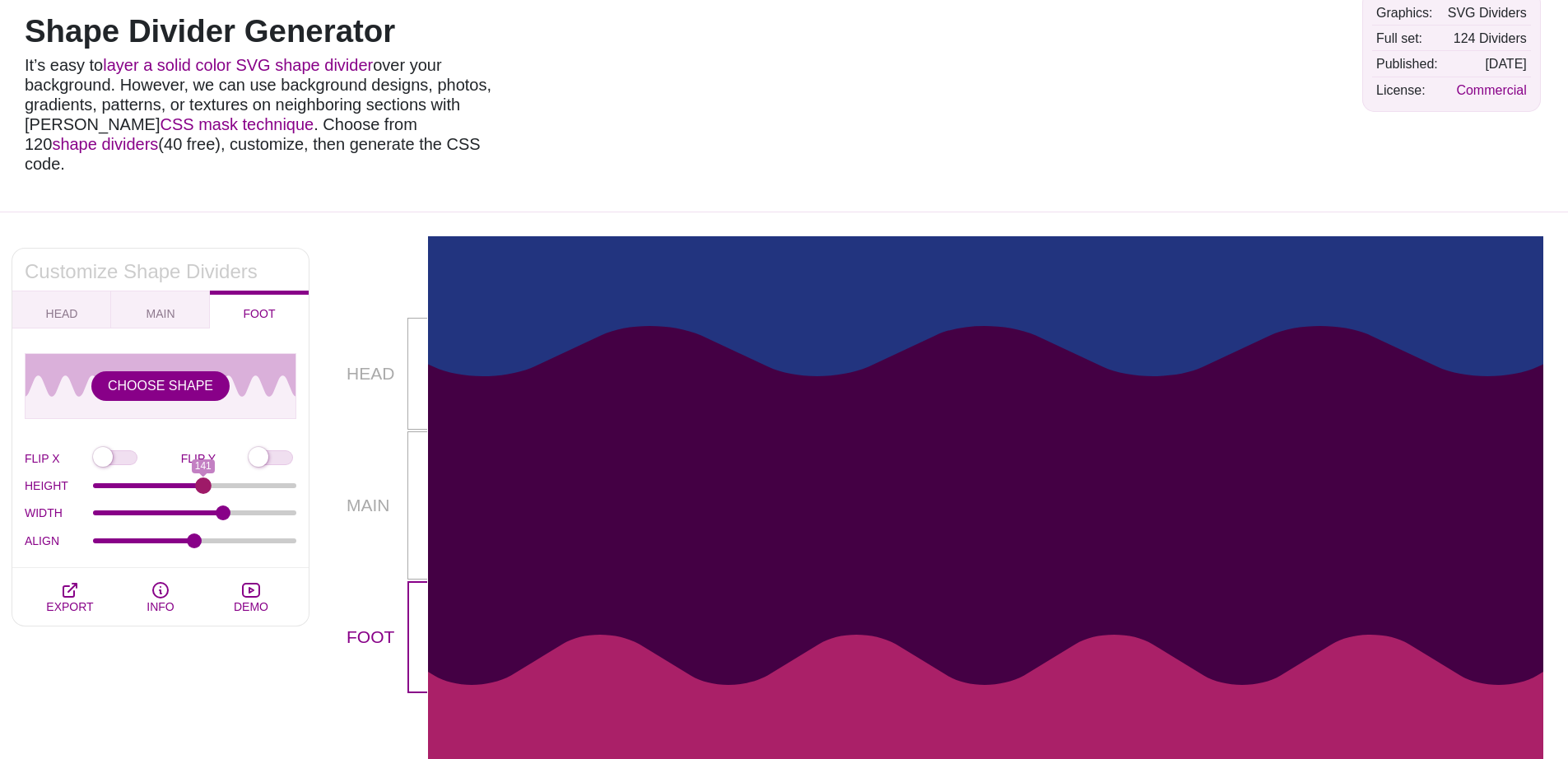
type input "141"
click at [203, 483] on input "HEIGHT" at bounding box center [195, 485] width 204 height 6
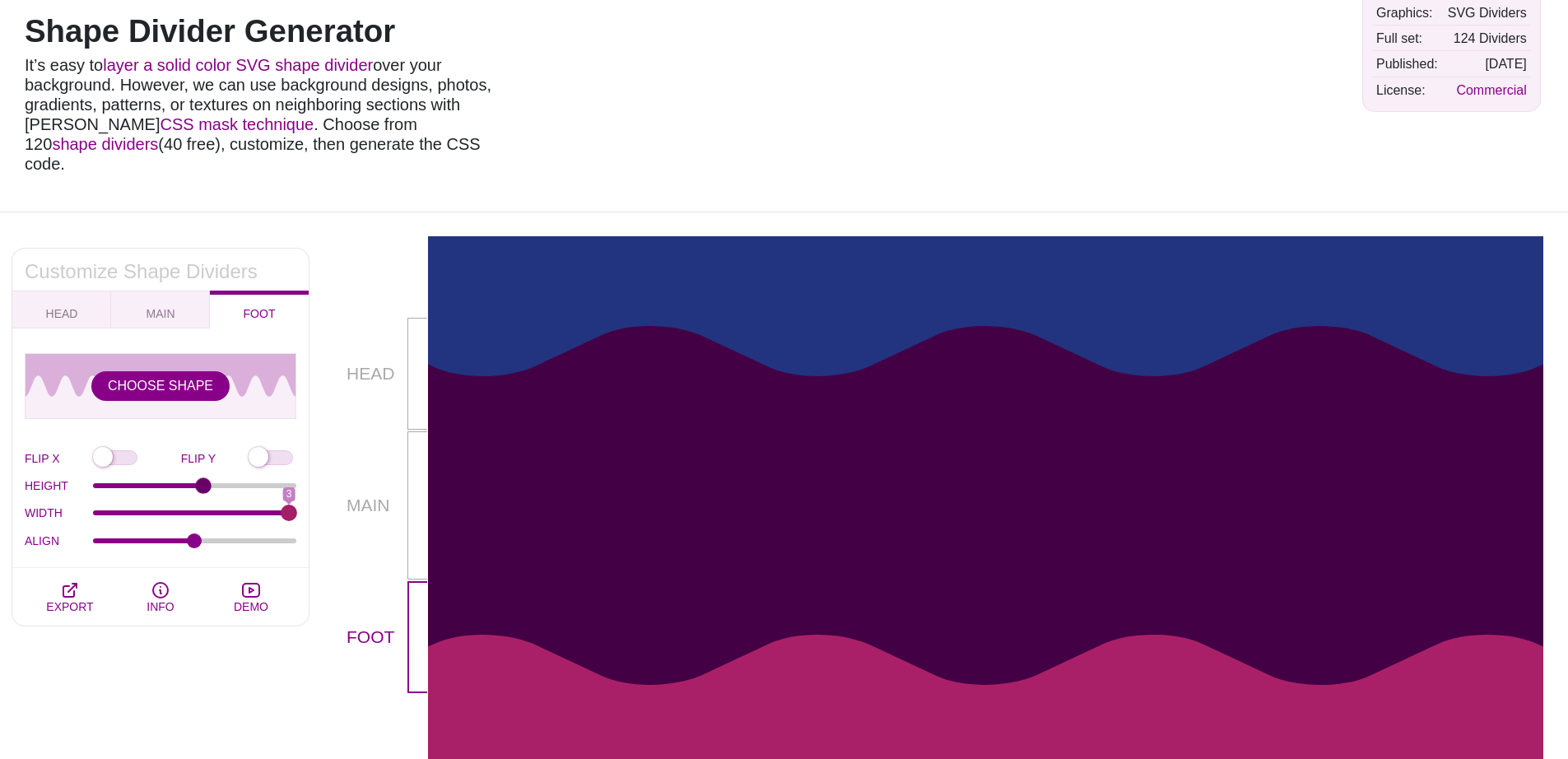
drag, startPoint x: 223, startPoint y: 492, endPoint x: 294, endPoint y: 492, distance: 71.0
type input "3"
click at [294, 509] on input "WIDTH" at bounding box center [195, 512] width 204 height 6
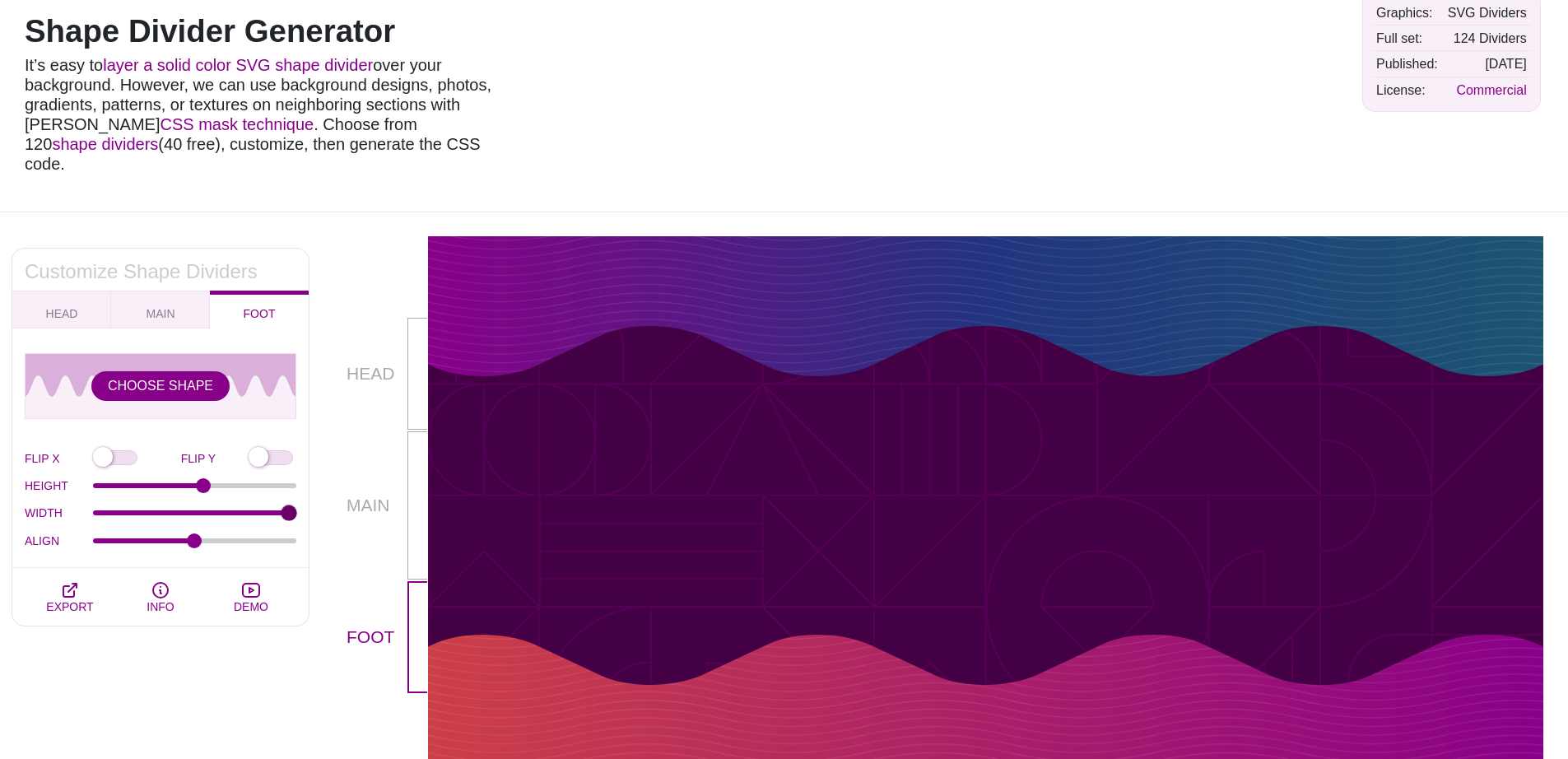
click at [349, 318] on p "HEAD" at bounding box center [377, 373] width 61 height 112
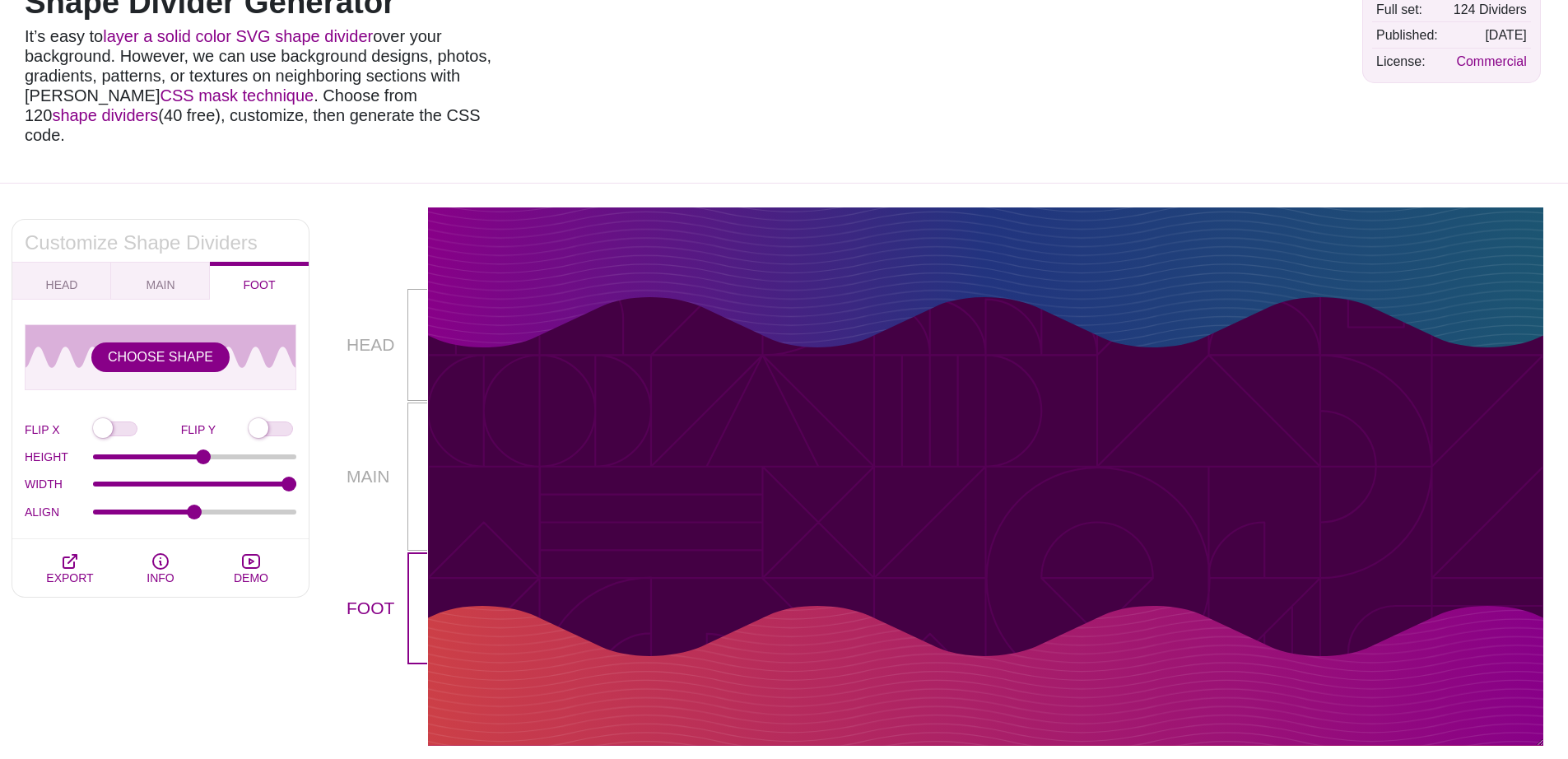
scroll to position [61, 0]
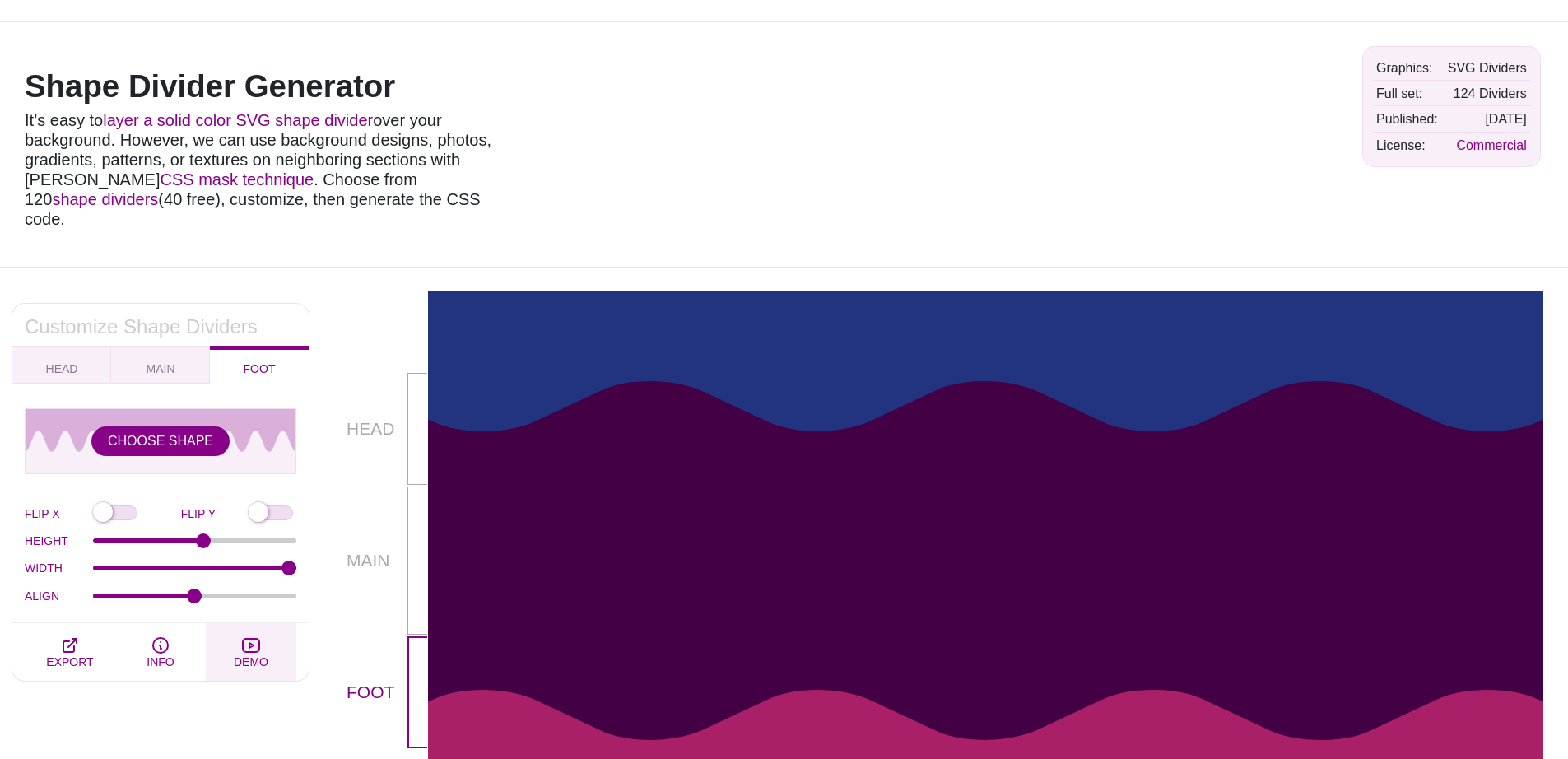
click at [253, 635] on icon "button" at bounding box center [251, 644] width 19 height 19
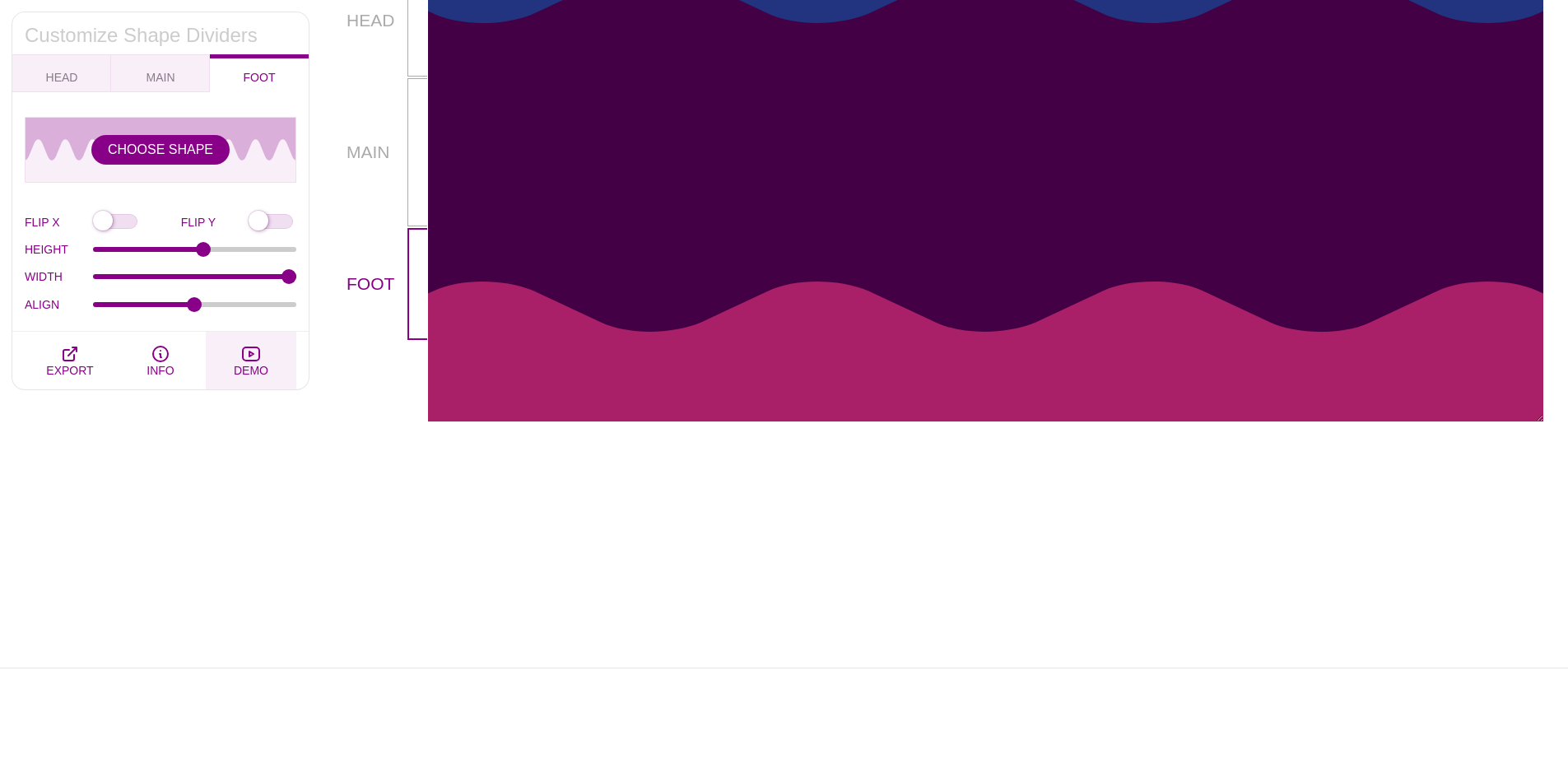
scroll to position [545, 0]
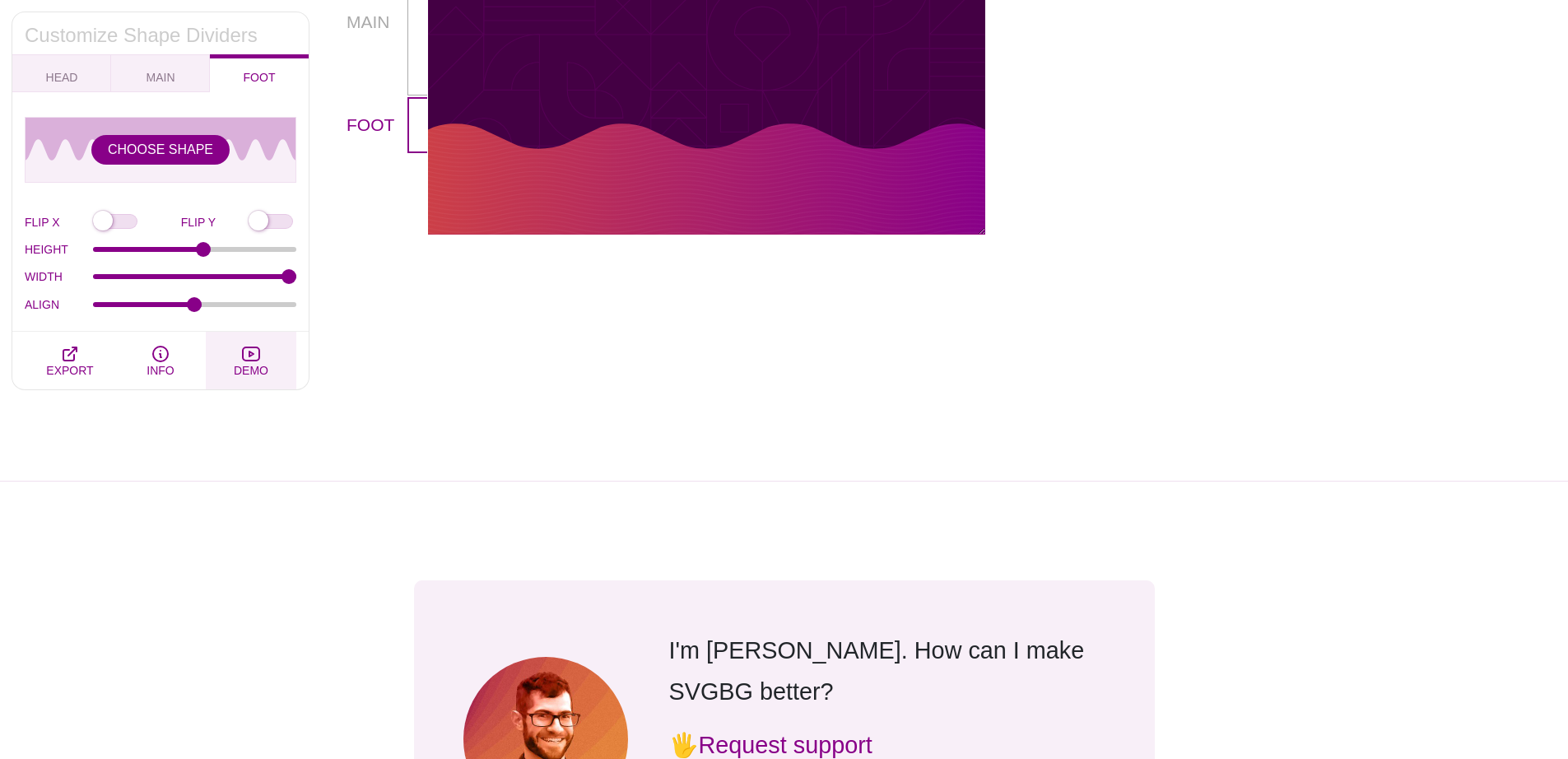
drag, startPoint x: 1540, startPoint y: 322, endPoint x: 981, endPoint y: 349, distance: 559.7
click at [981, 235] on div "HEAD MAIN FOOT" at bounding box center [666, 21] width 640 height 426
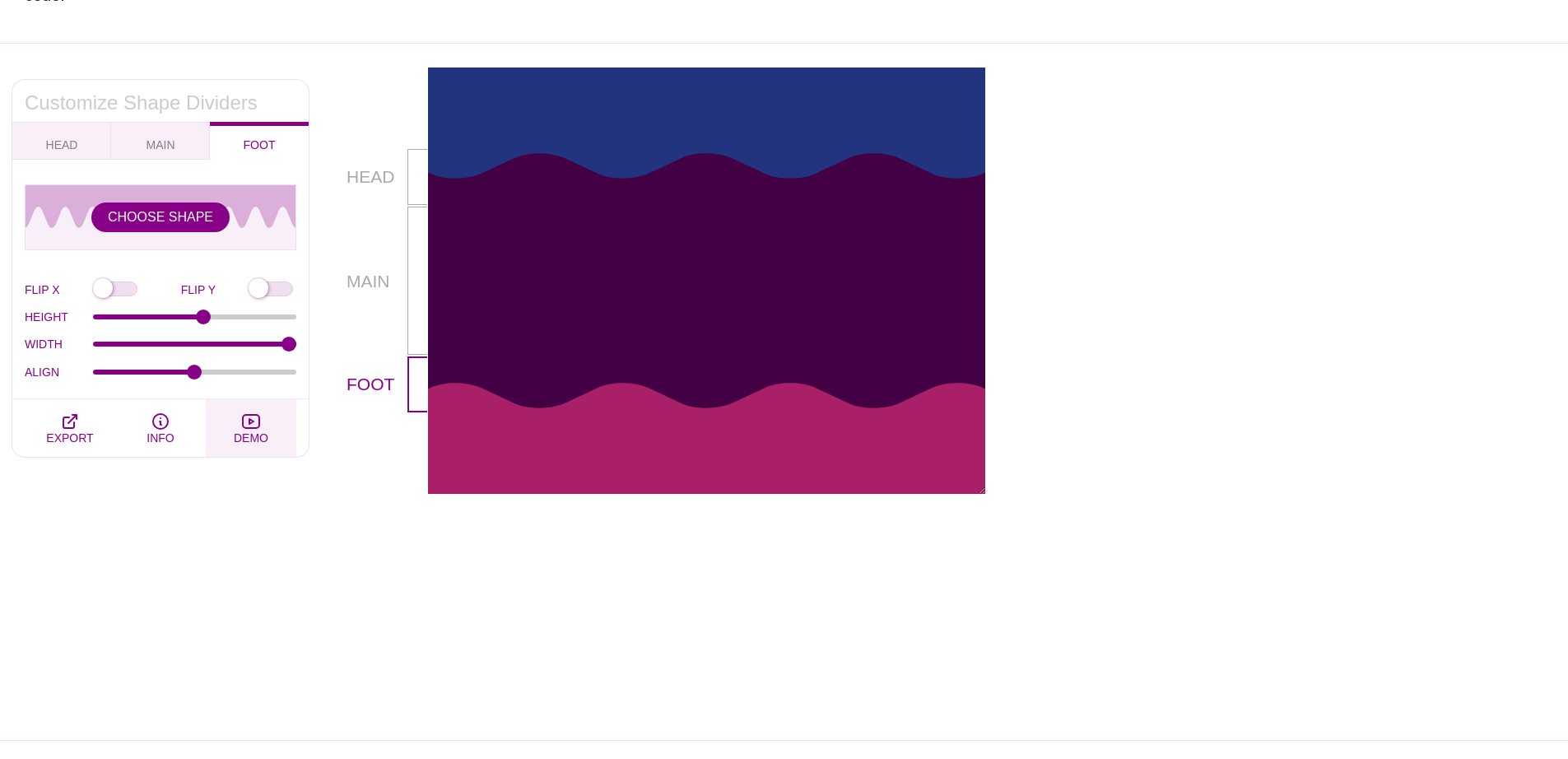
scroll to position [275, 0]
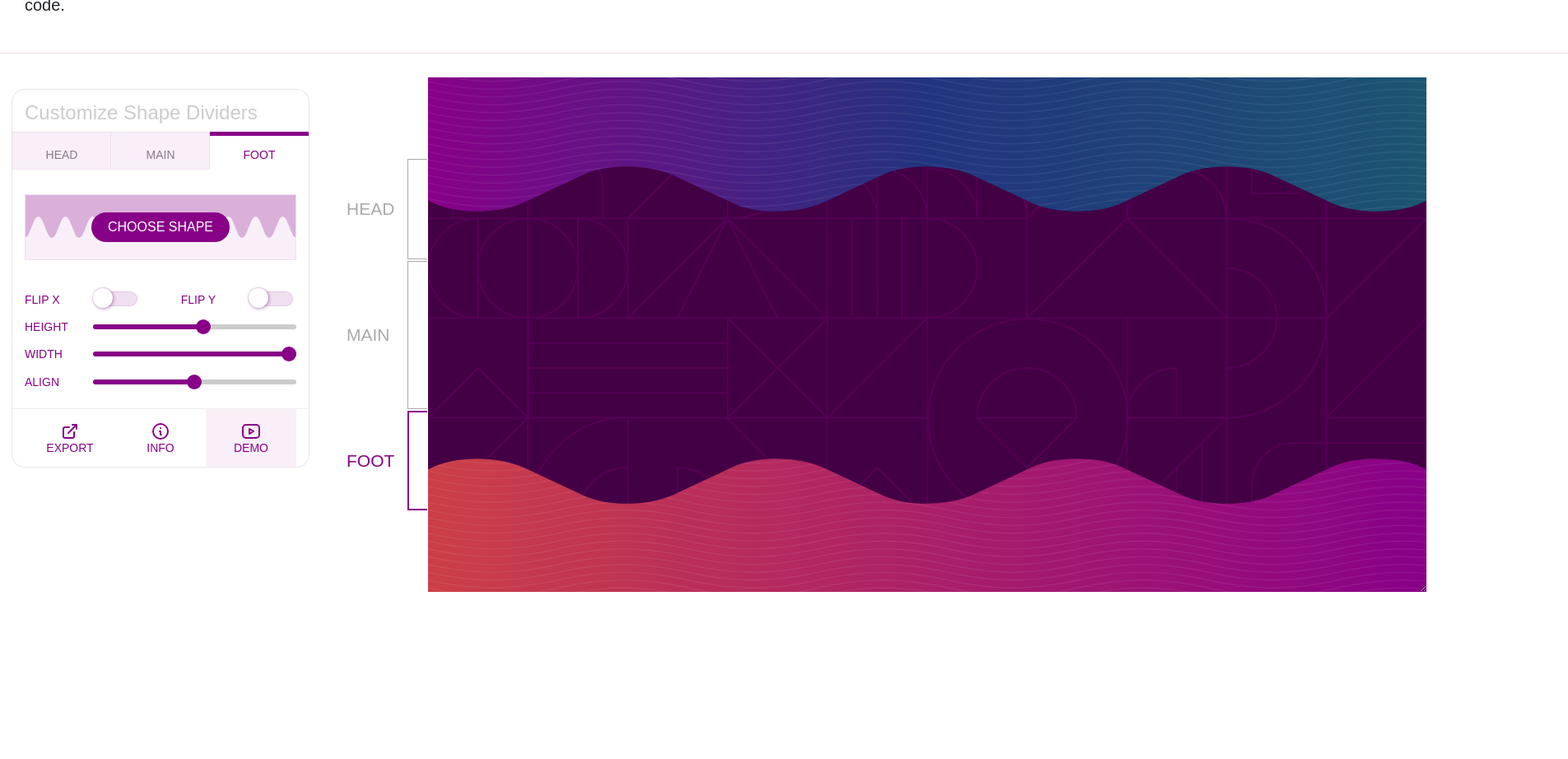
drag, startPoint x: 983, startPoint y: 481, endPoint x: 1427, endPoint y: 481, distance: 444.0
click at [1427, 481] on div "HEAD MAIN FOOT" at bounding box center [886, 335] width 1081 height 514
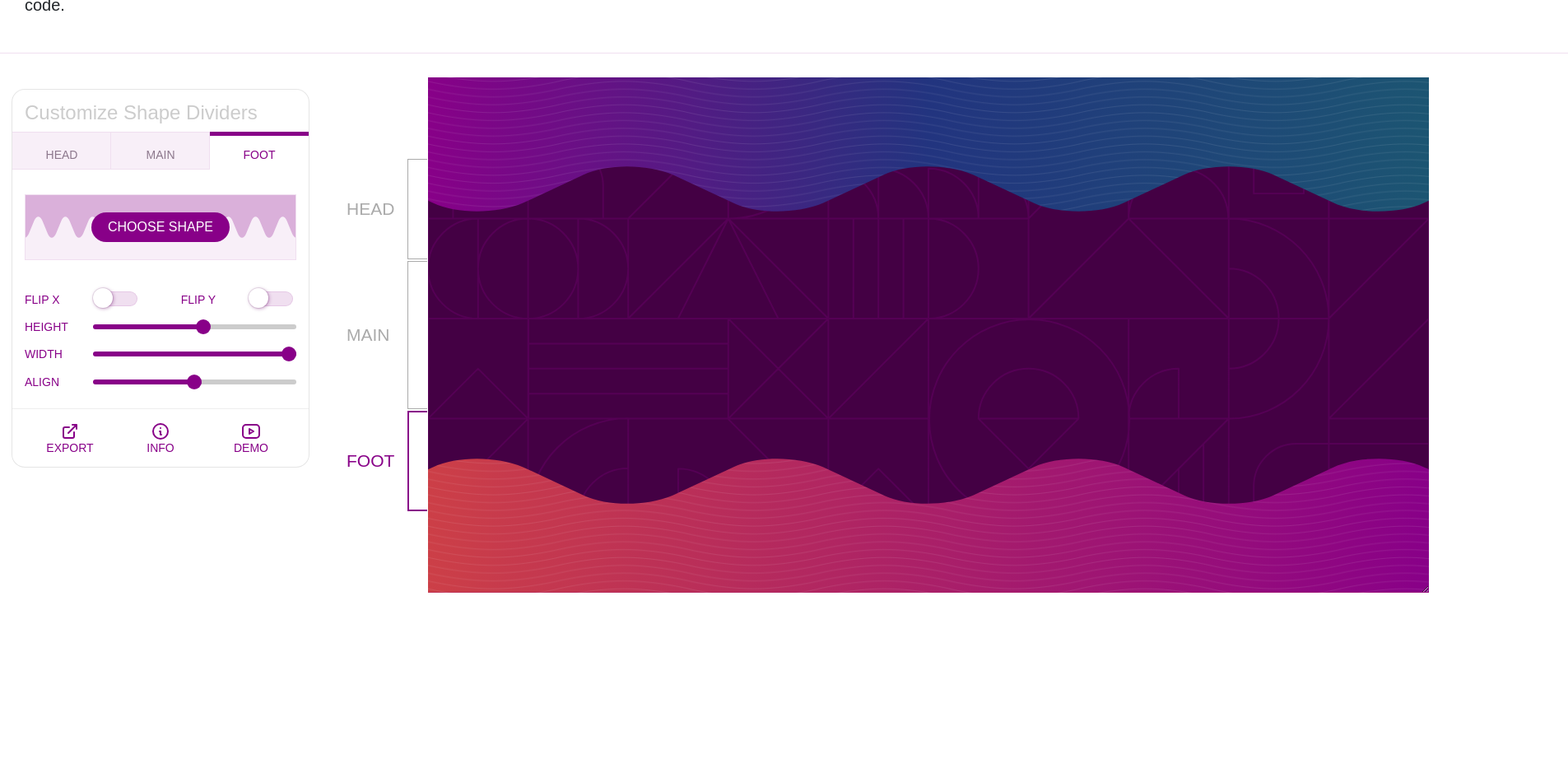
click at [610, 312] on div at bounding box center [928, 336] width 1001 height 152
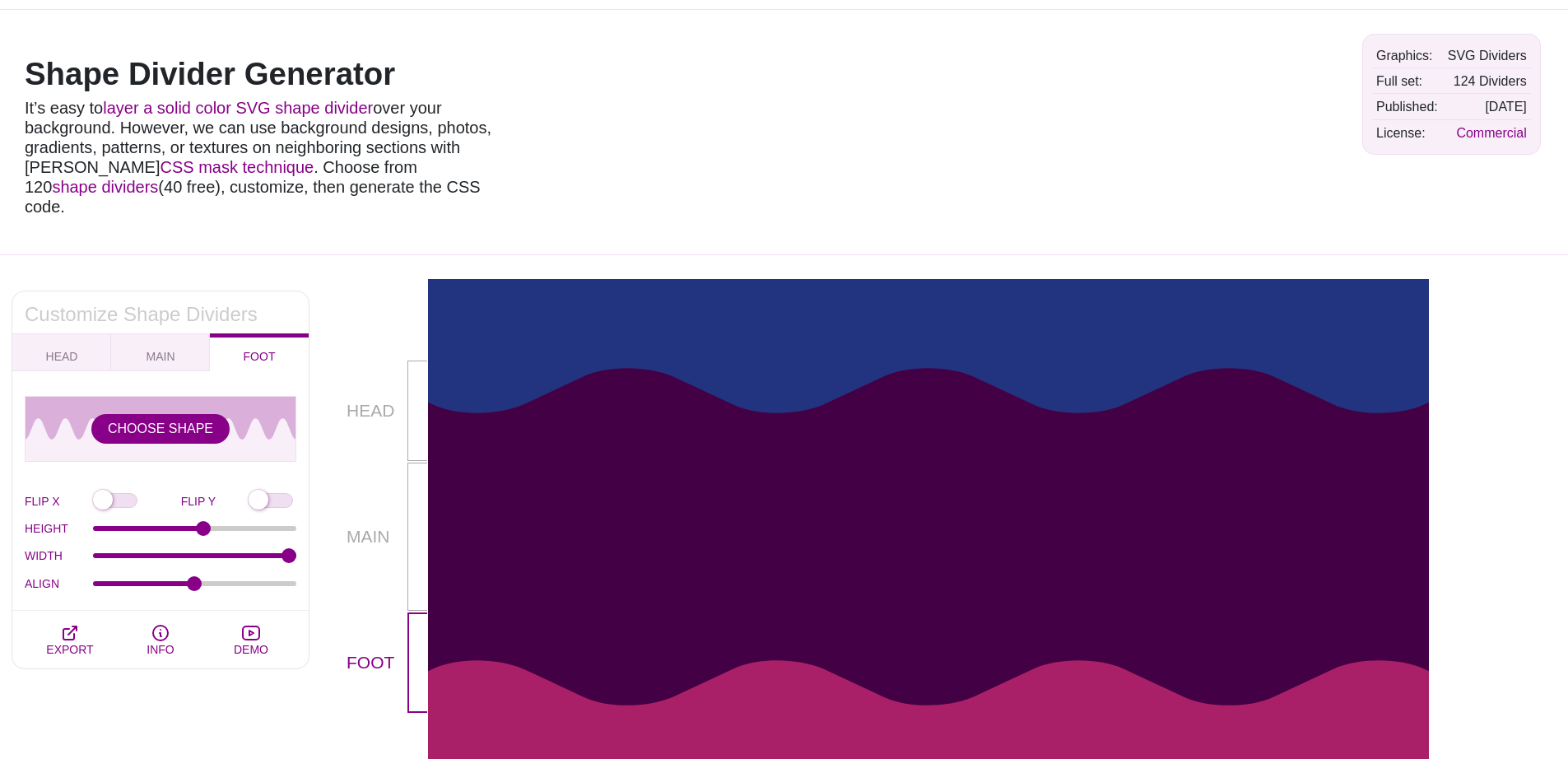
scroll to position [83, 0]
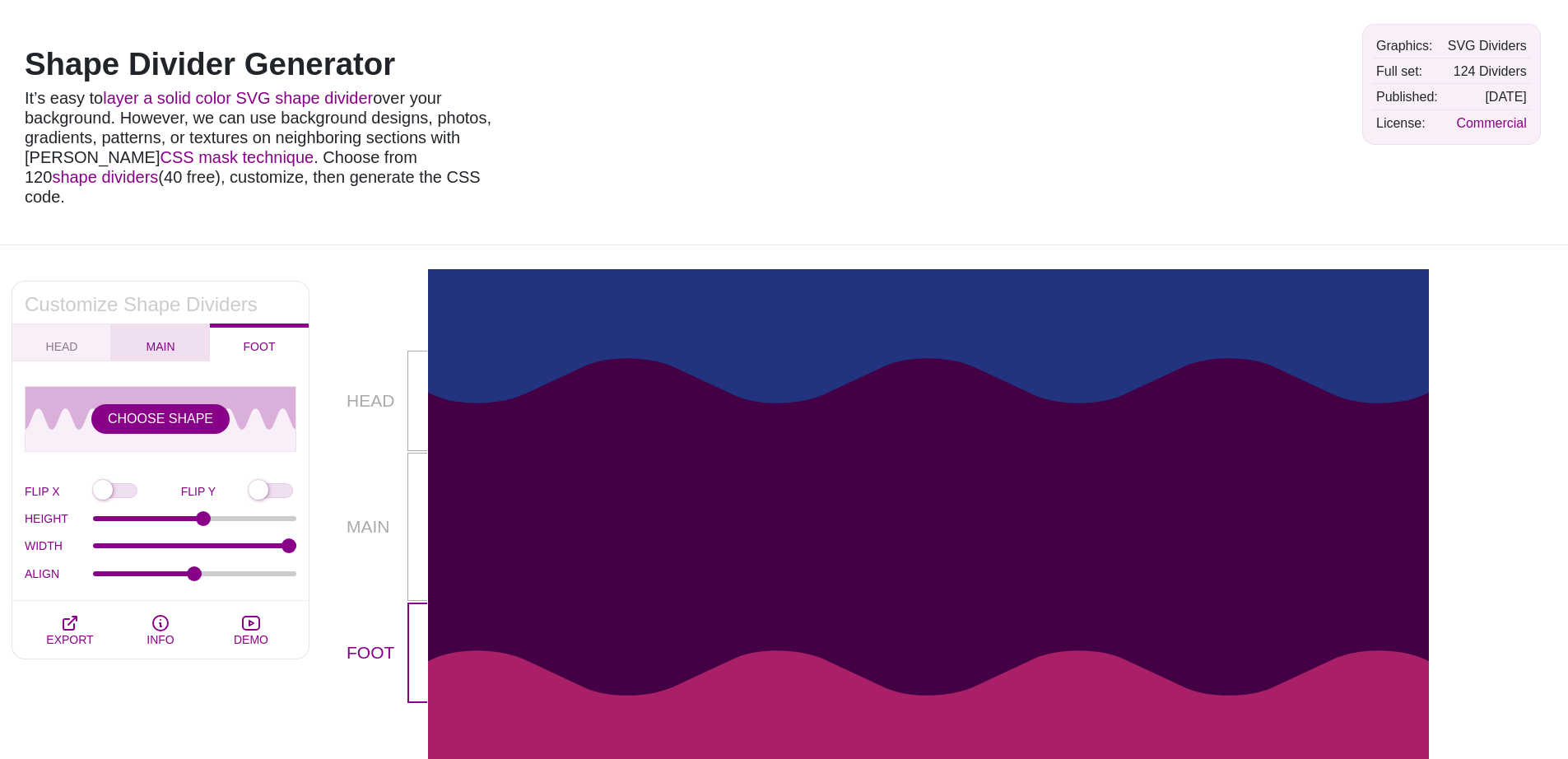
click at [165, 337] on span "MAIN" at bounding box center [160, 347] width 42 height 18
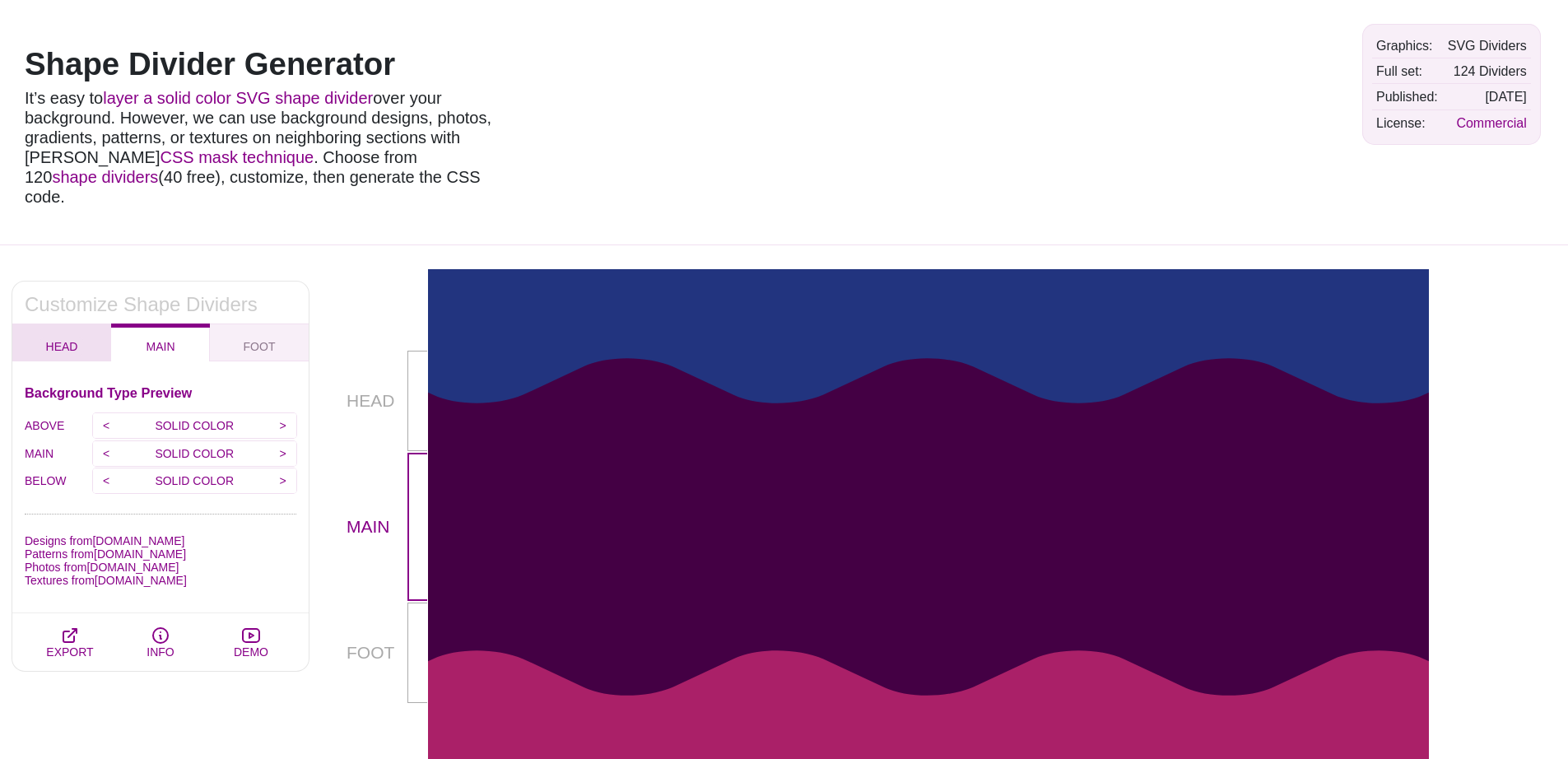
click at [71, 337] on span "HEAD" at bounding box center [62, 347] width 45 height 18
checkbox input "true"
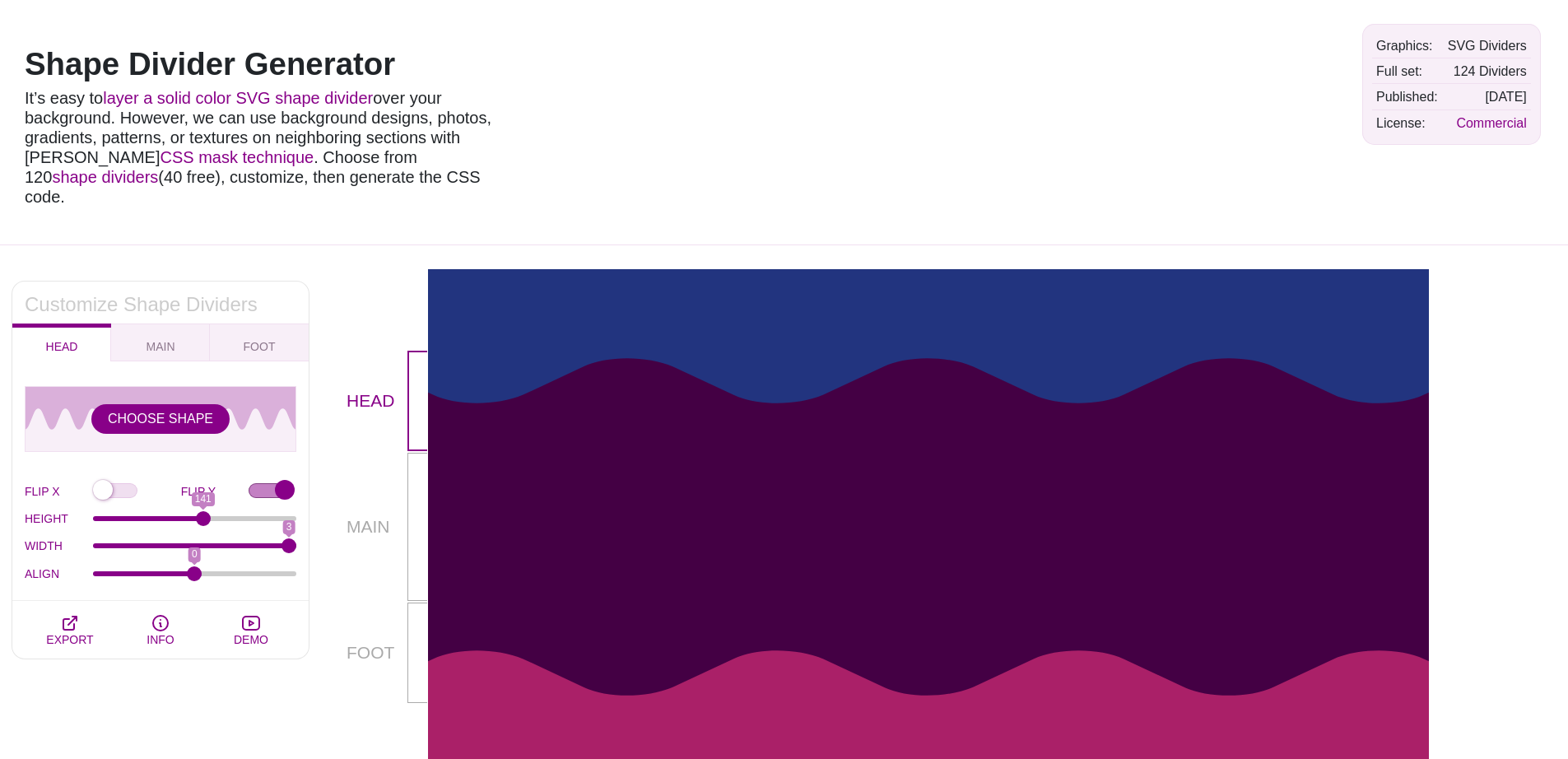
click at [337, 292] on div "HEAD MAIN FOOT" at bounding box center [944, 551] width 1247 height 565
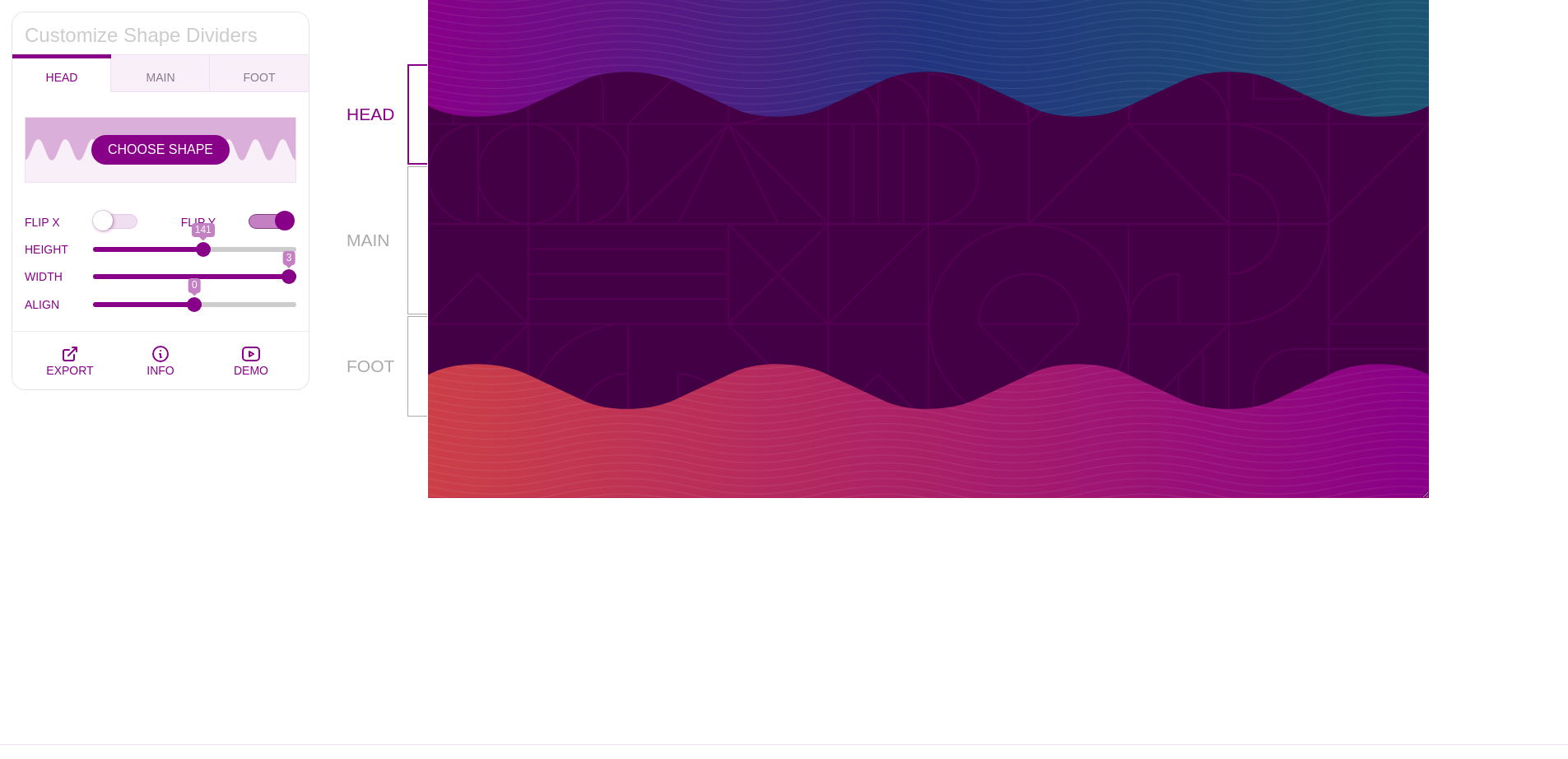
scroll to position [80, 0]
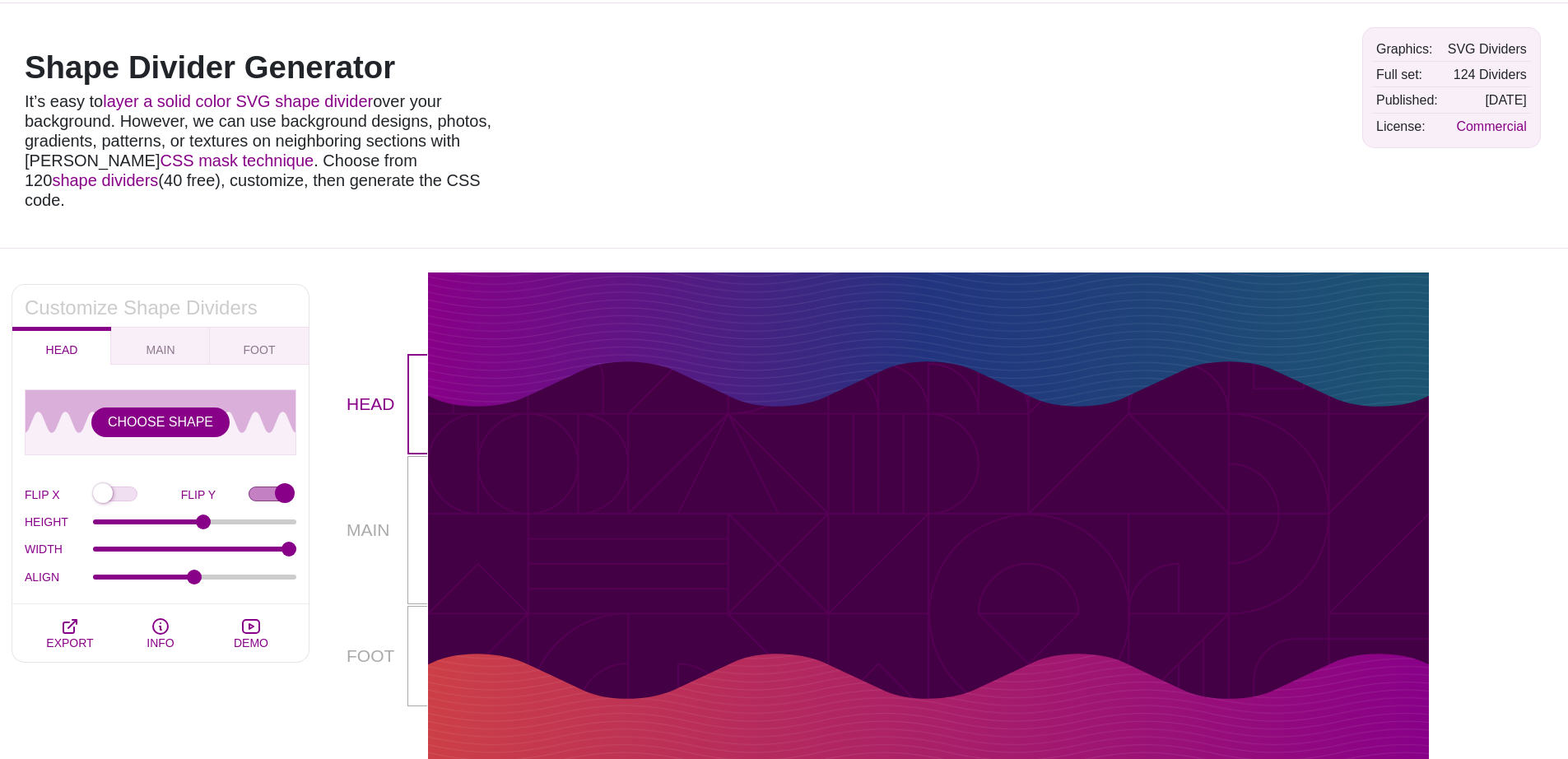
click at [384, 310] on div "HEAD" at bounding box center [386, 364] width 82 height 183
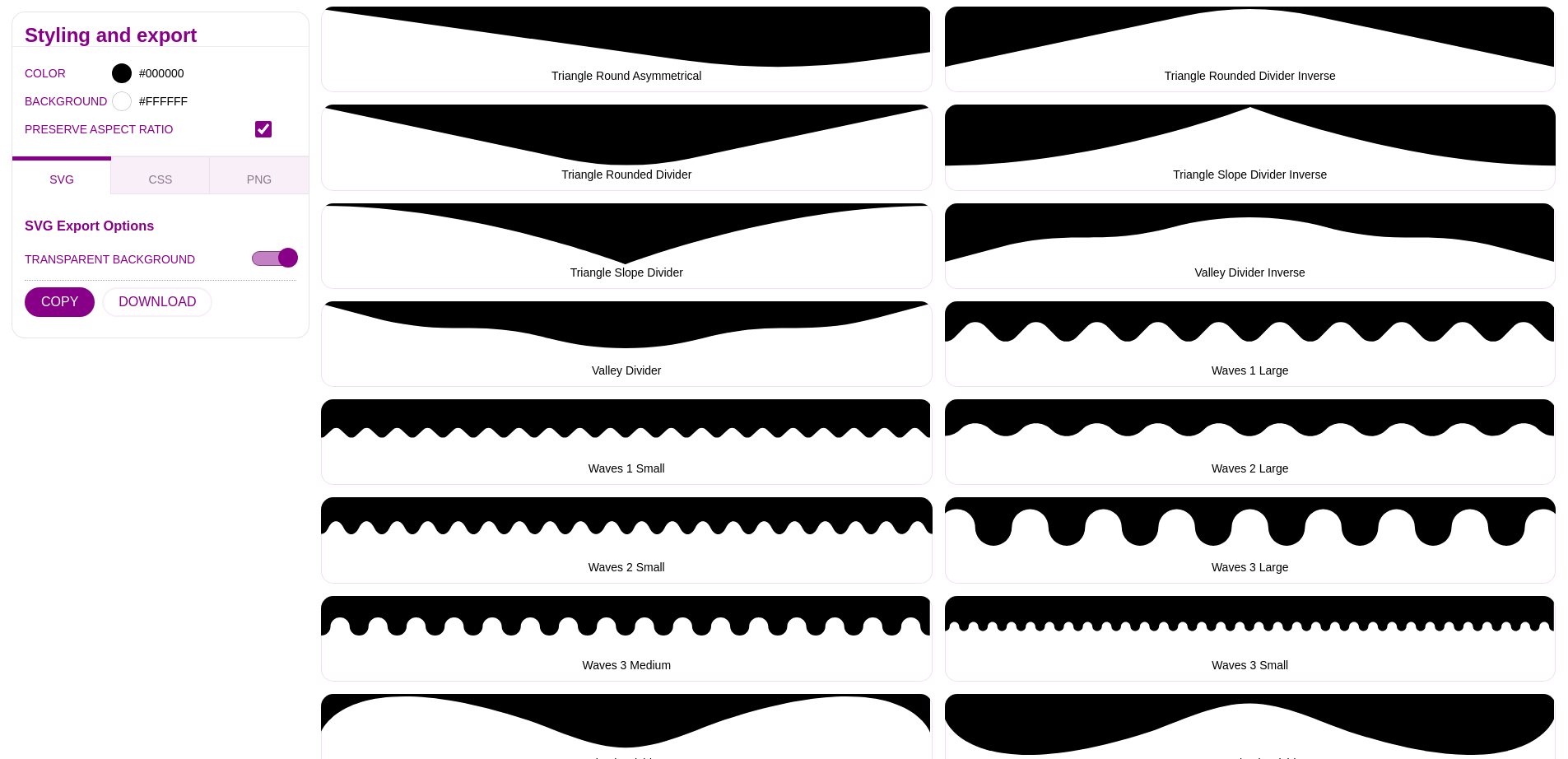
scroll to position [5388, 0]
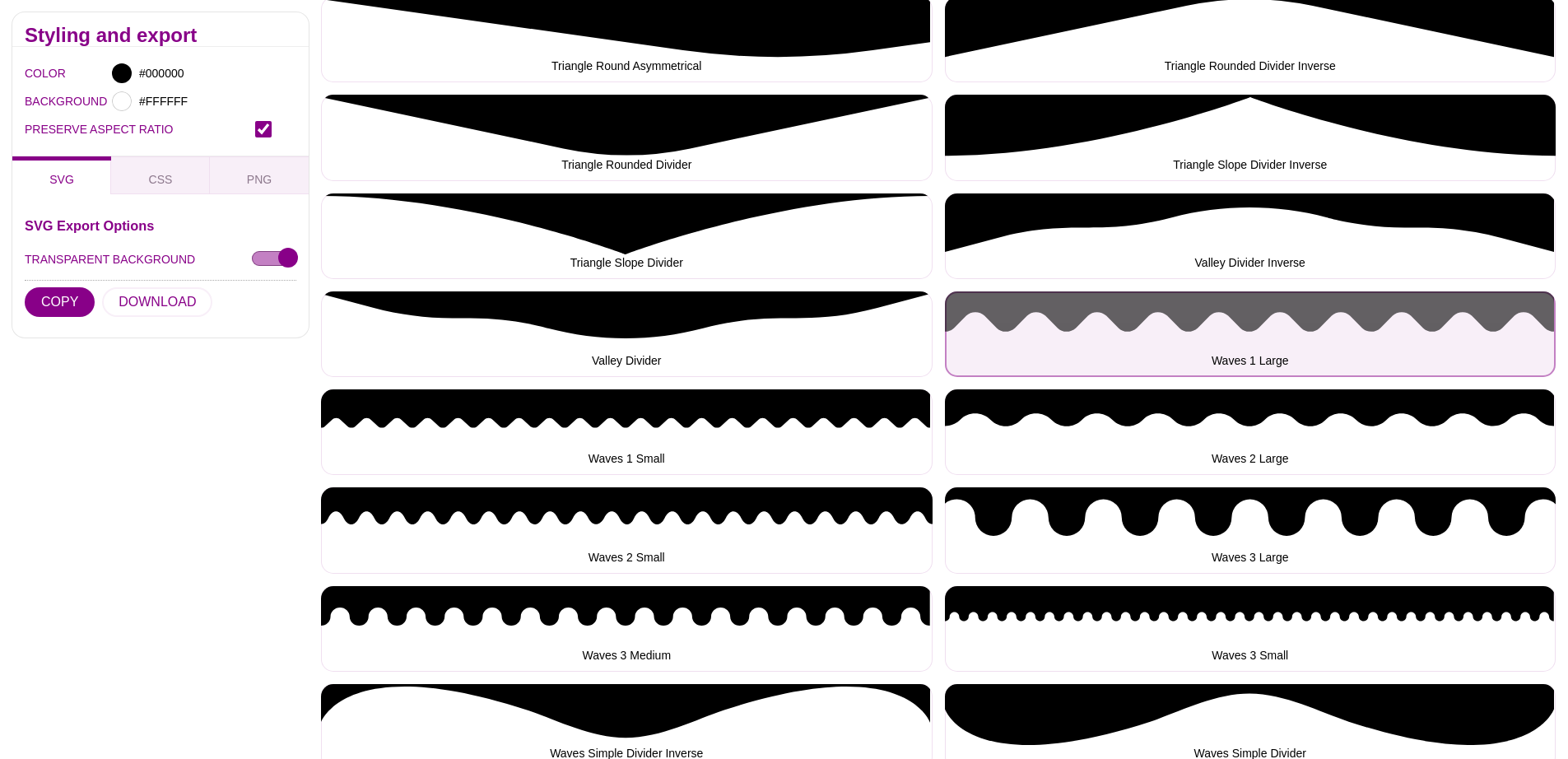
click at [1170, 331] on button "Waves 1 Large" at bounding box center [1251, 334] width 612 height 86
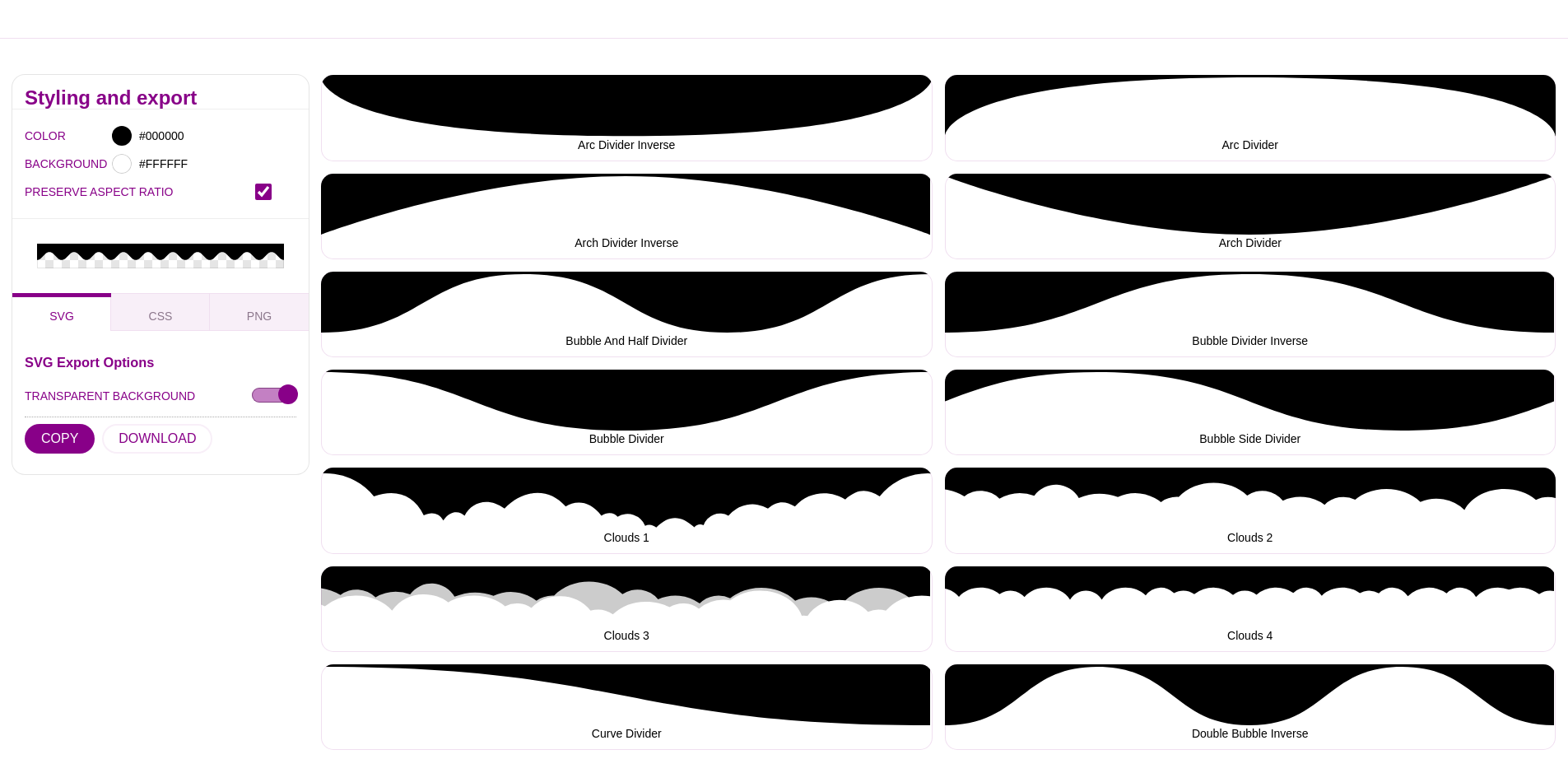
scroll to position [0, 0]
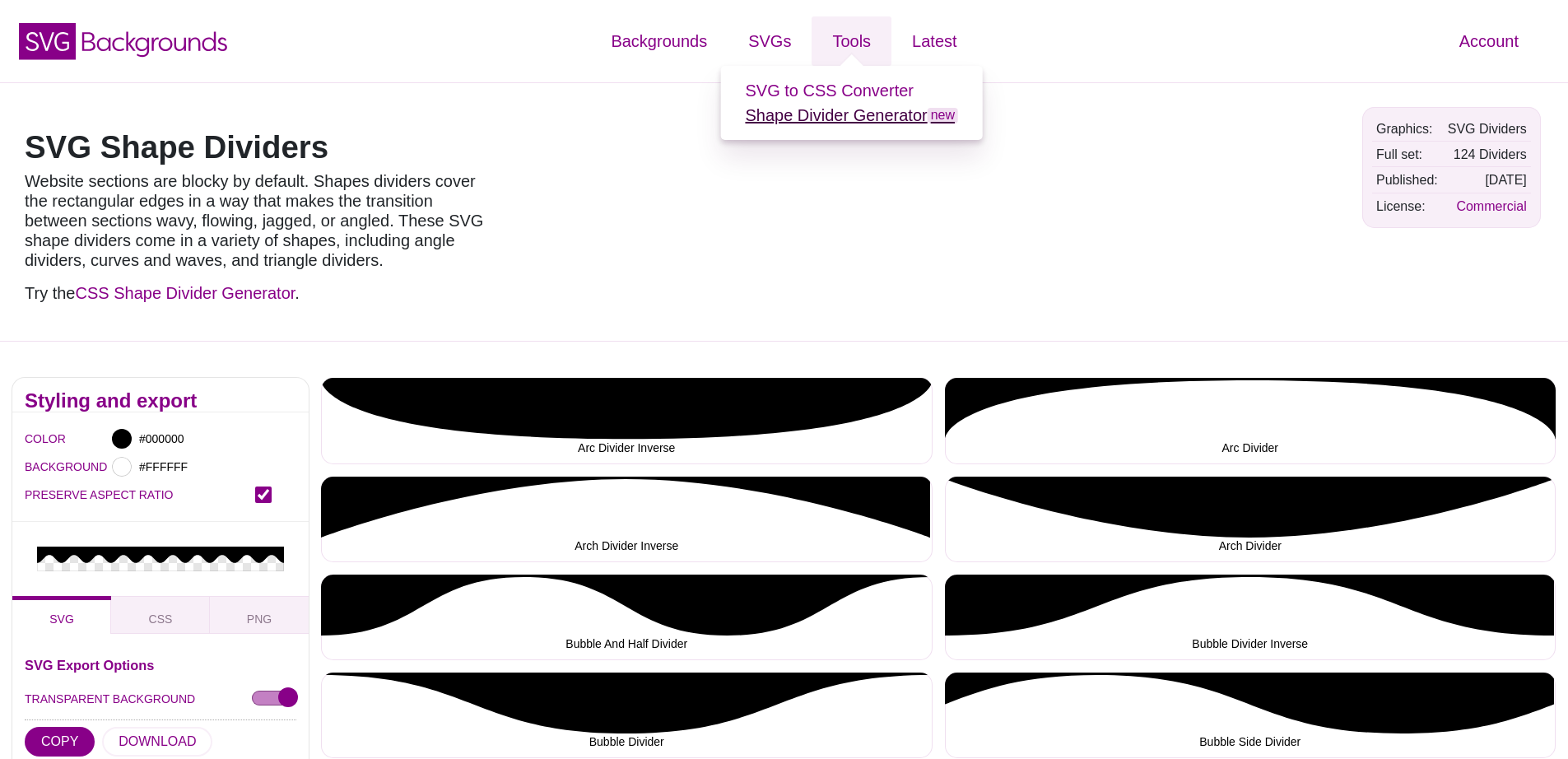
click at [867, 117] on link "Shape Divider Generator new" at bounding box center [851, 116] width 214 height 18
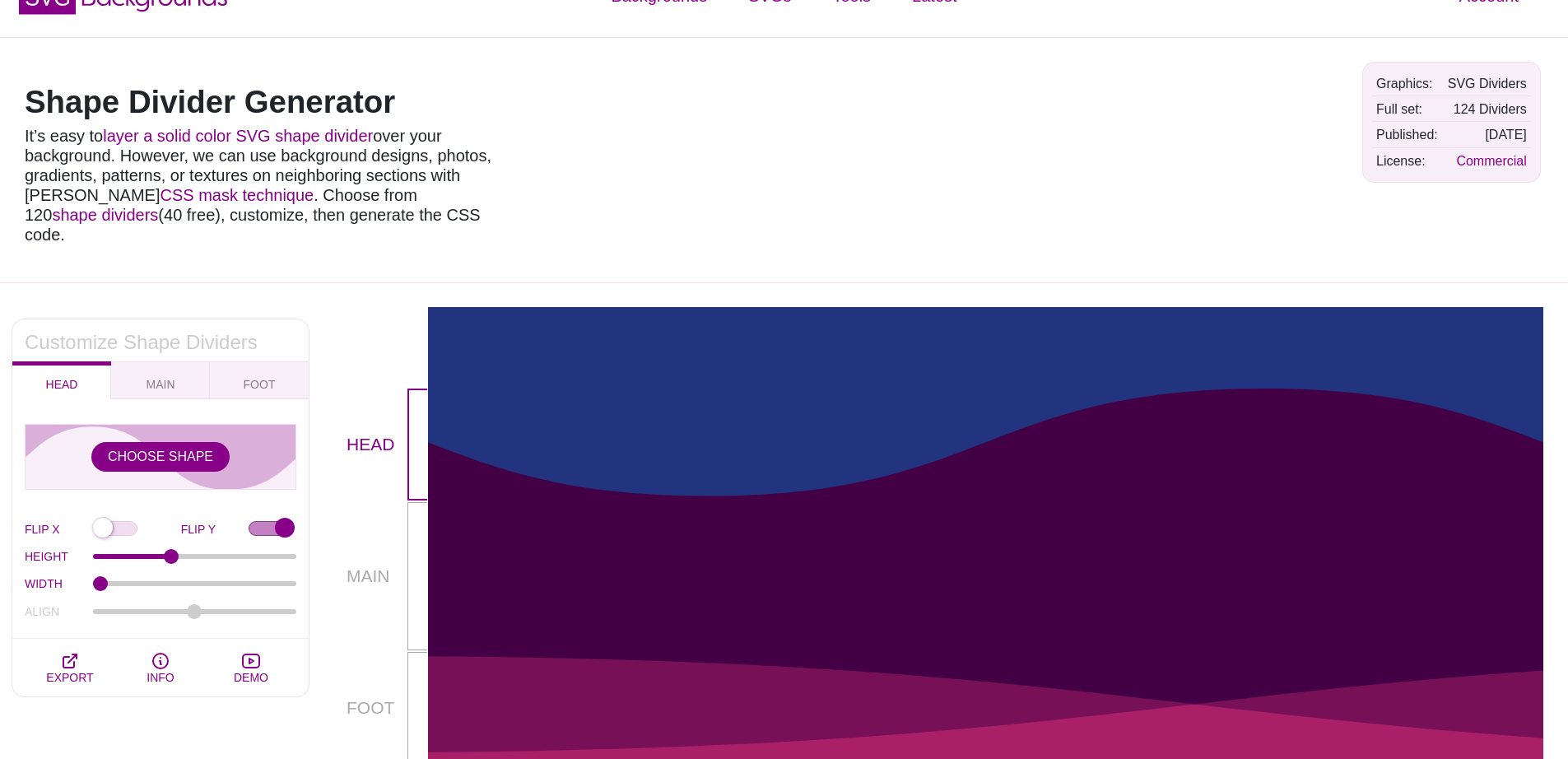
scroll to position [55, 0]
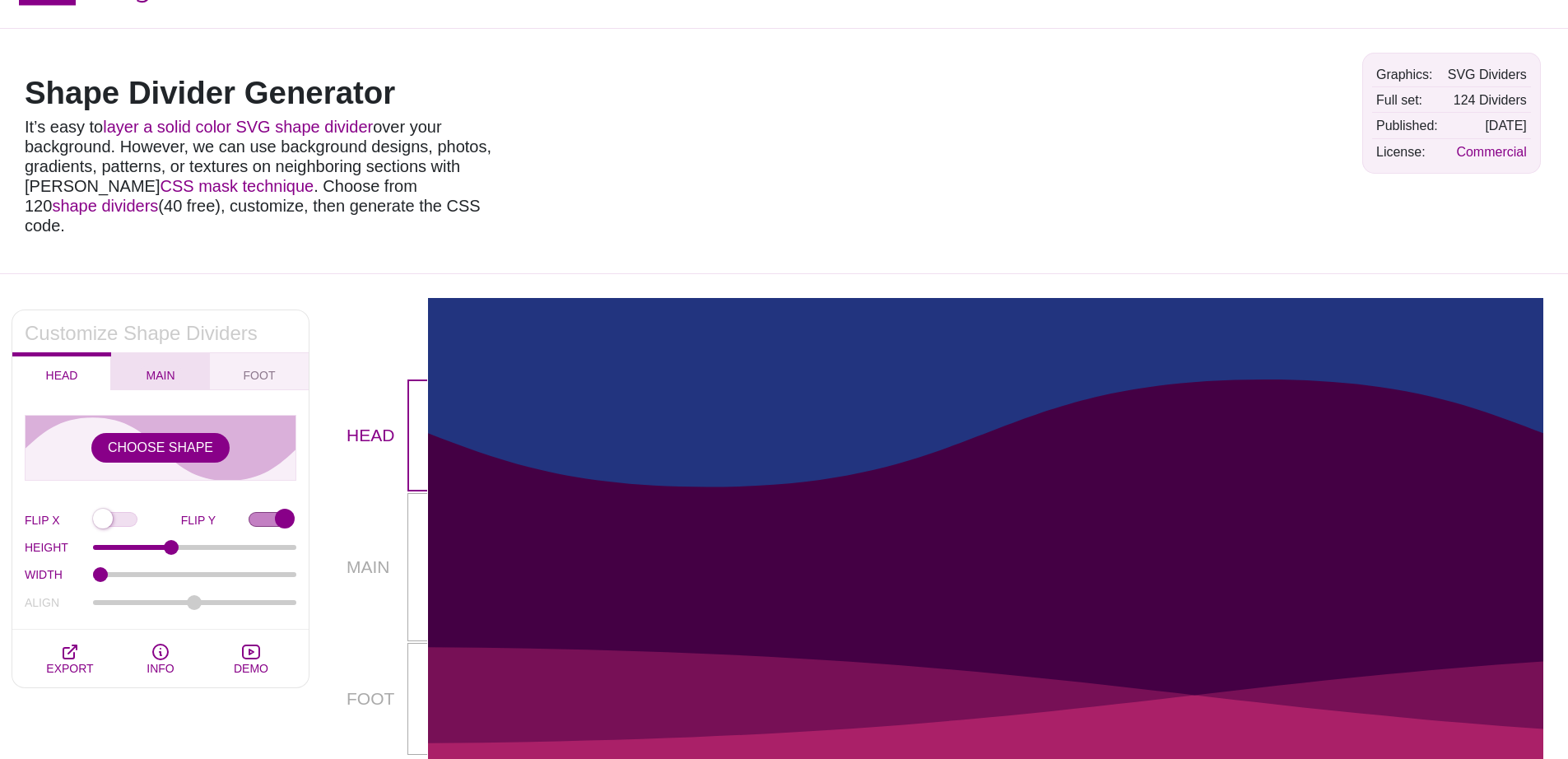
click at [177, 357] on button "MAIN" at bounding box center [160, 371] width 99 height 38
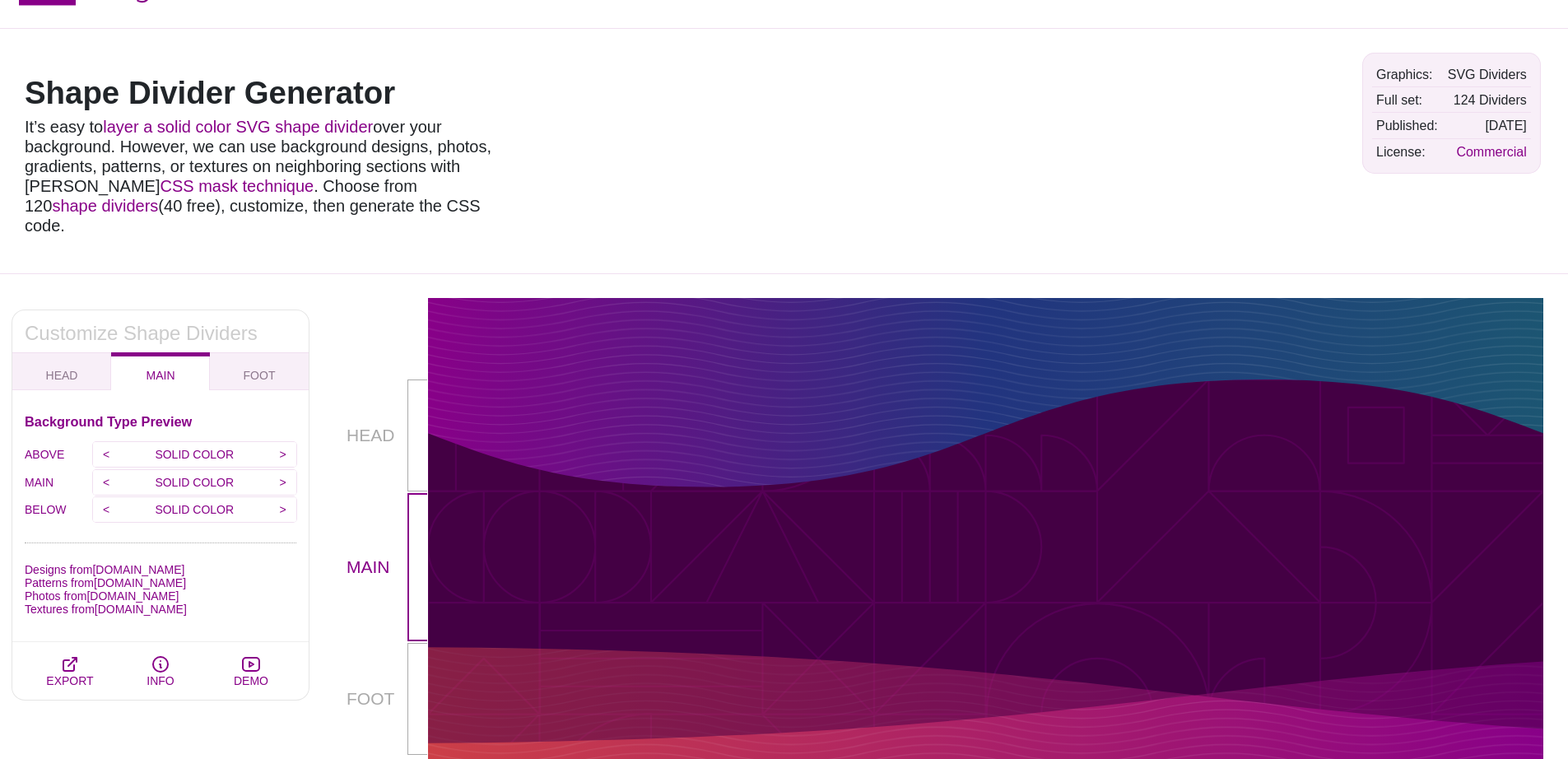
click at [349, 298] on div "HEAD" at bounding box center [386, 395] width 82 height 194
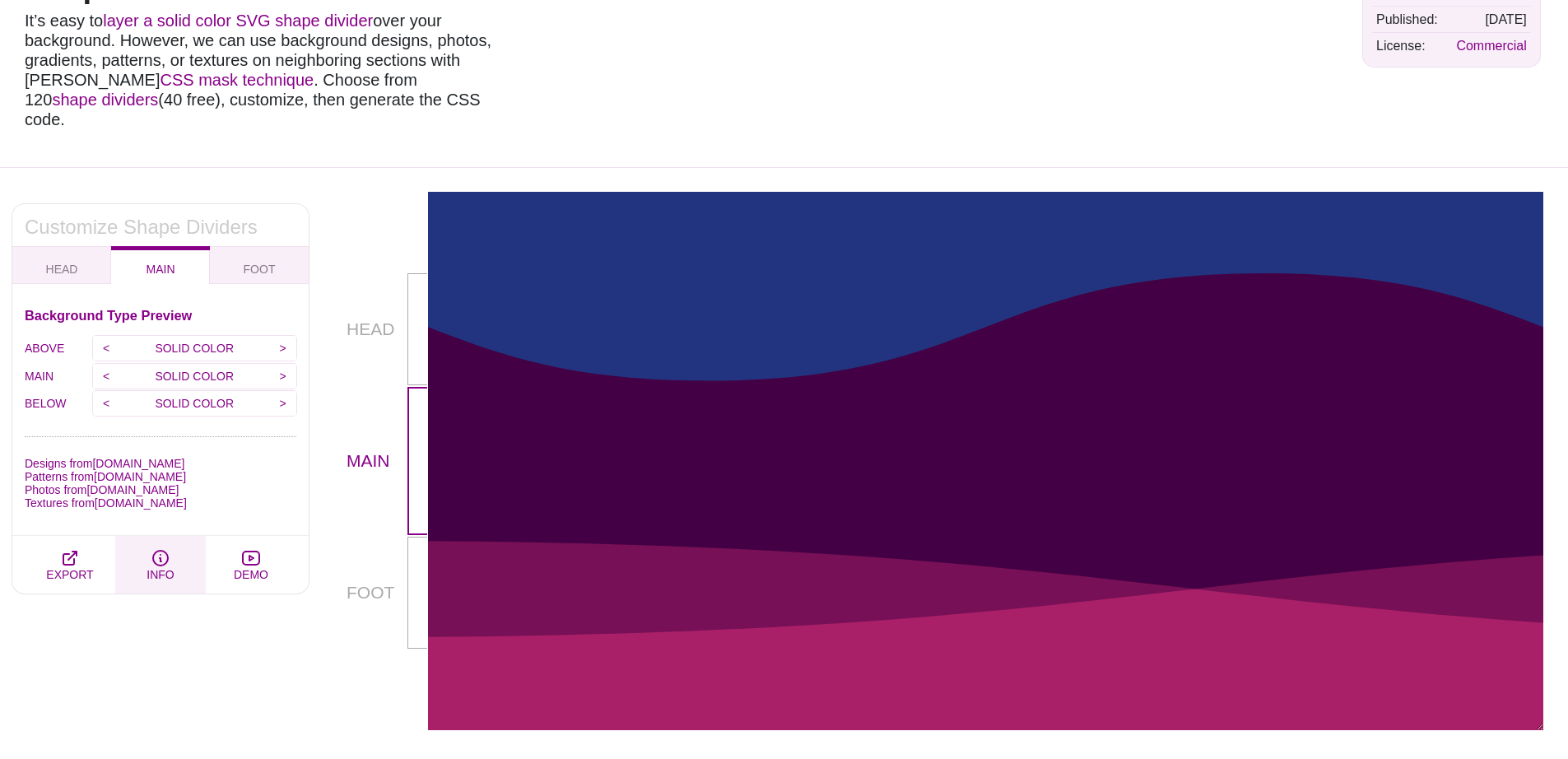
click at [131, 548] on button "INFO" at bounding box center [161, 565] width 91 height 57
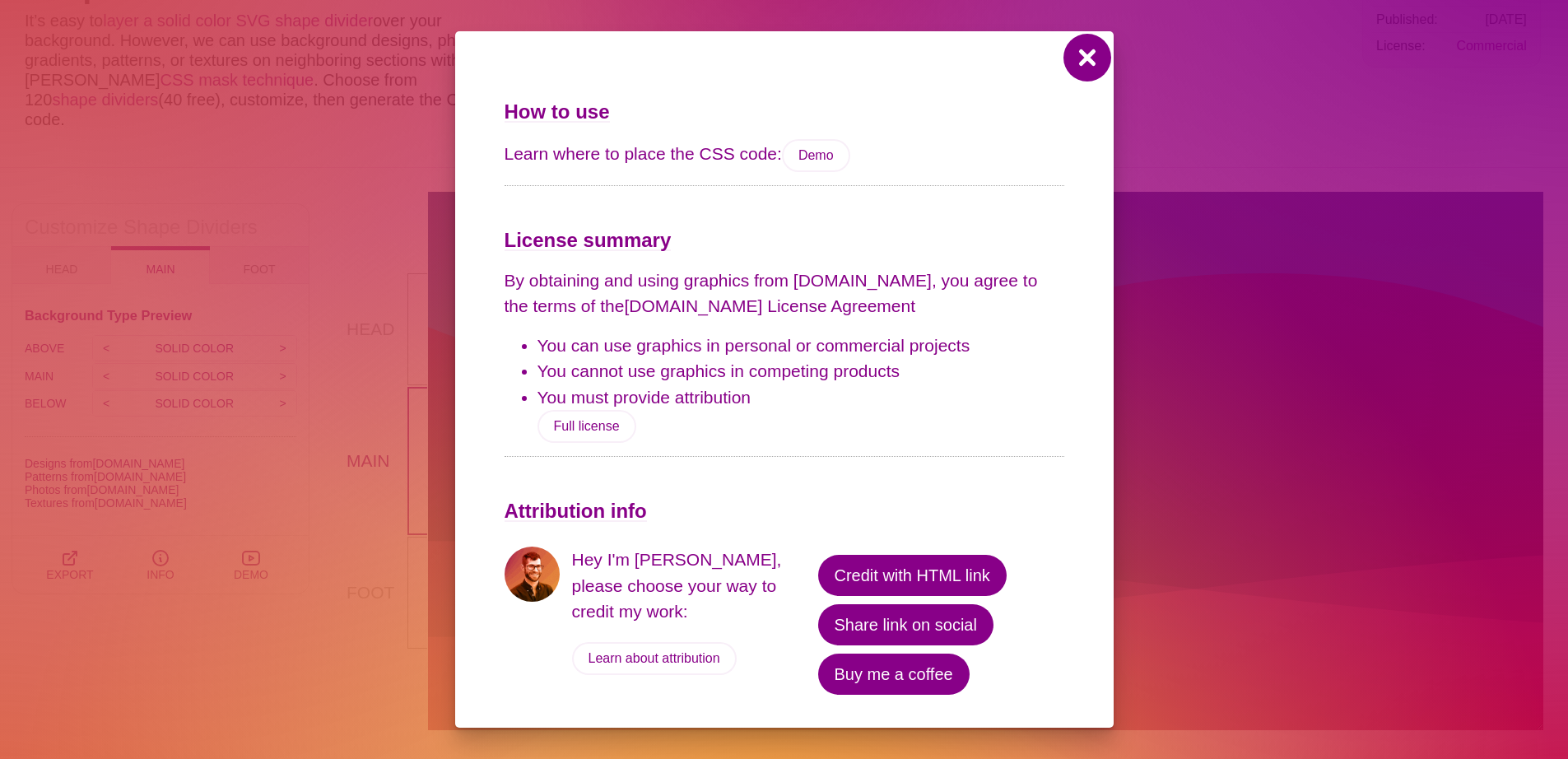
click at [1084, 55] on button at bounding box center [1087, 57] width 40 height 40
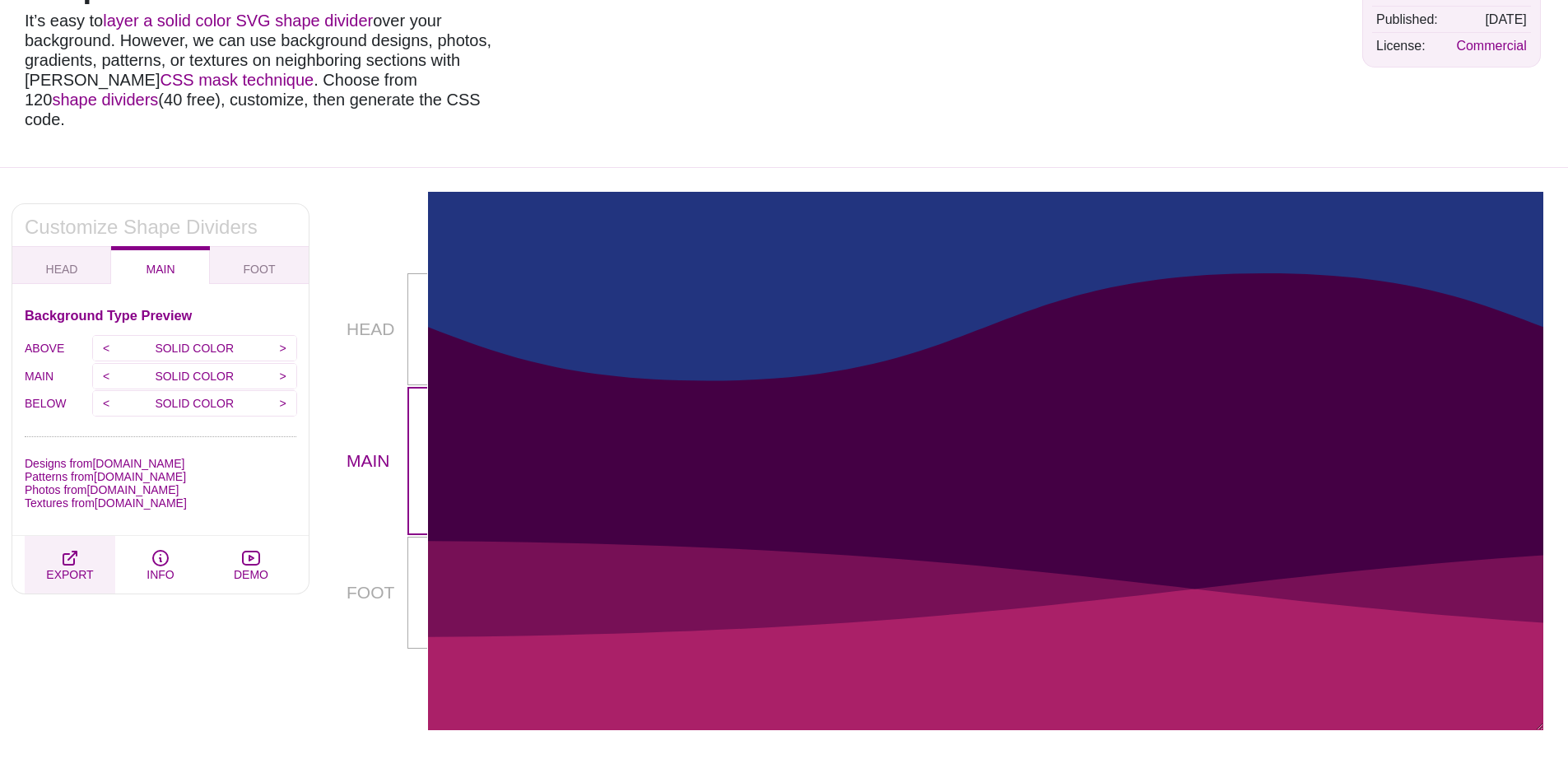
click at [80, 568] on span "EXPORT" at bounding box center [69, 574] width 47 height 13
type textarea "*, *::before, *::after { box-sizing: border-box; } .mask-container { container-…"
type textarea "<div class="mask-container"> <div class="above-mask-box"> <div class="box-wrap"…"
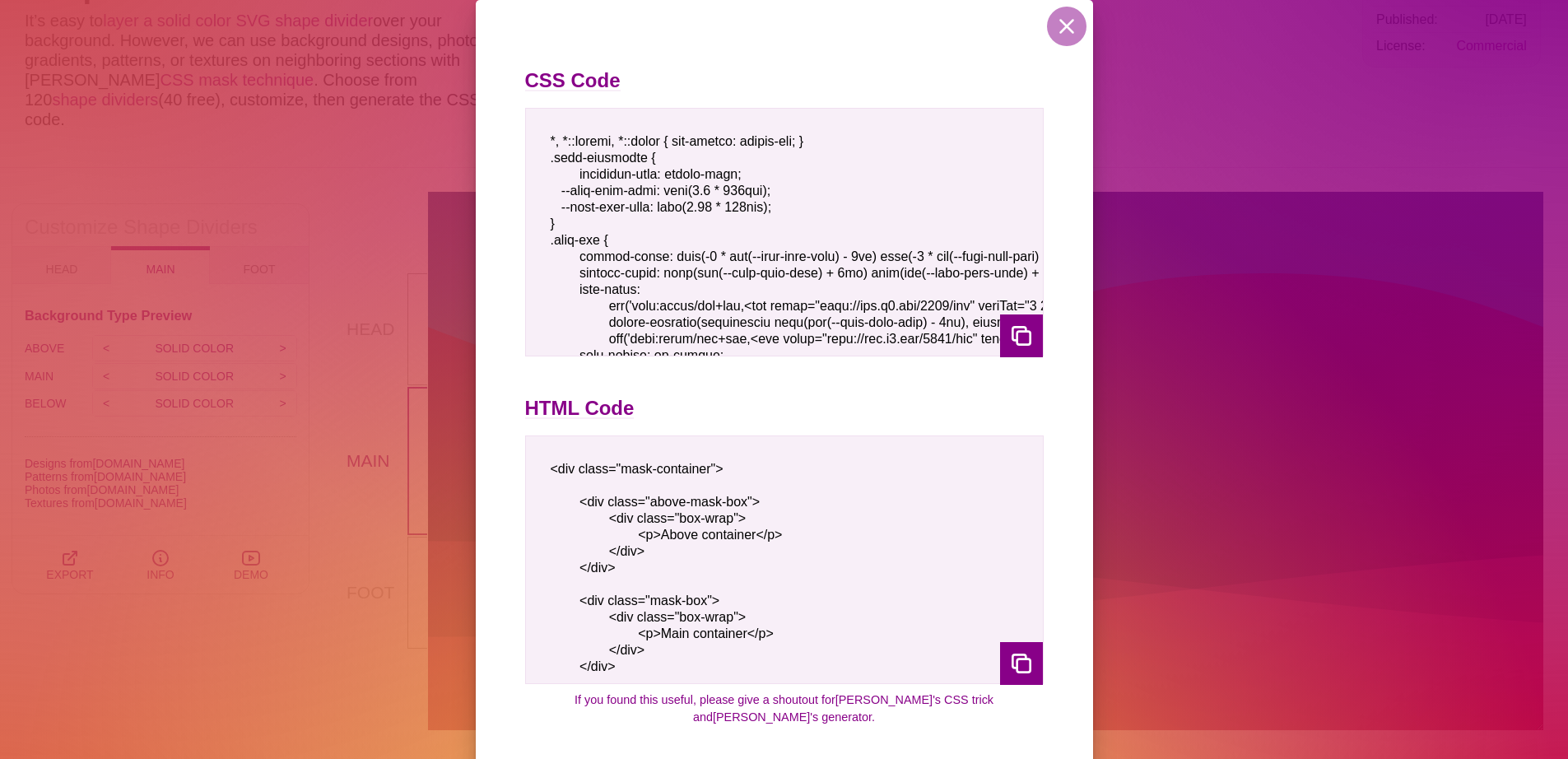
click at [1058, 269] on div "CSS Code HTML Code <div class="mask-container"> <div class="above-mask-box"> <d…" at bounding box center [785, 363] width 618 height 727
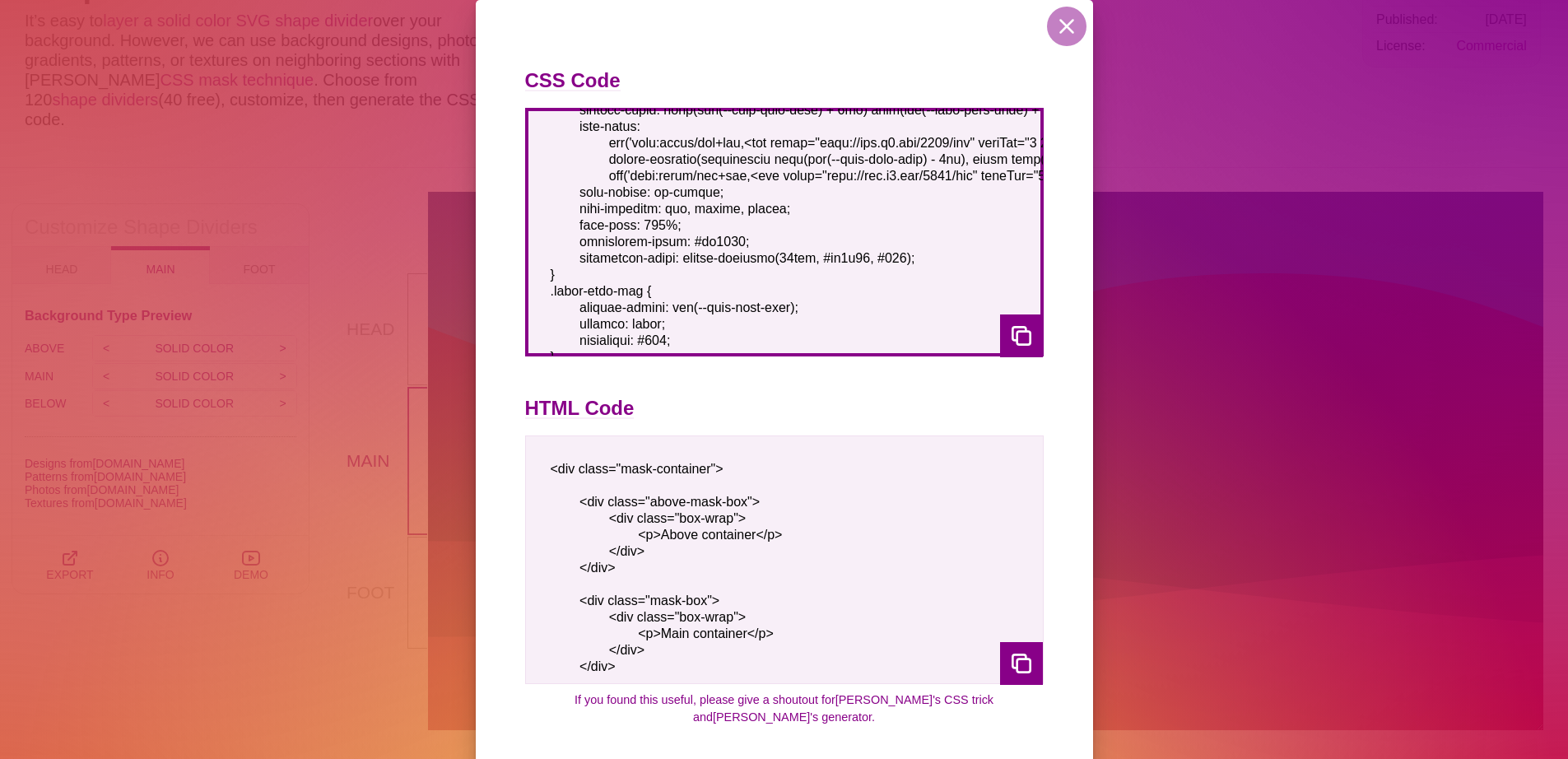
scroll to position [174, 0]
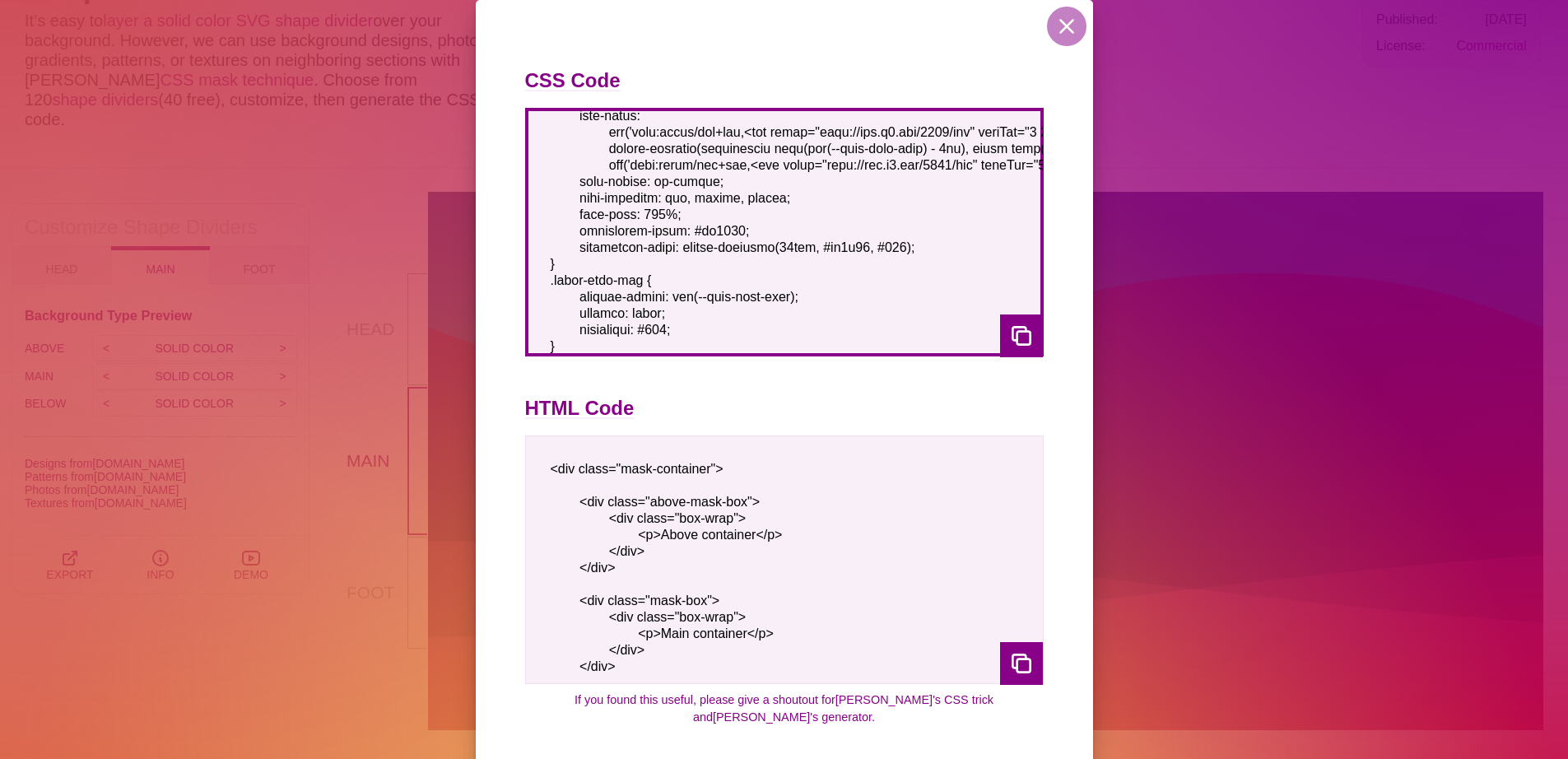
drag, startPoint x: 759, startPoint y: 206, endPoint x: 580, endPoint y: 244, distance: 183.0
click at [580, 244] on textarea at bounding box center [784, 232] width 519 height 249
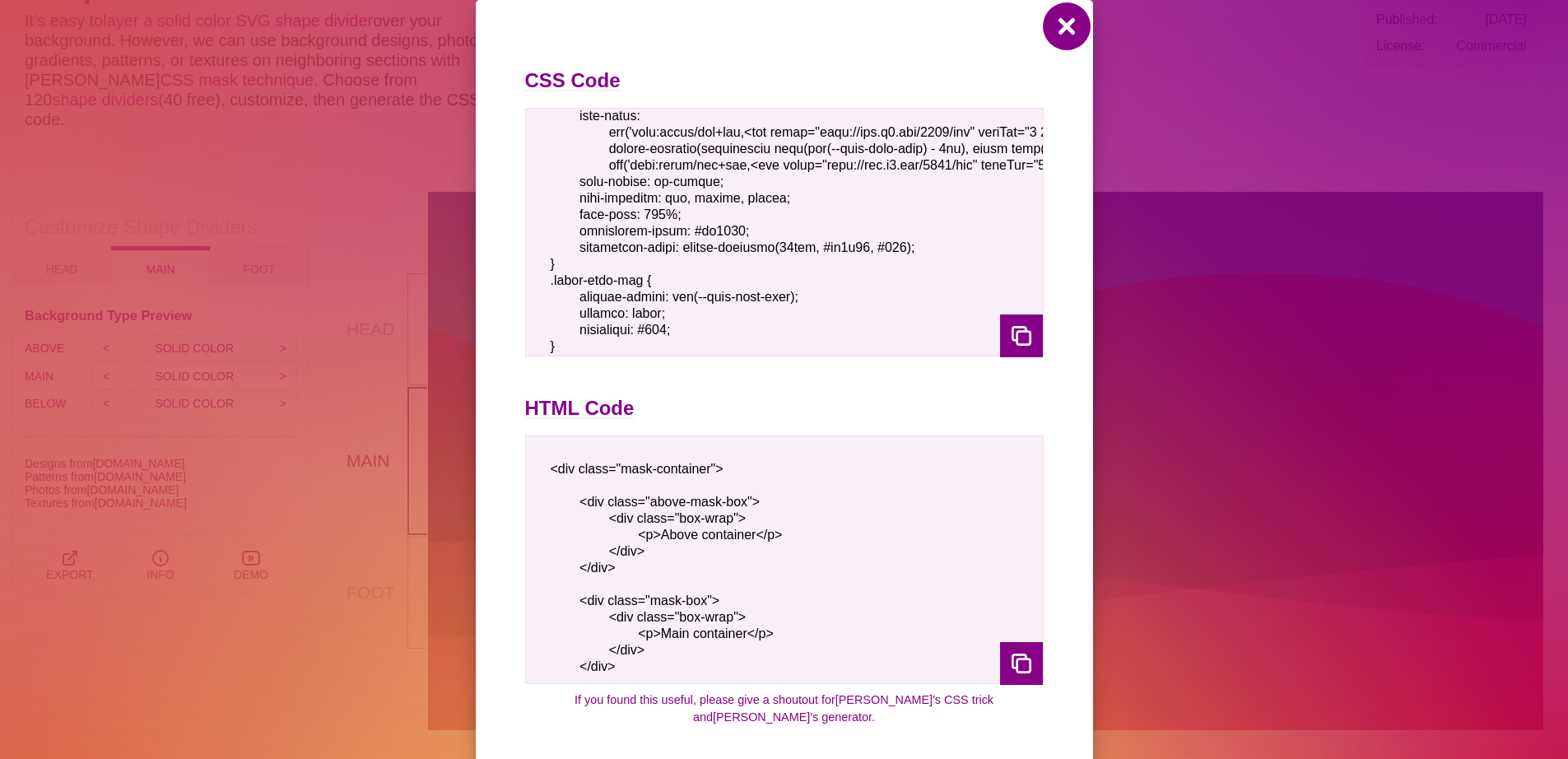
click at [1062, 41] on button at bounding box center [1067, 26] width 40 height 40
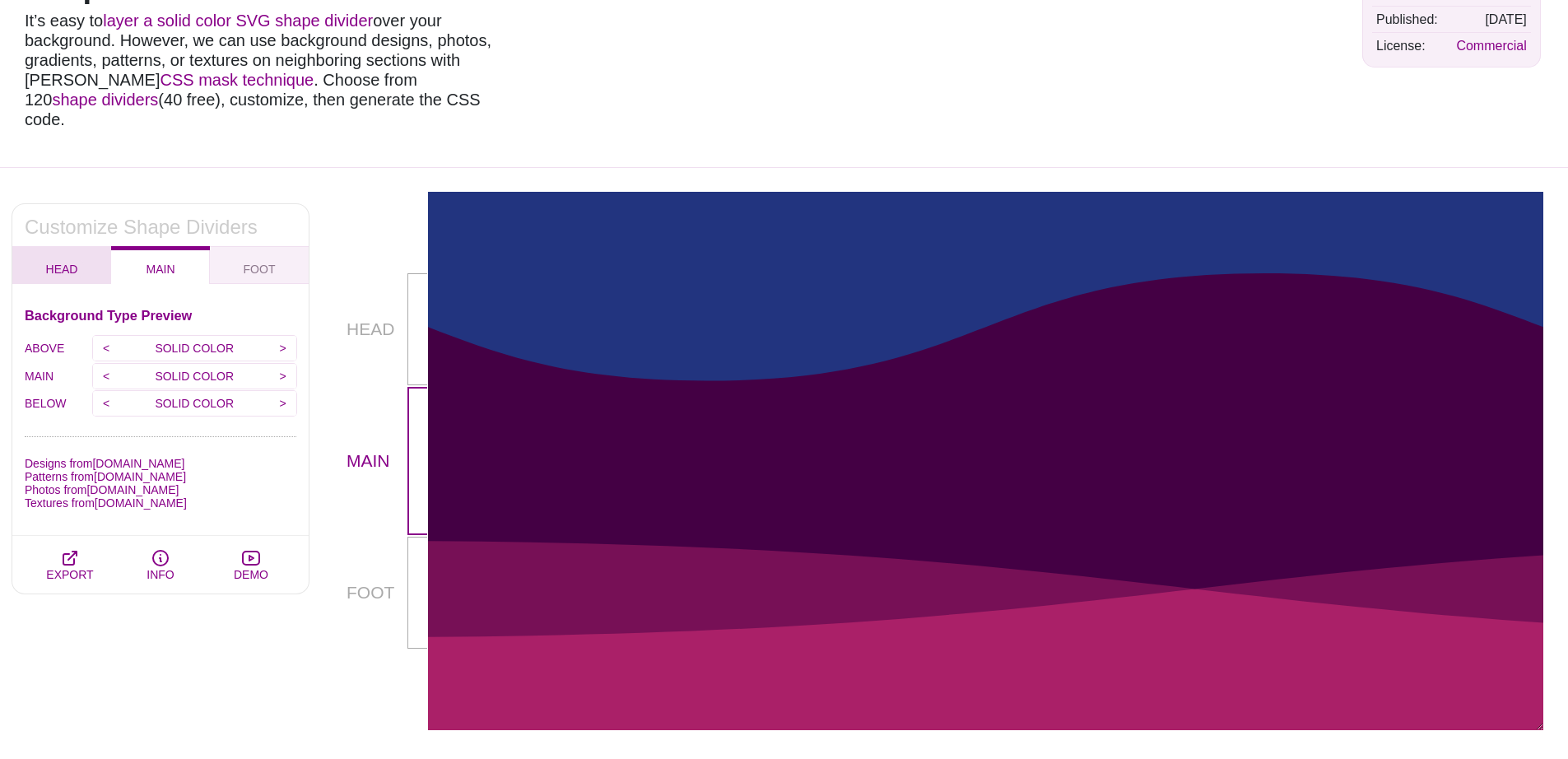
click at [76, 258] on button "HEAD" at bounding box center [61, 264] width 99 height 38
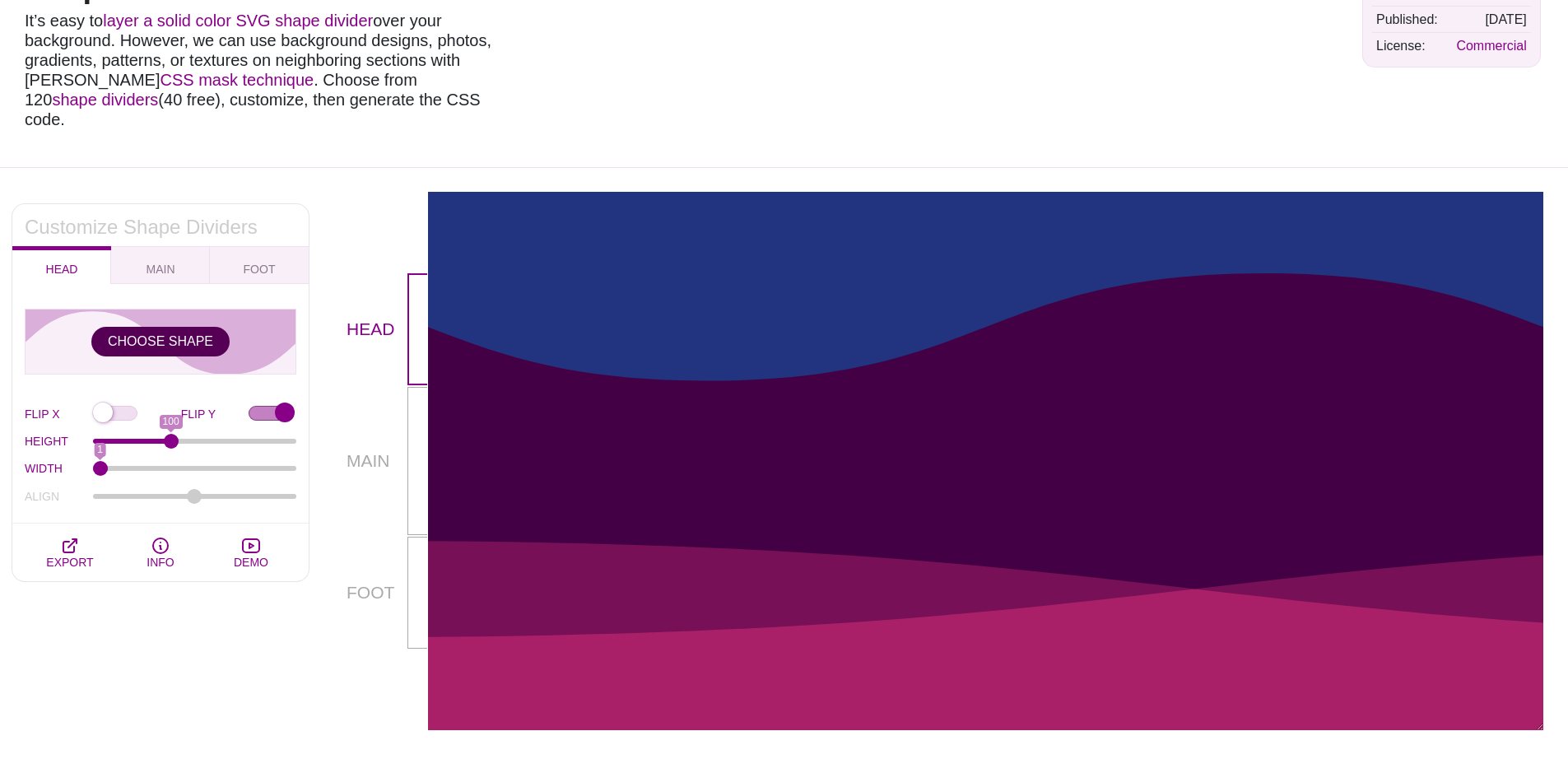
click at [191, 334] on button "CHOOSE SHAPE" at bounding box center [161, 341] width 139 height 30
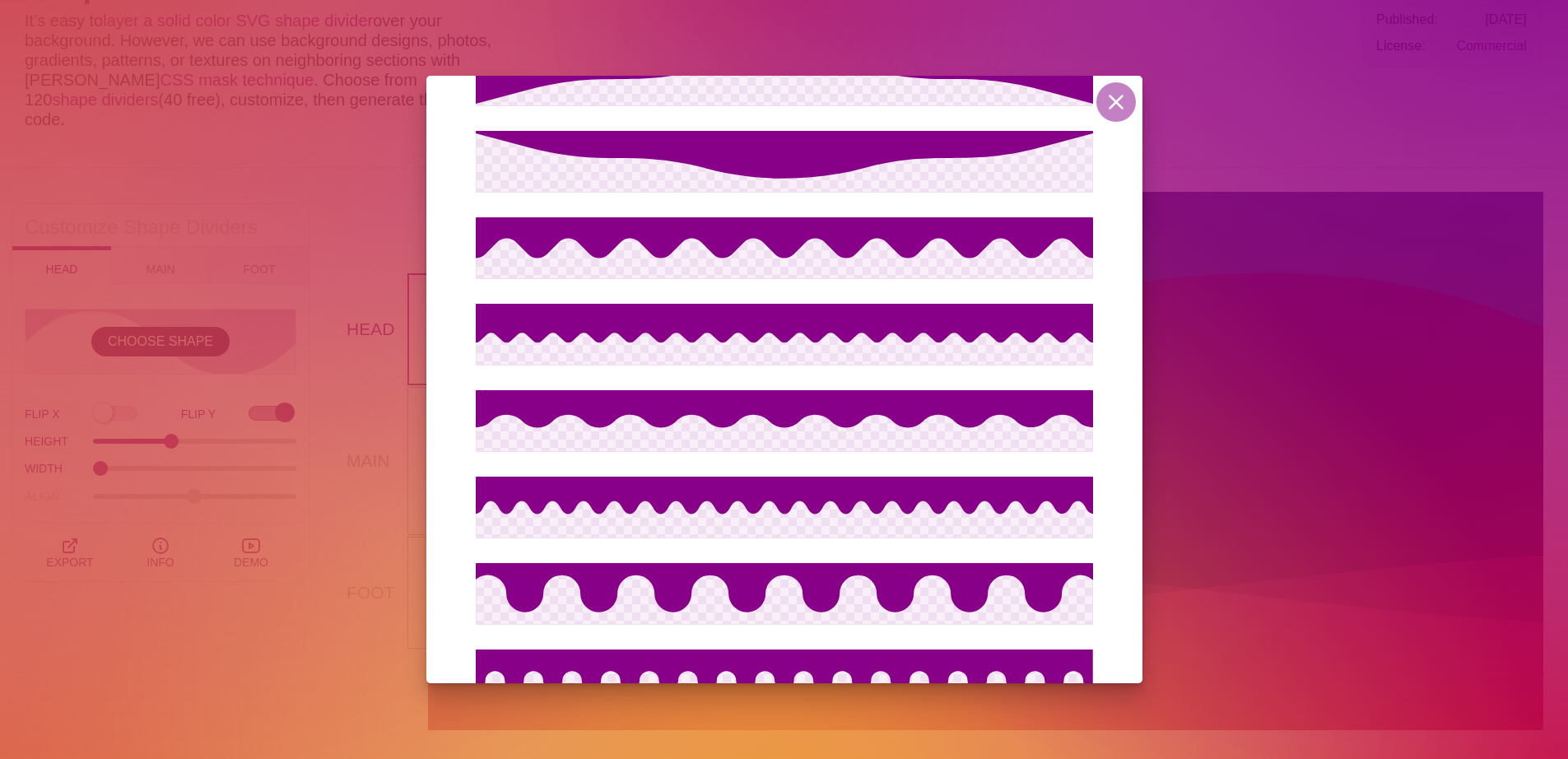
scroll to position [9396, 0]
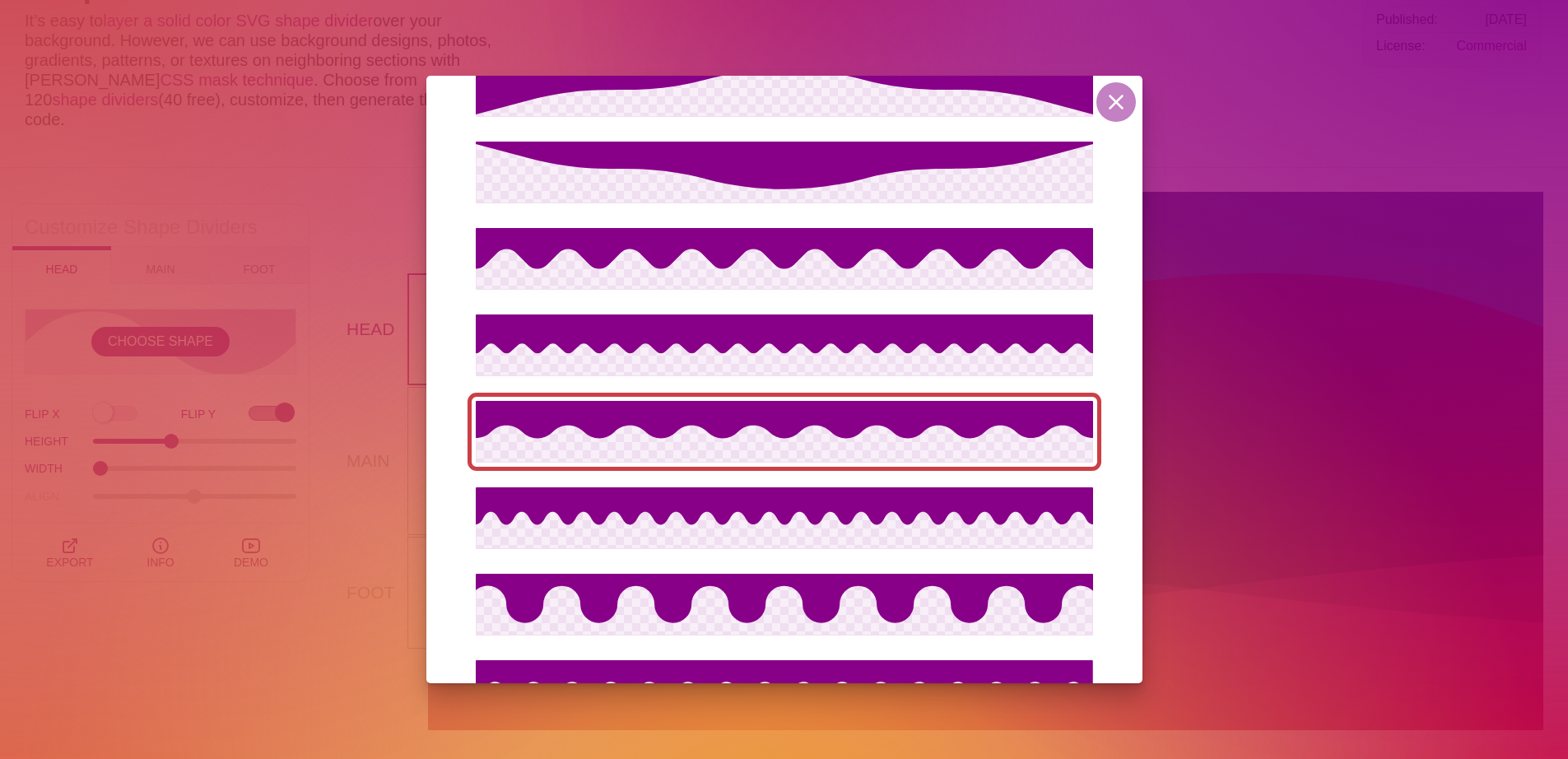
click at [808, 439] on icon at bounding box center [785, 432] width 618 height 62
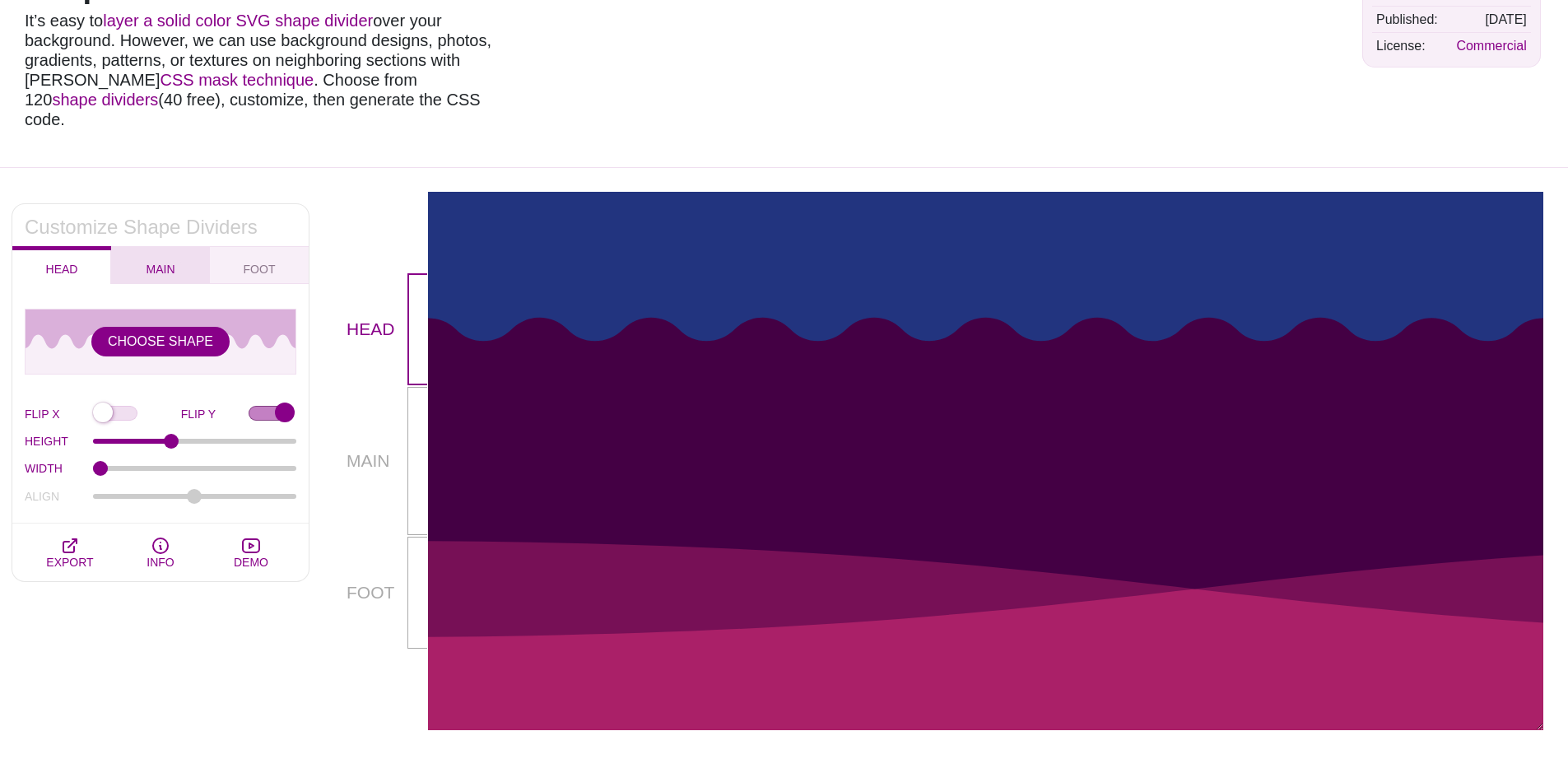
click at [164, 246] on button "MAIN" at bounding box center [160, 264] width 99 height 38
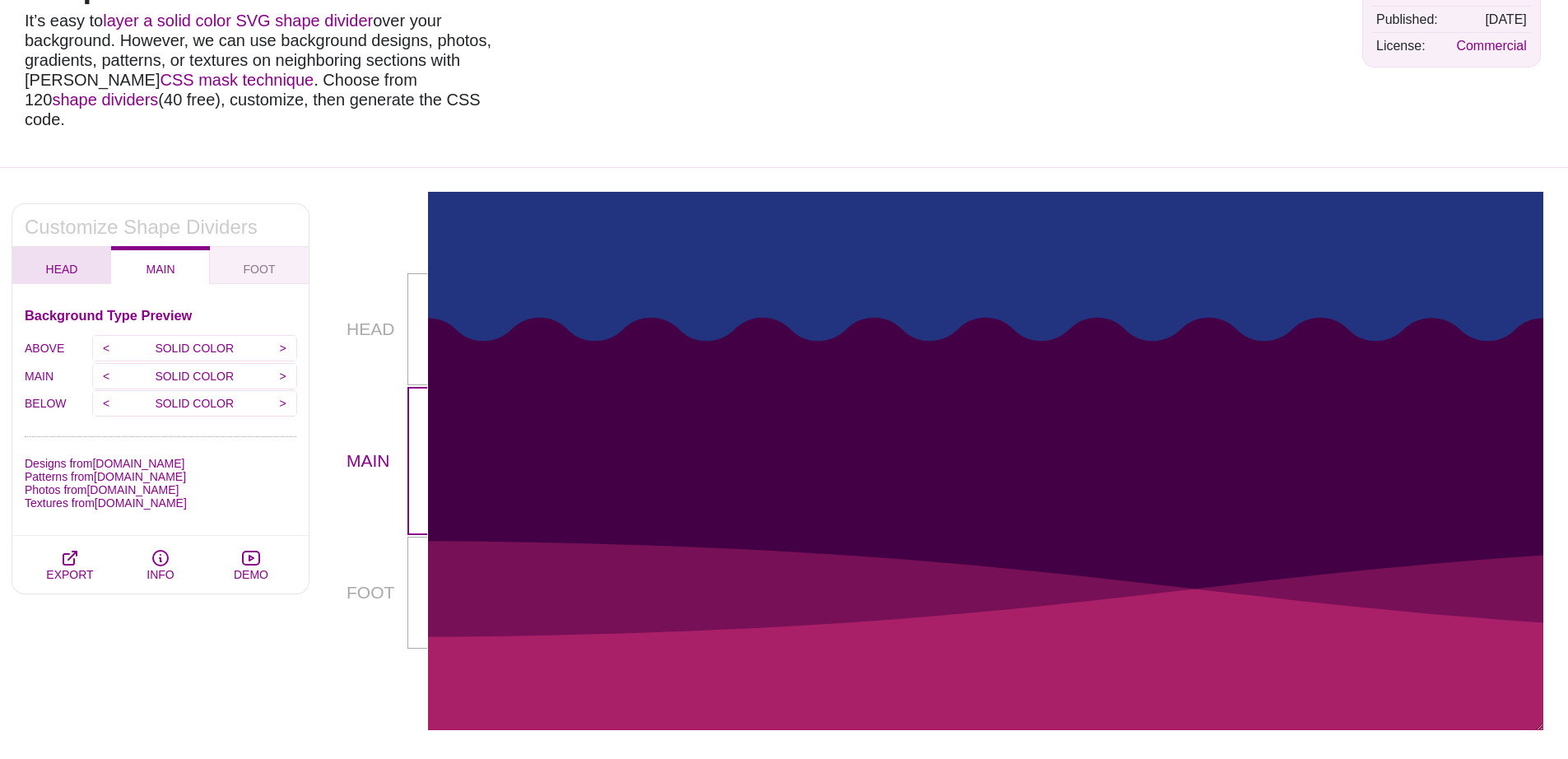
click at [62, 260] on span "HEAD" at bounding box center [62, 269] width 45 height 18
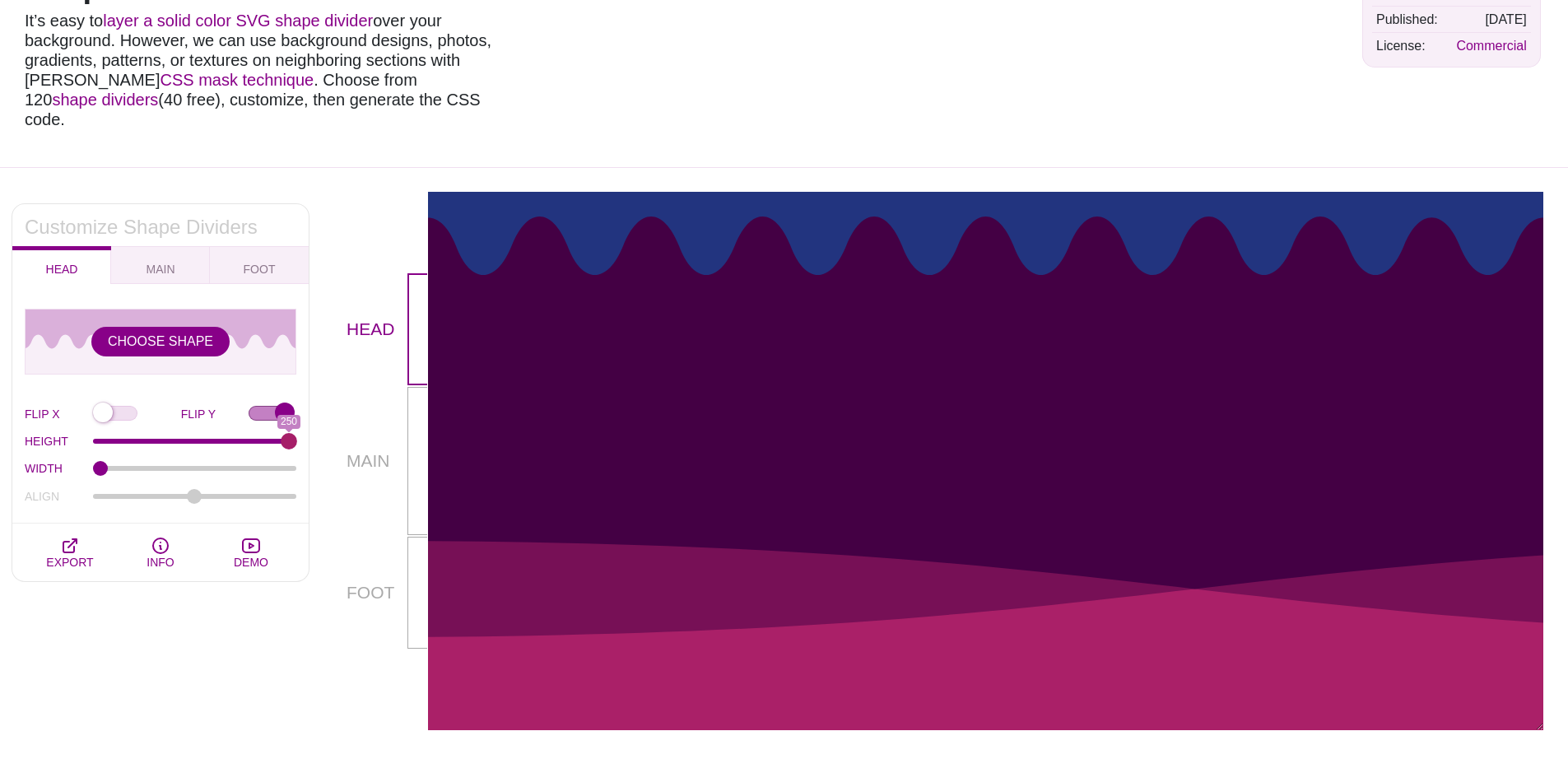
drag, startPoint x: 174, startPoint y: 421, endPoint x: 294, endPoint y: 430, distance: 120.3
type input "250"
click at [297, 438] on input "HEIGHT" at bounding box center [195, 441] width 204 height 6
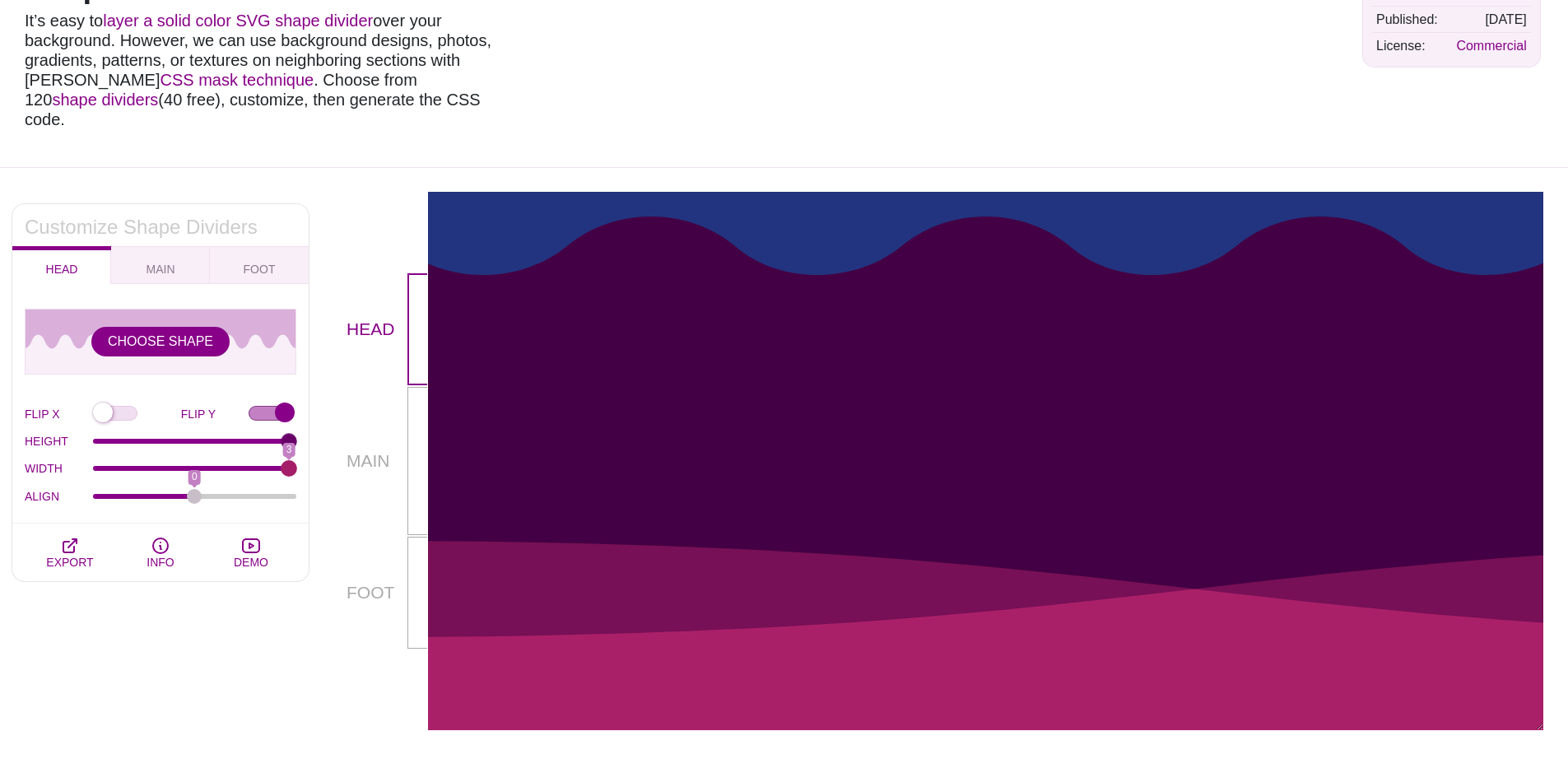
drag, startPoint x: 102, startPoint y: 447, endPoint x: 351, endPoint y: 450, distance: 249.0
type input "3"
click at [297, 465] on input "WIDTH" at bounding box center [195, 468] width 204 height 6
type input "250"
drag, startPoint x: 286, startPoint y: 421, endPoint x: 300, endPoint y: 427, distance: 15.2
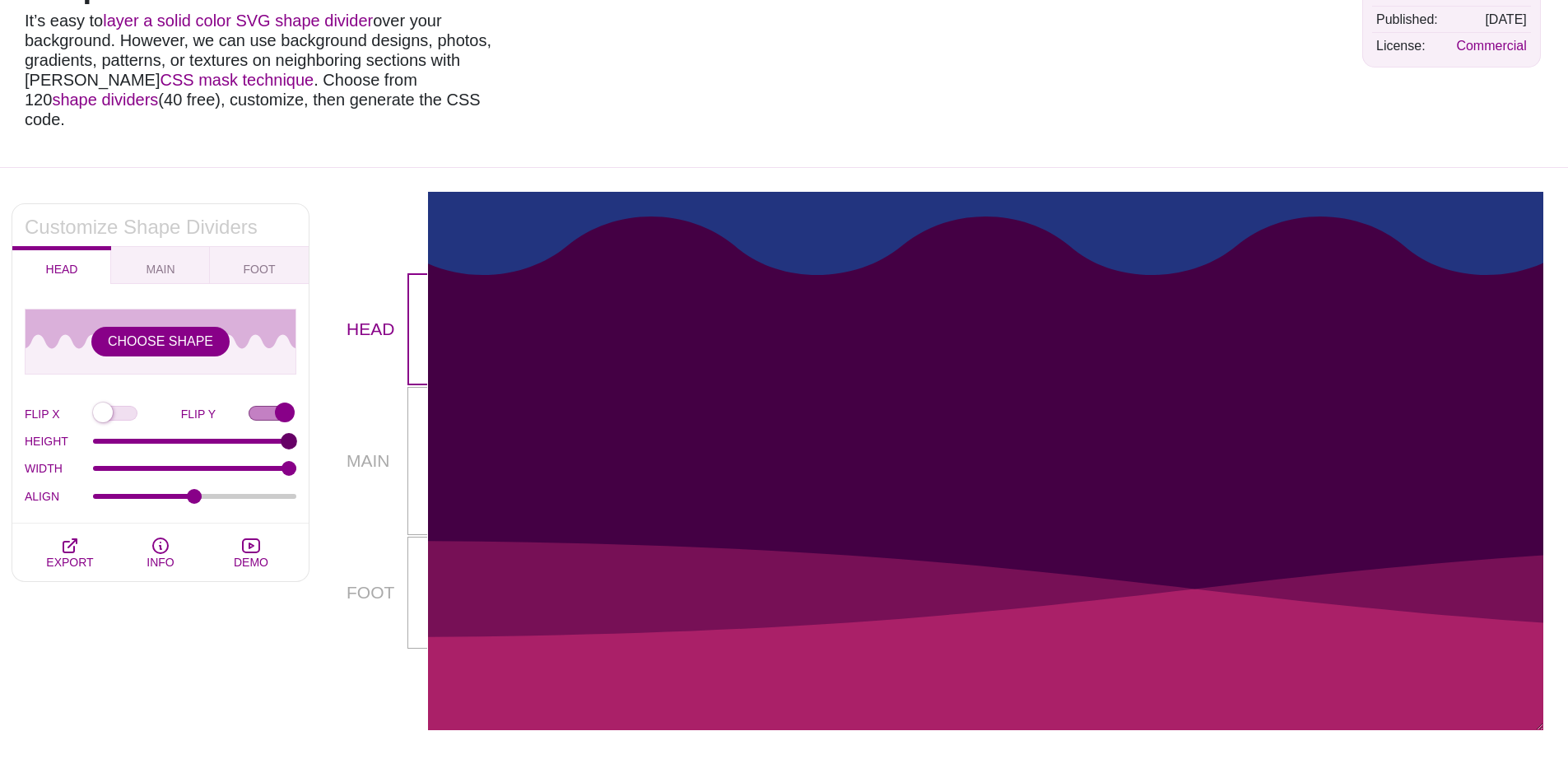
click at [297, 438] on input "HEIGHT" at bounding box center [195, 441] width 204 height 6
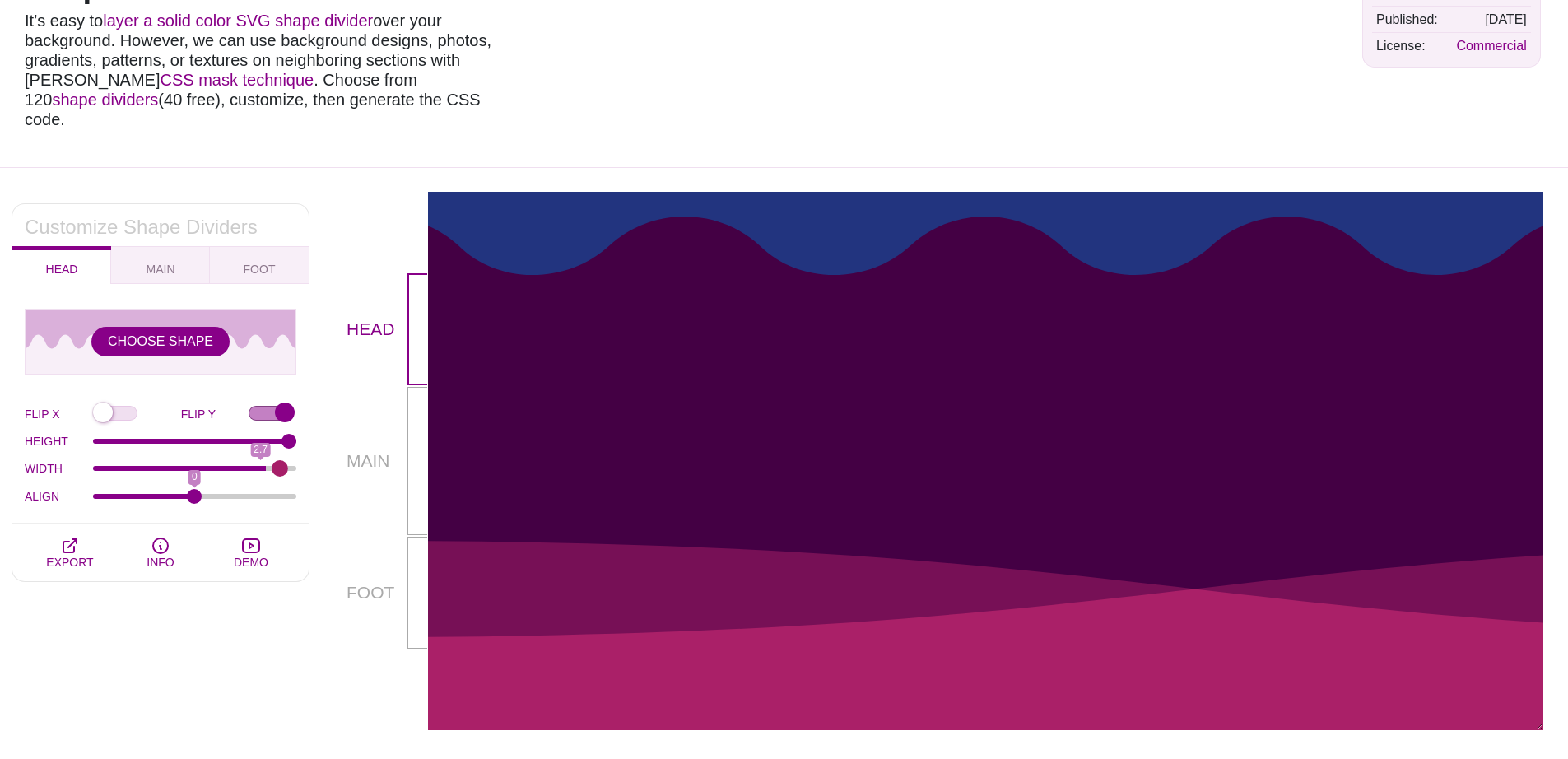
type input "3"
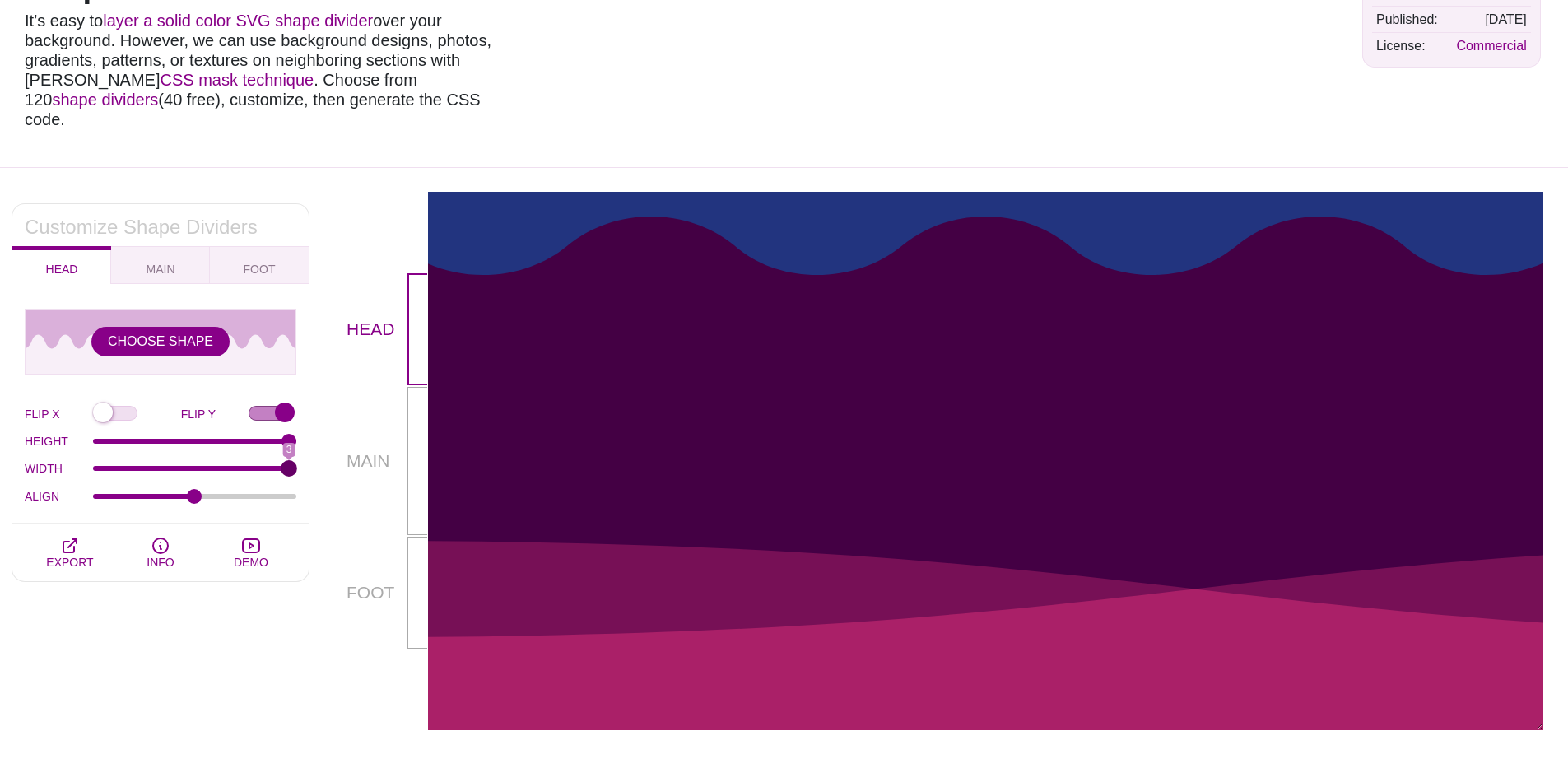
drag, startPoint x: 291, startPoint y: 448, endPoint x: 312, endPoint y: 447, distance: 21.0
click at [297, 465] on input "WIDTH" at bounding box center [195, 468] width 204 height 6
click at [158, 536] on icon "button" at bounding box center [160, 545] width 19 height 19
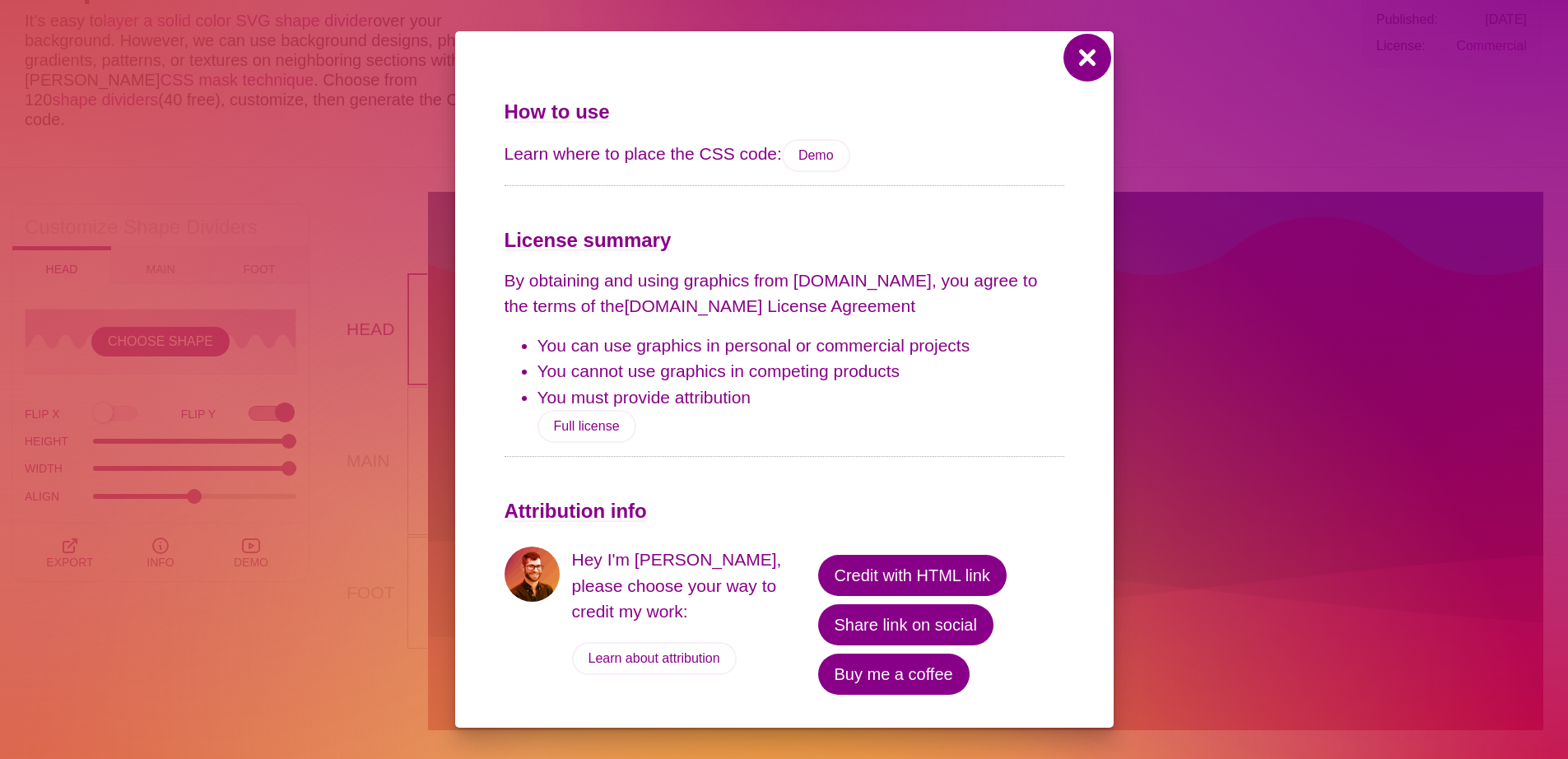
click at [1087, 57] on button at bounding box center [1087, 57] width 40 height 40
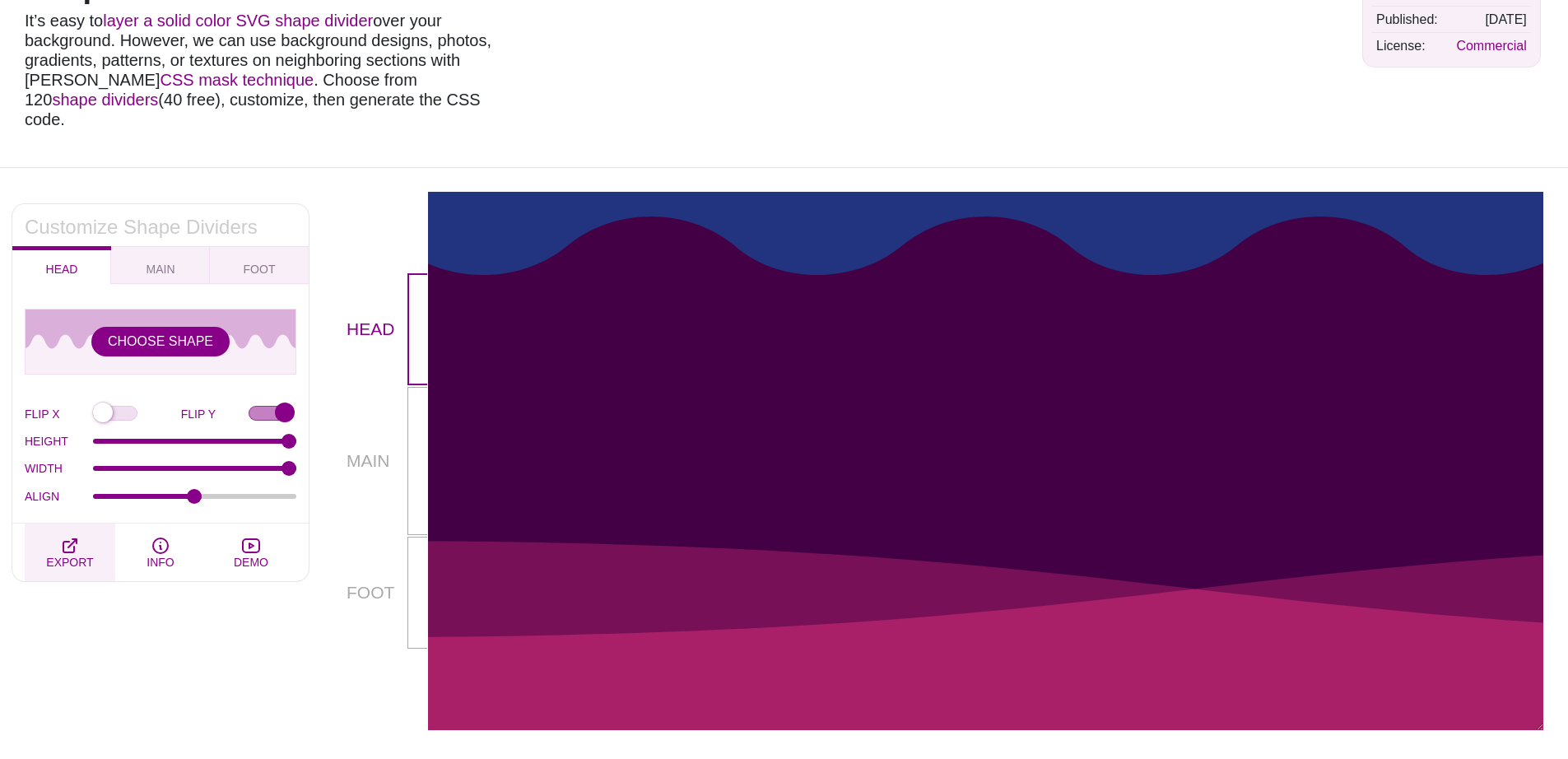
click at [76, 556] on span "EXPORT" at bounding box center [69, 562] width 47 height 13
type textarea "*, *::before, *::after { box-sizing: border-box; } .mask-container { container-…"
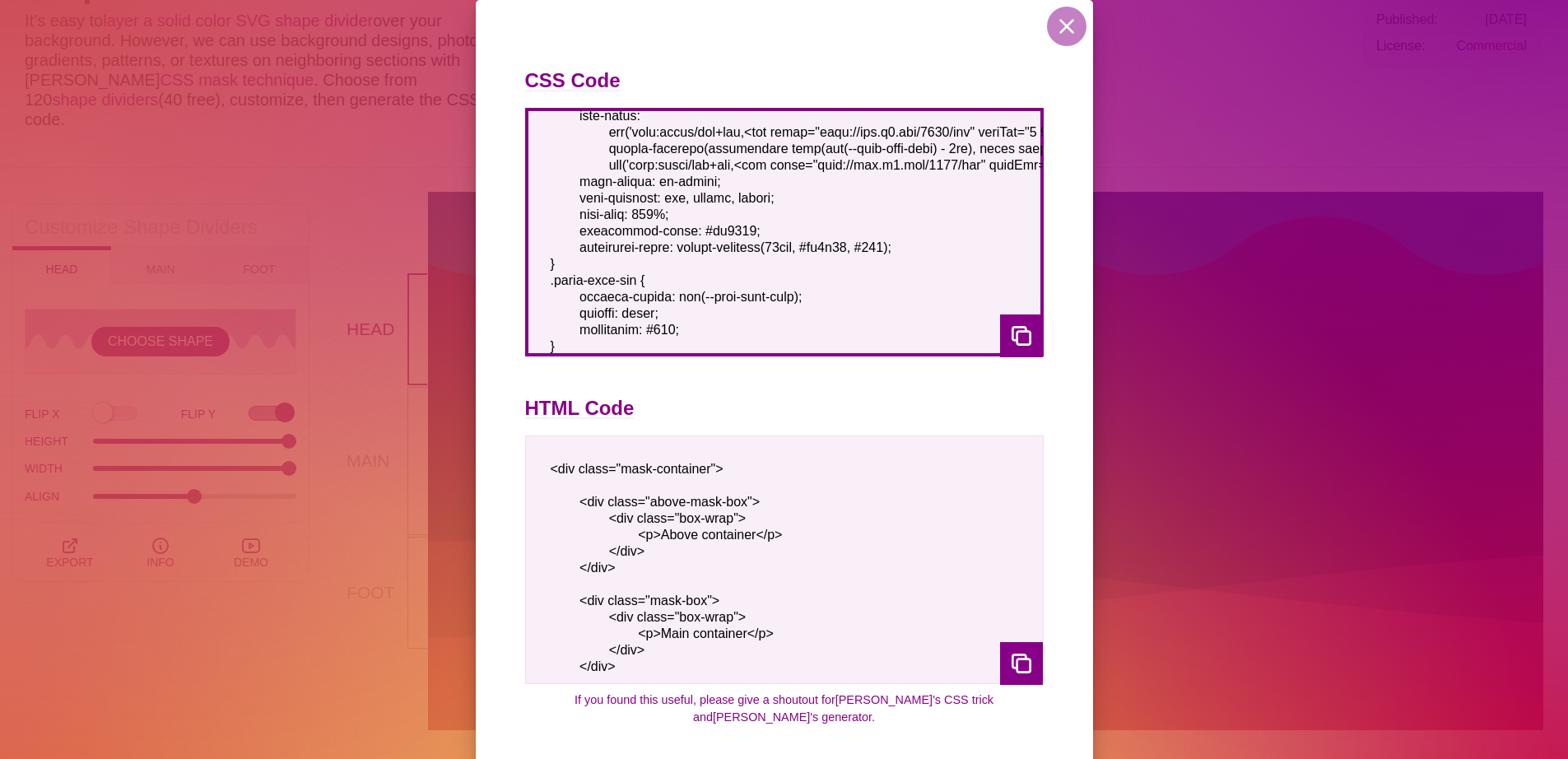
click at [565, 257] on textarea at bounding box center [784, 232] width 519 height 249
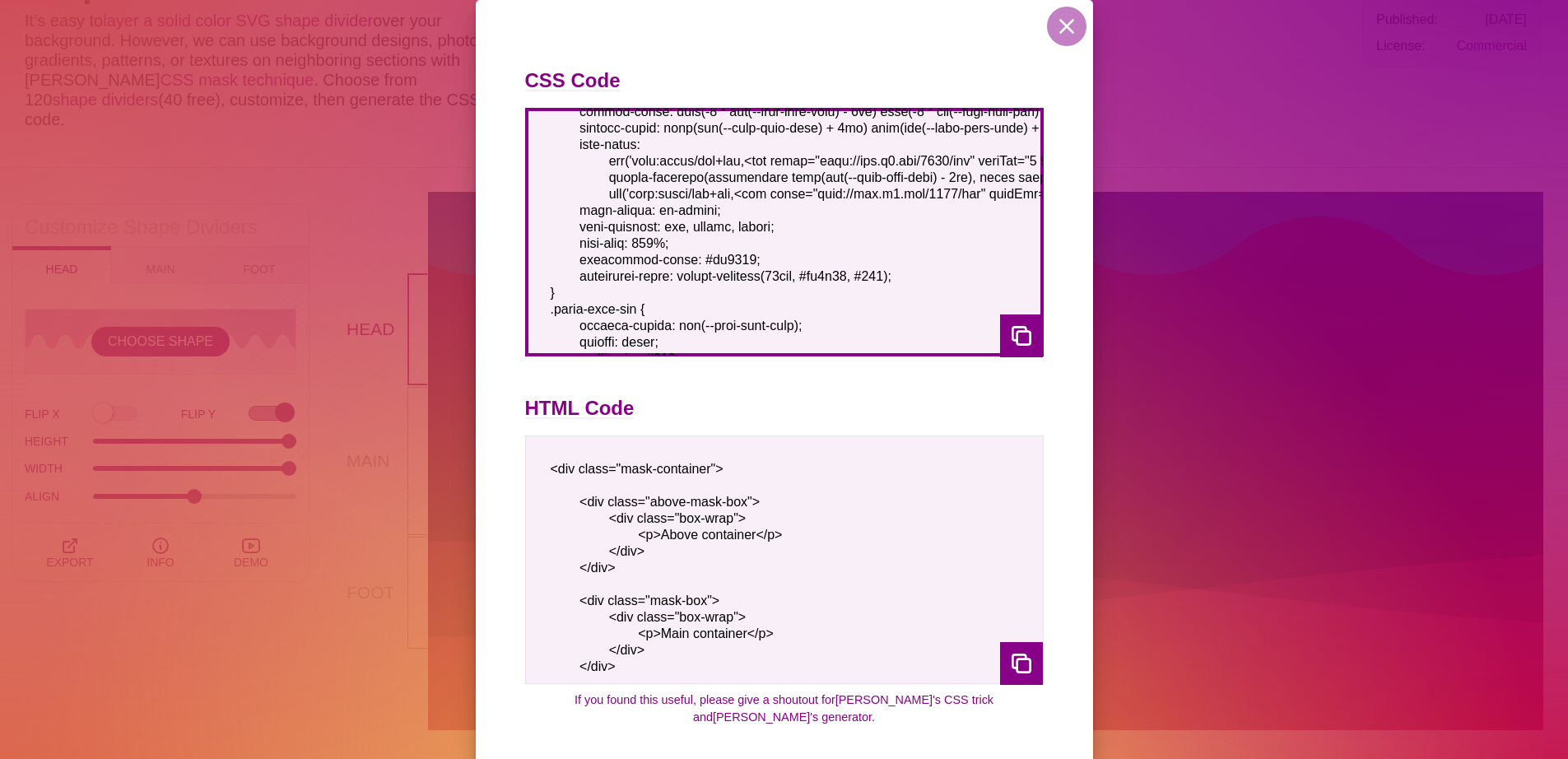
scroll to position [134, 0]
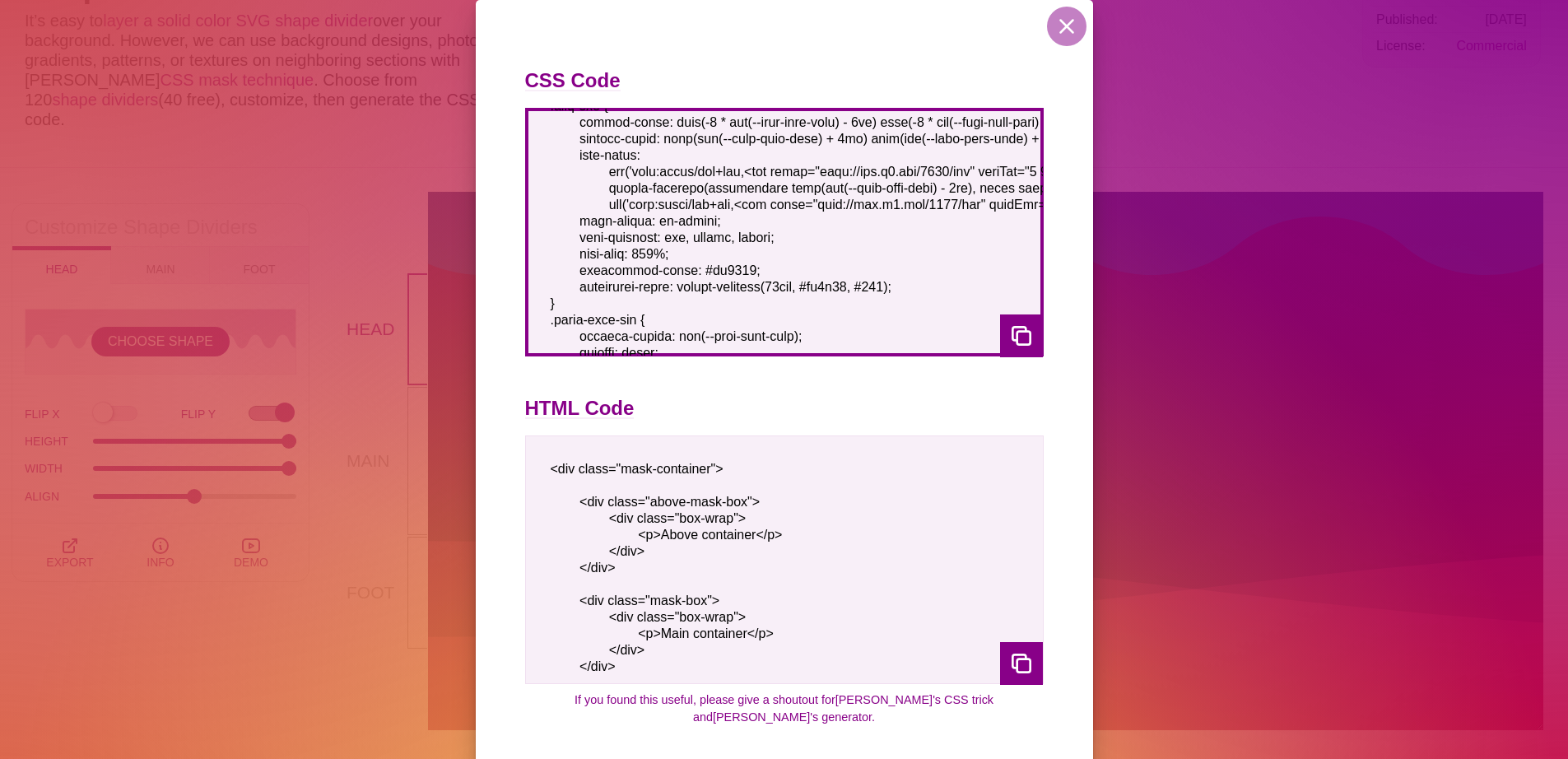
drag, startPoint x: 760, startPoint y: 214, endPoint x: 579, endPoint y: 348, distance: 225.2
click at [579, 348] on textarea at bounding box center [784, 232] width 519 height 249
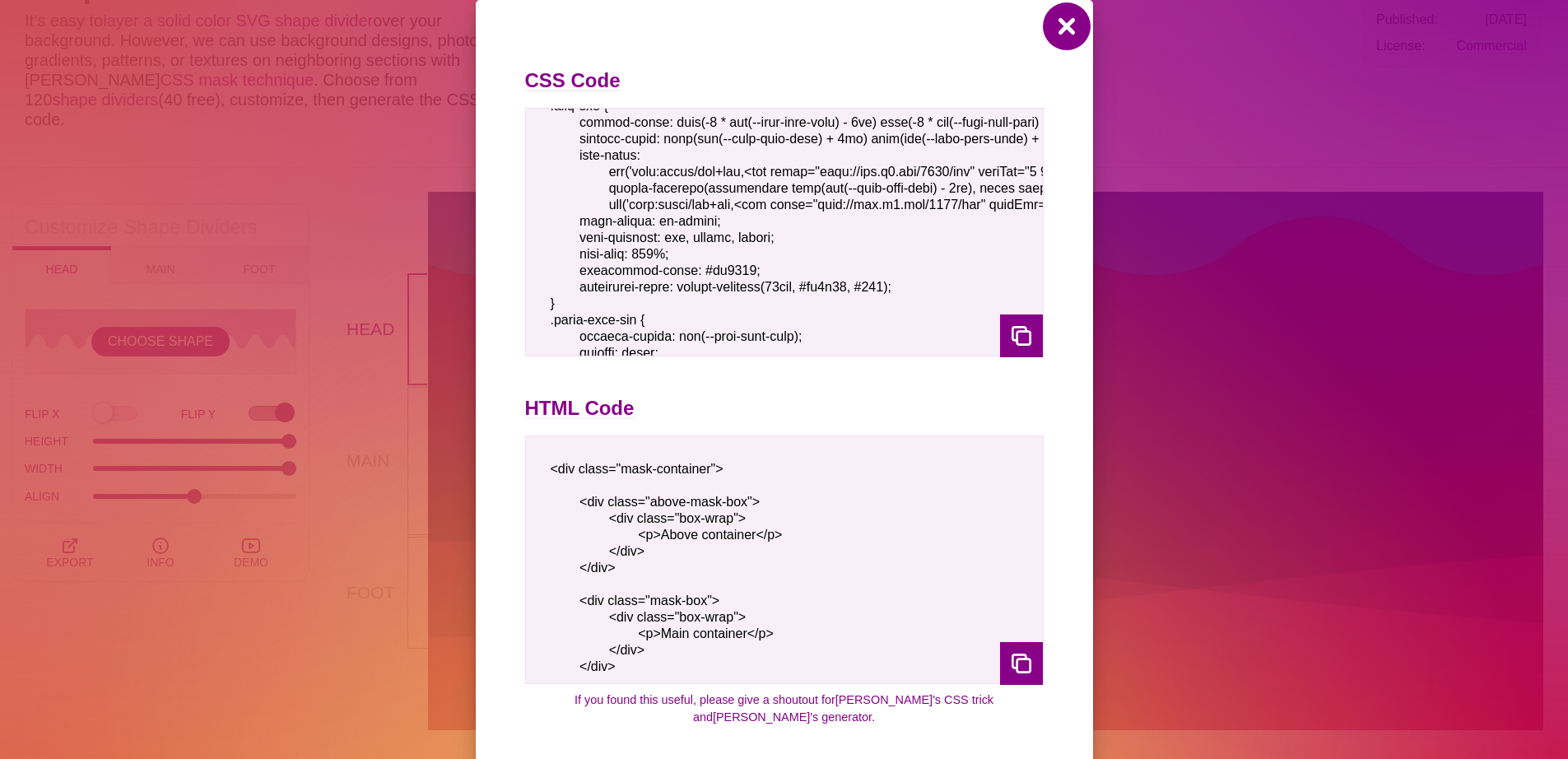
click at [1057, 42] on button at bounding box center [1067, 26] width 40 height 40
